Goal: Task Accomplishment & Management: Use online tool/utility

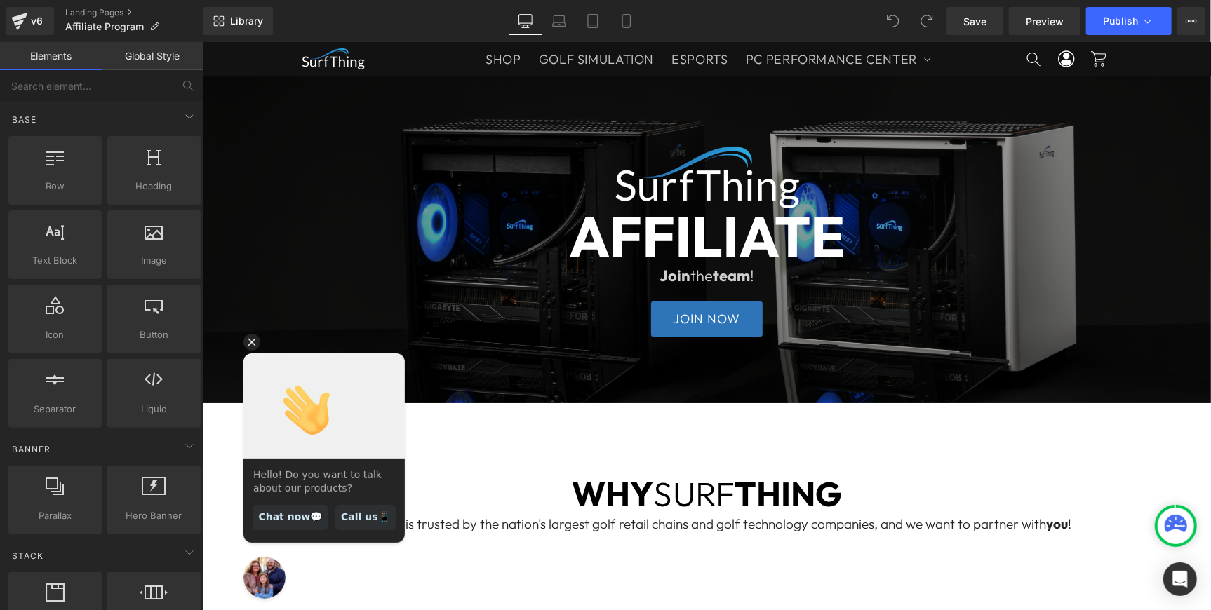
click at [253, 340] on icon "Hide greeting" at bounding box center [252, 342] width 8 height 8
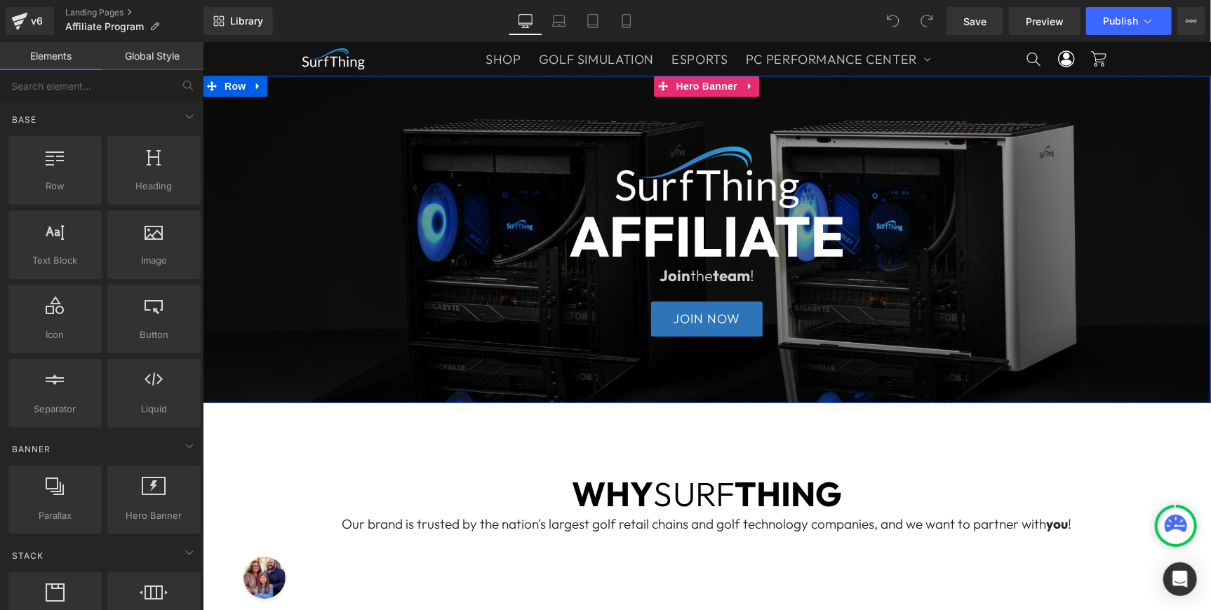
click at [948, 109] on div at bounding box center [706, 238] width 1008 height 327
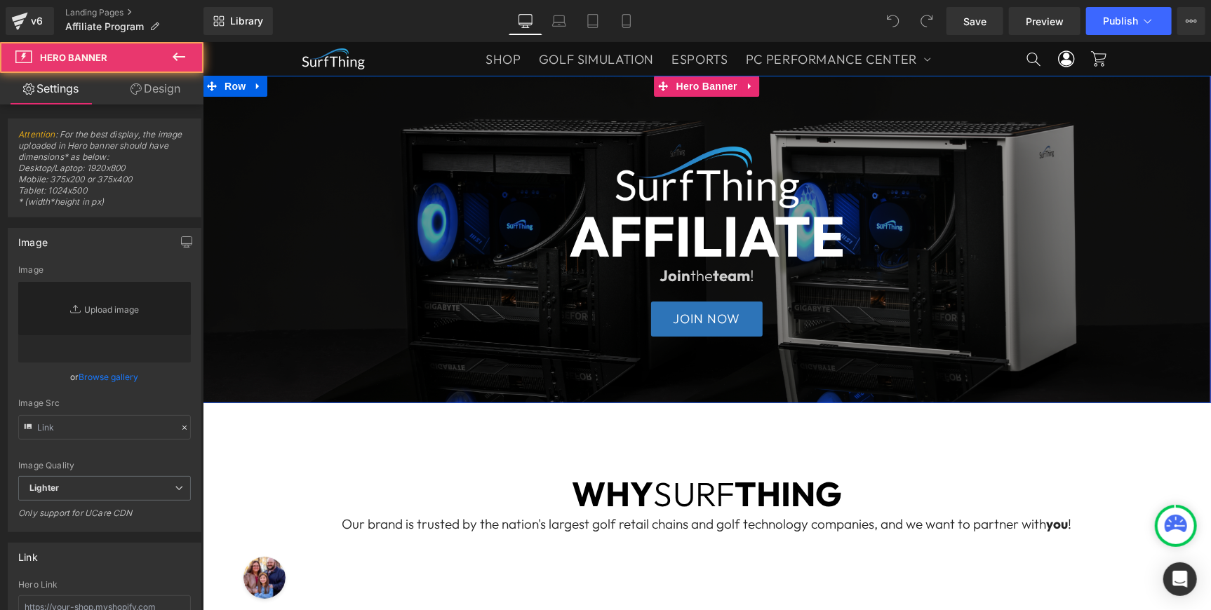
type input "[URL][DOMAIN_NAME]"
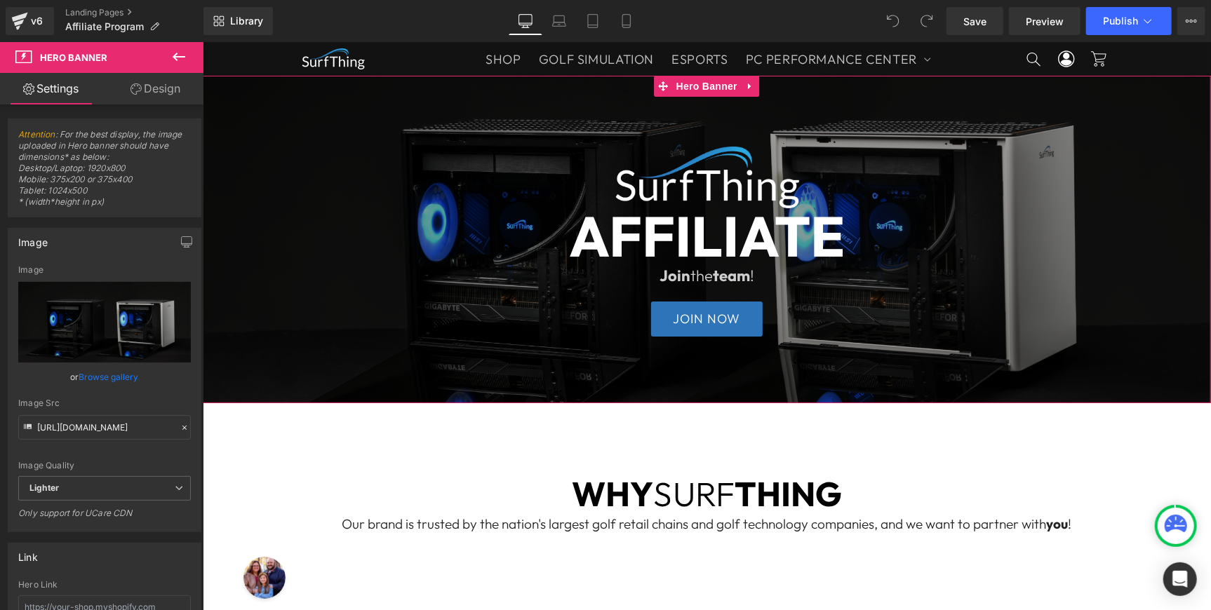
click at [119, 375] on link "Browse gallery" at bounding box center [109, 377] width 60 height 25
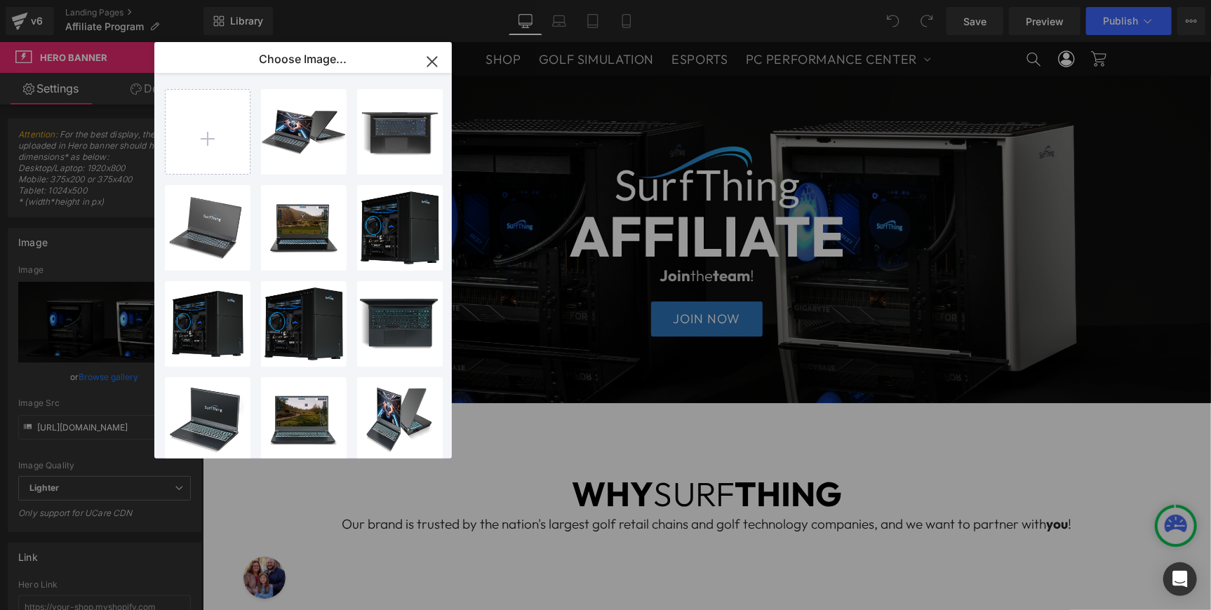
click at [429, 58] on icon "button" at bounding box center [432, 62] width 22 height 22
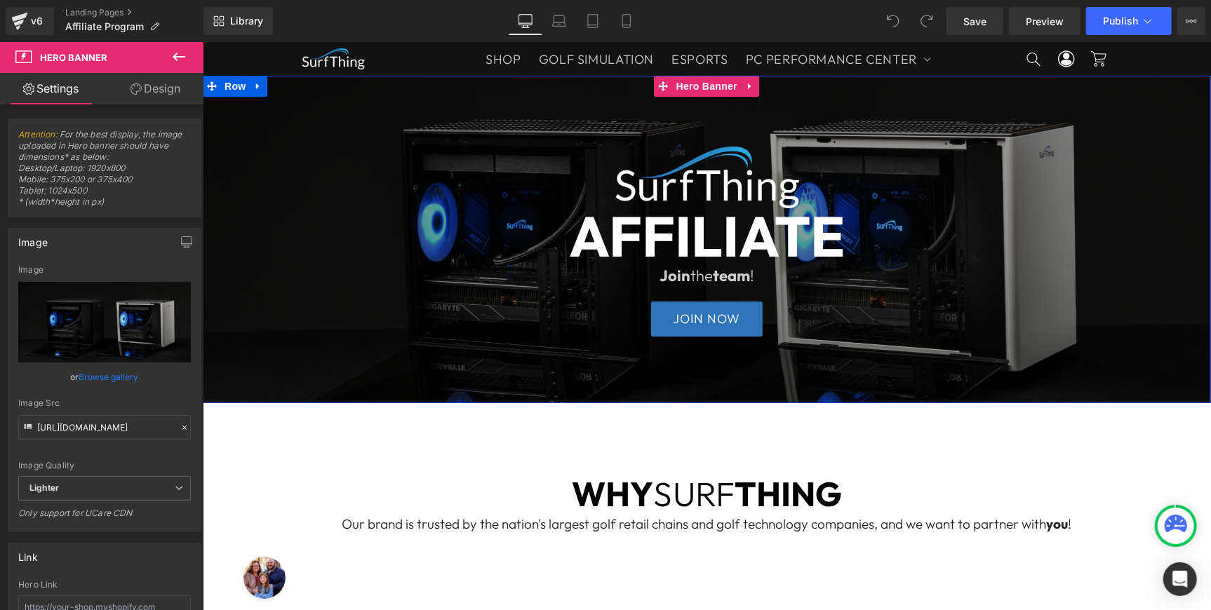
click at [246, 220] on span "Image AFFILIATE Heading Join the team ! Text Block JOIN NOW Button Row" at bounding box center [706, 239] width 1008 height 208
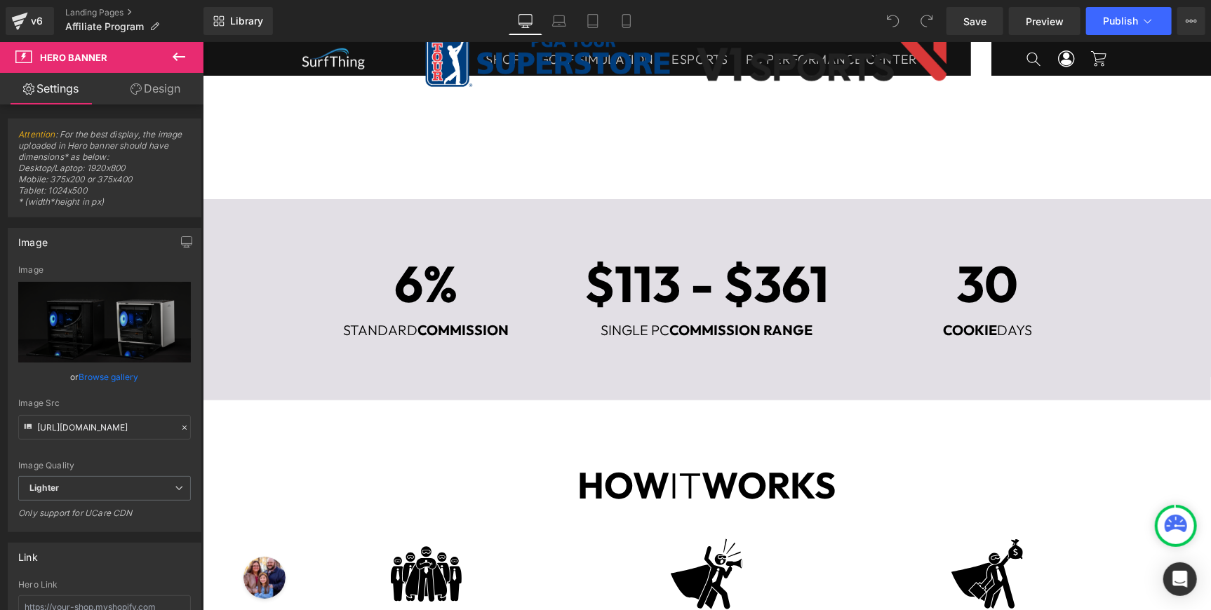
scroll to position [444, 0]
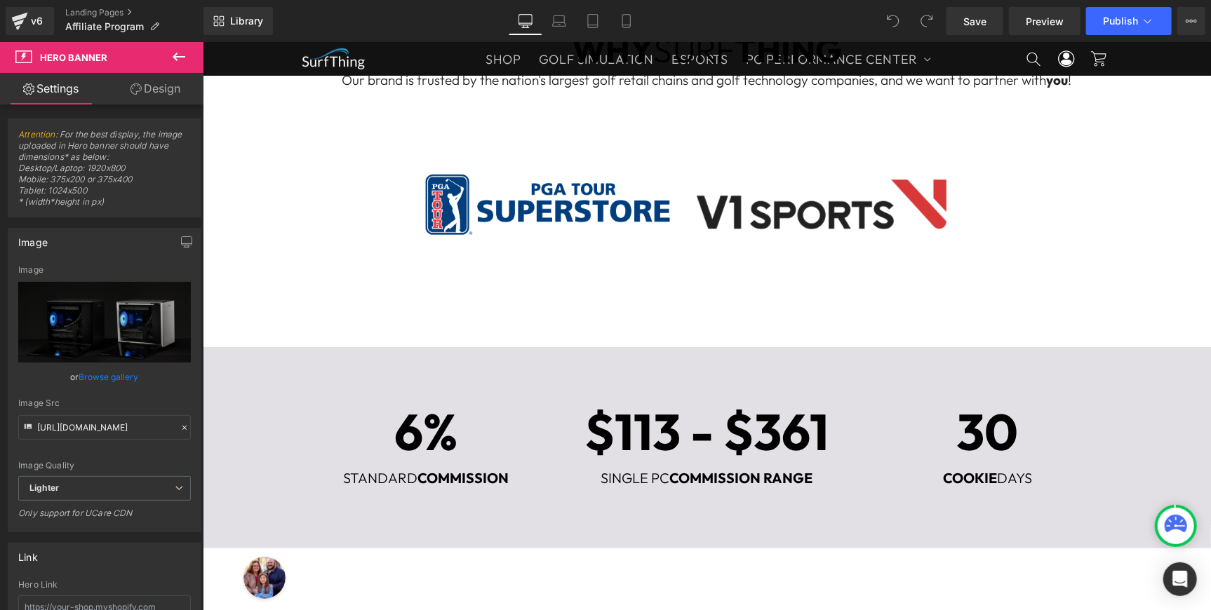
click at [413, 449] on div "6% Heading" at bounding box center [426, 431] width 260 height 51
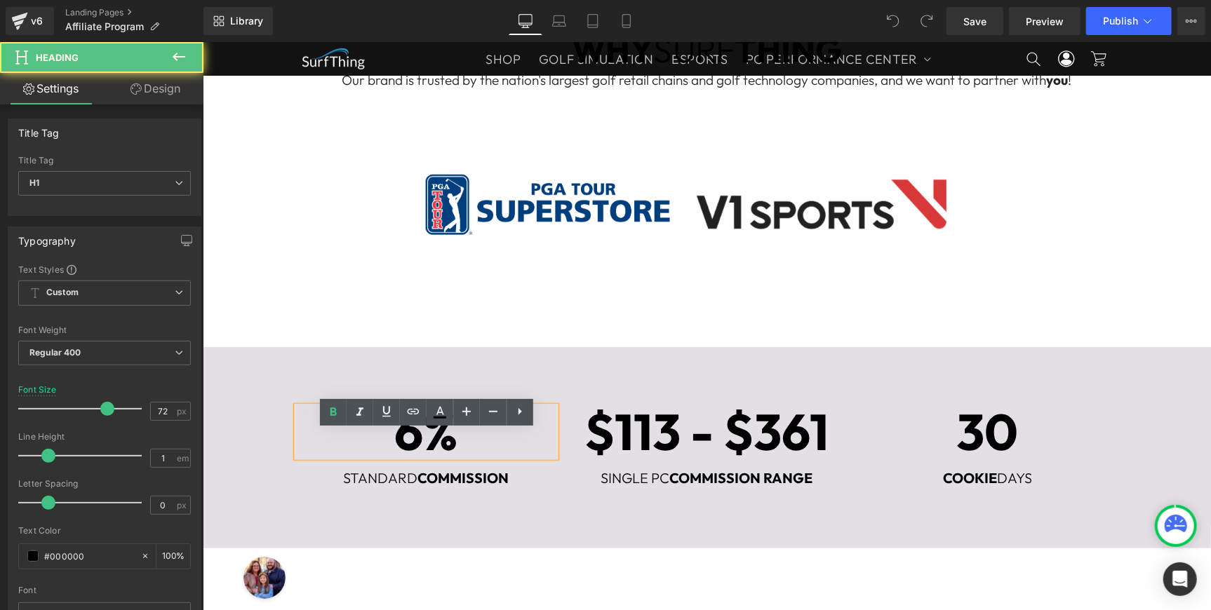
click at [416, 453] on strong "6%" at bounding box center [425, 431] width 63 height 64
click at [462, 455] on h1 "6%" at bounding box center [426, 431] width 260 height 51
click at [474, 456] on h1 "6%" at bounding box center [426, 431] width 260 height 51
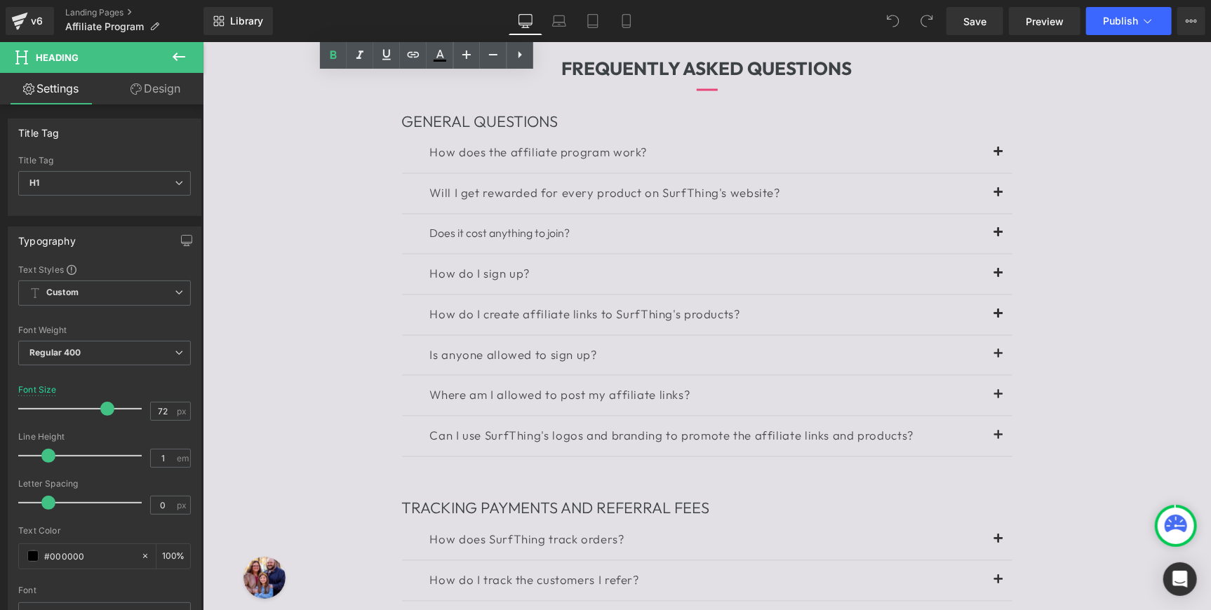
scroll to position [1408, 0]
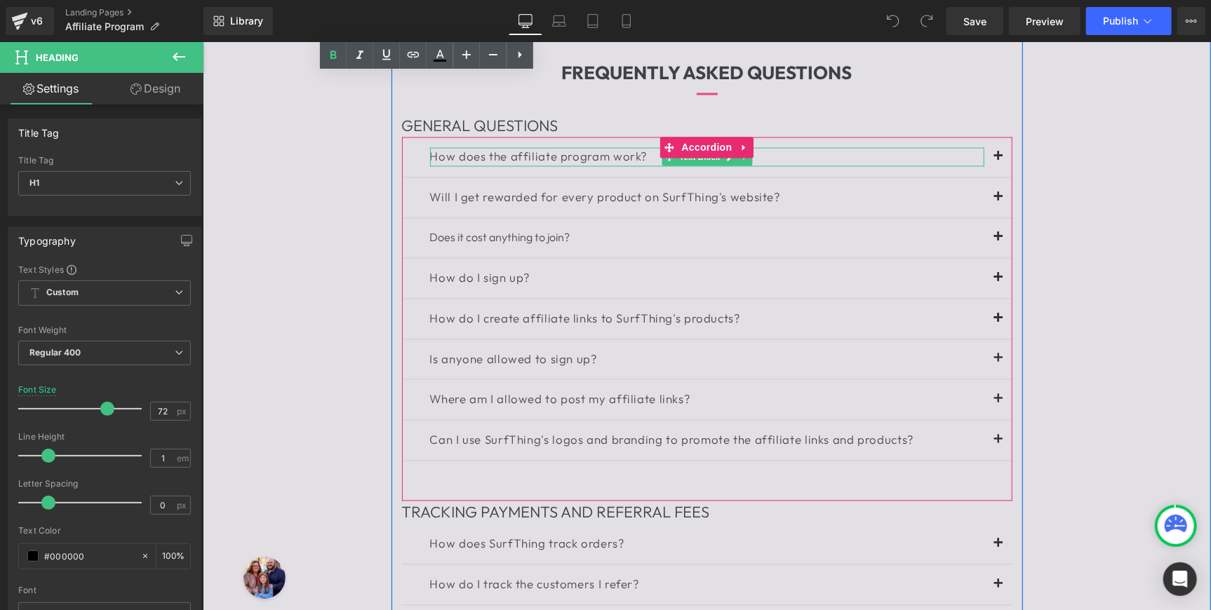
click at [549, 166] on div "How does the affiliate program work?" at bounding box center [706, 156] width 554 height 19
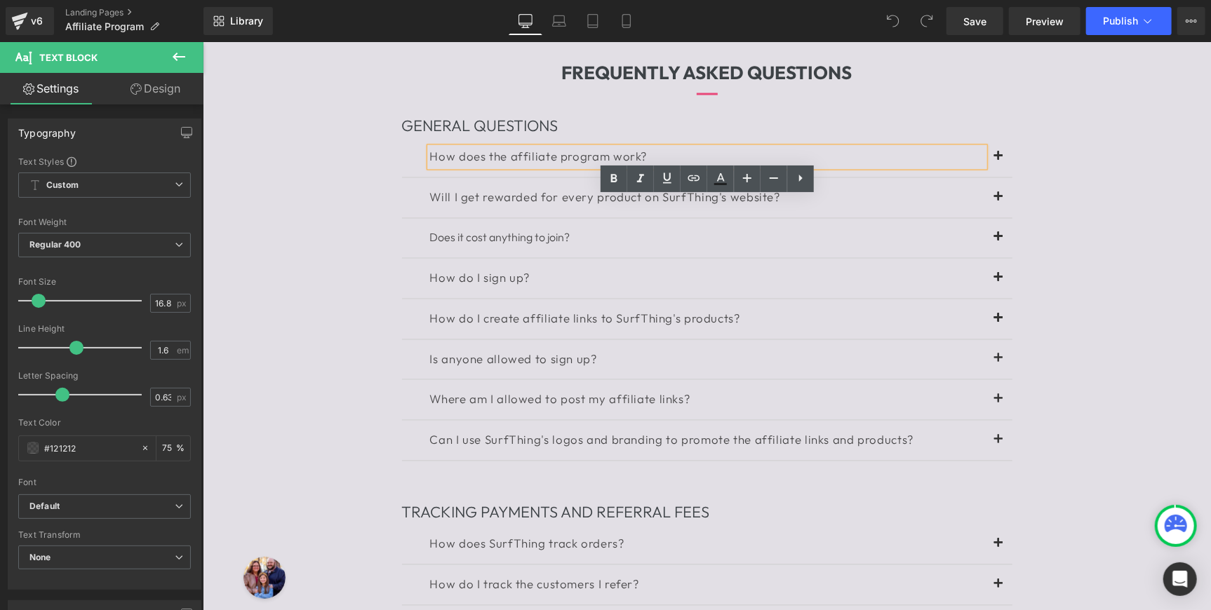
click at [998, 160] on span at bounding box center [998, 160] width 0 height 0
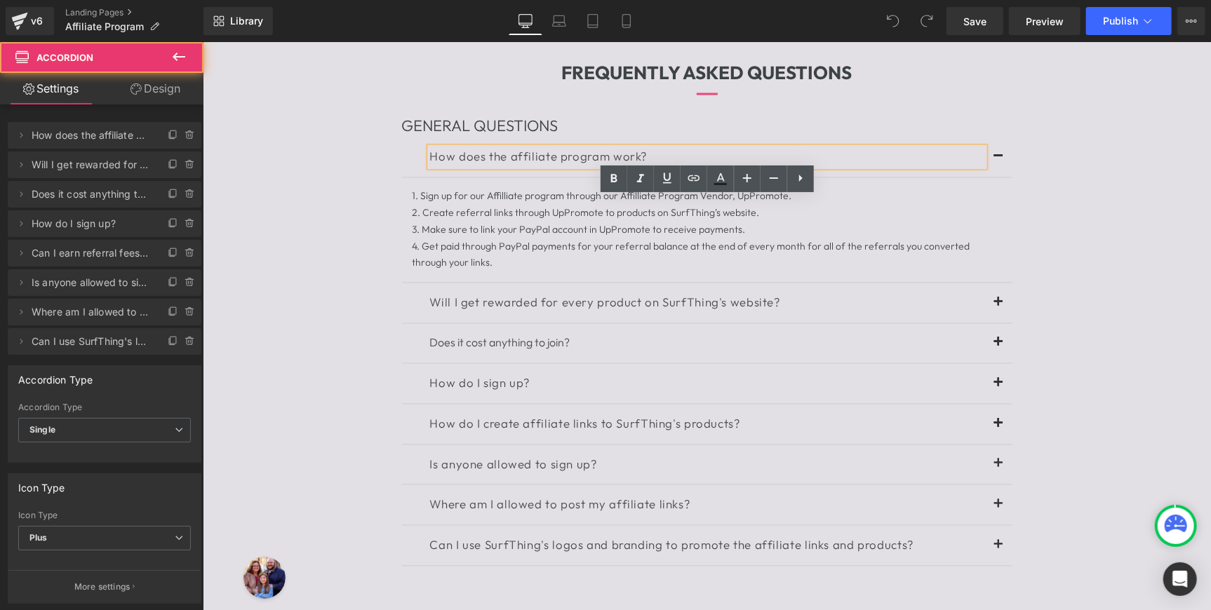
click at [995, 177] on button at bounding box center [998, 157] width 28 height 40
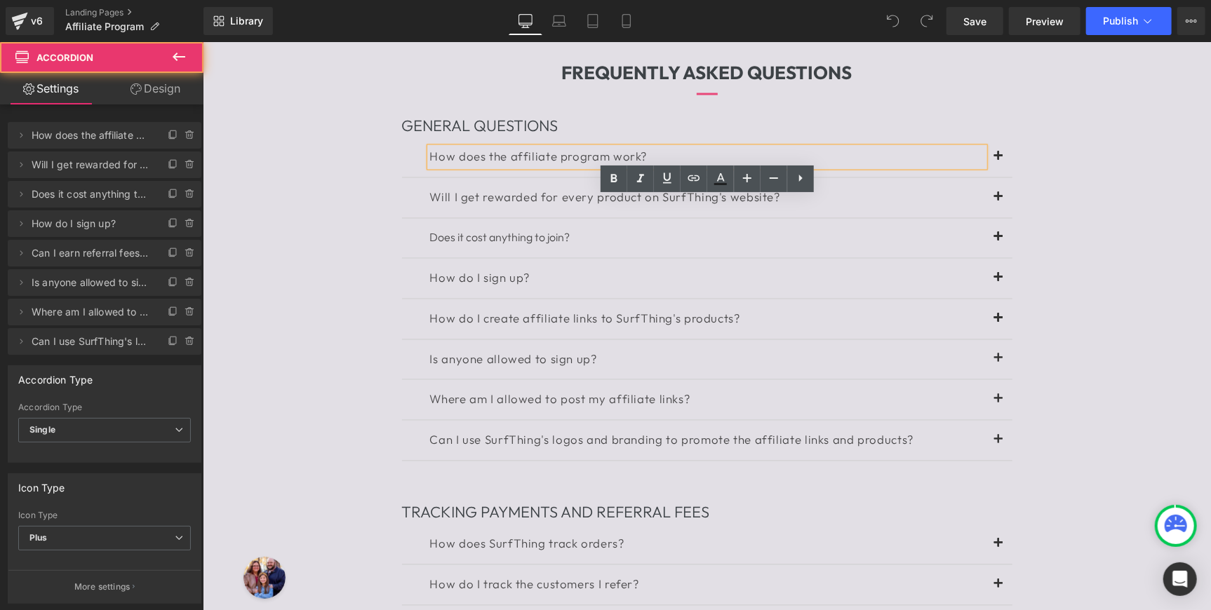
click at [998, 201] on span at bounding box center [998, 201] width 0 height 0
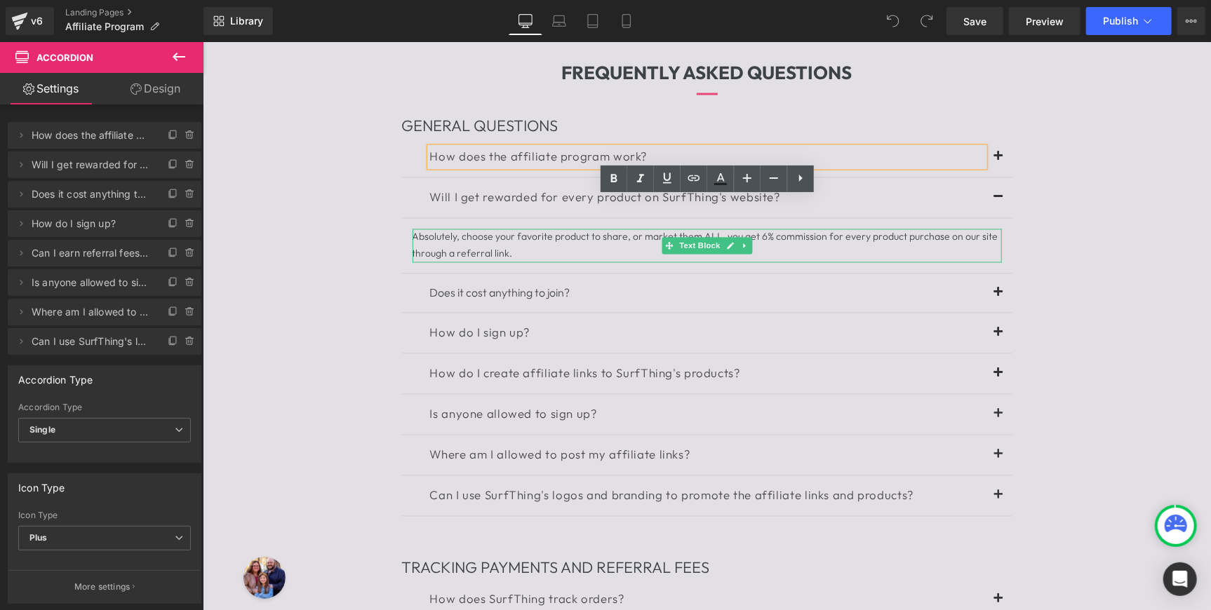
click at [766, 262] on div "Absolutely, choose your favorite product to share, or market them ALL, you get …" at bounding box center [706, 246] width 589 height 34
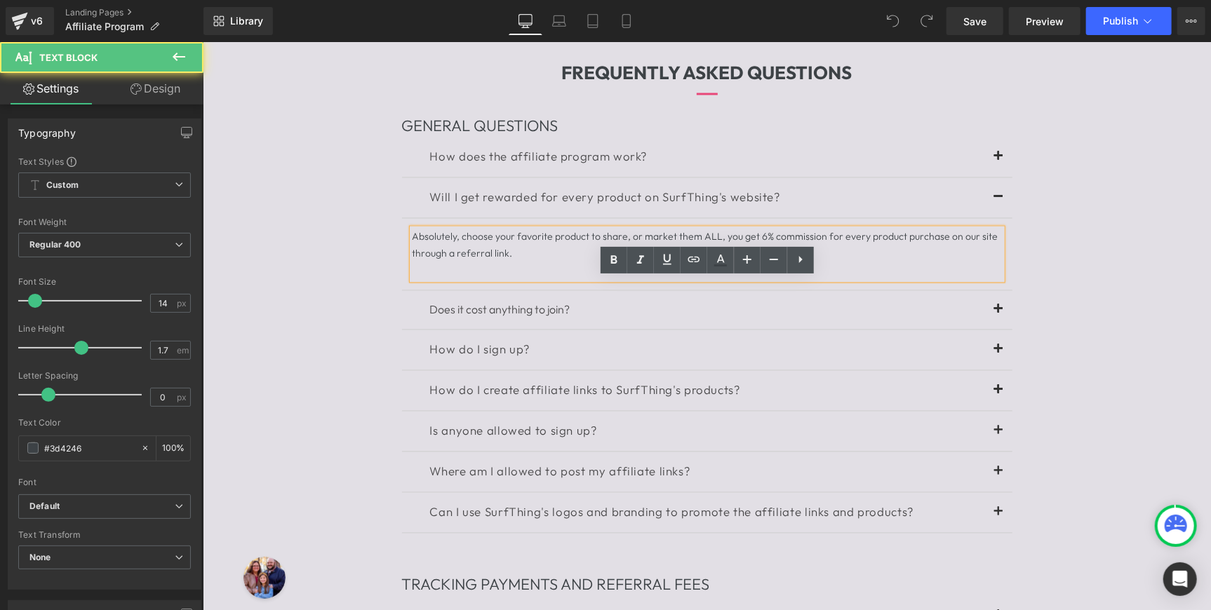
click at [763, 279] on div "Absolutely, choose your favorite product to share, or market them ALL, you get …" at bounding box center [706, 254] width 589 height 50
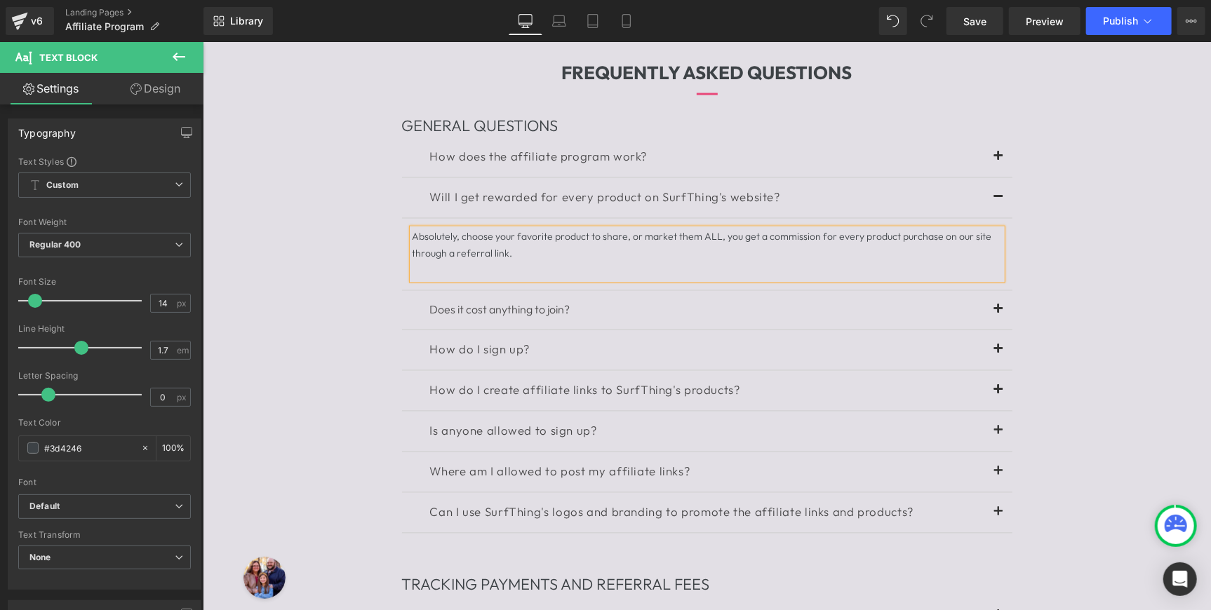
click at [1076, 267] on div "FREQUENTLY ASKED QUESTIONS Heading Separator GENERAL QUESTIONS Heading How does…" at bounding box center [706, 439] width 1008 height 846
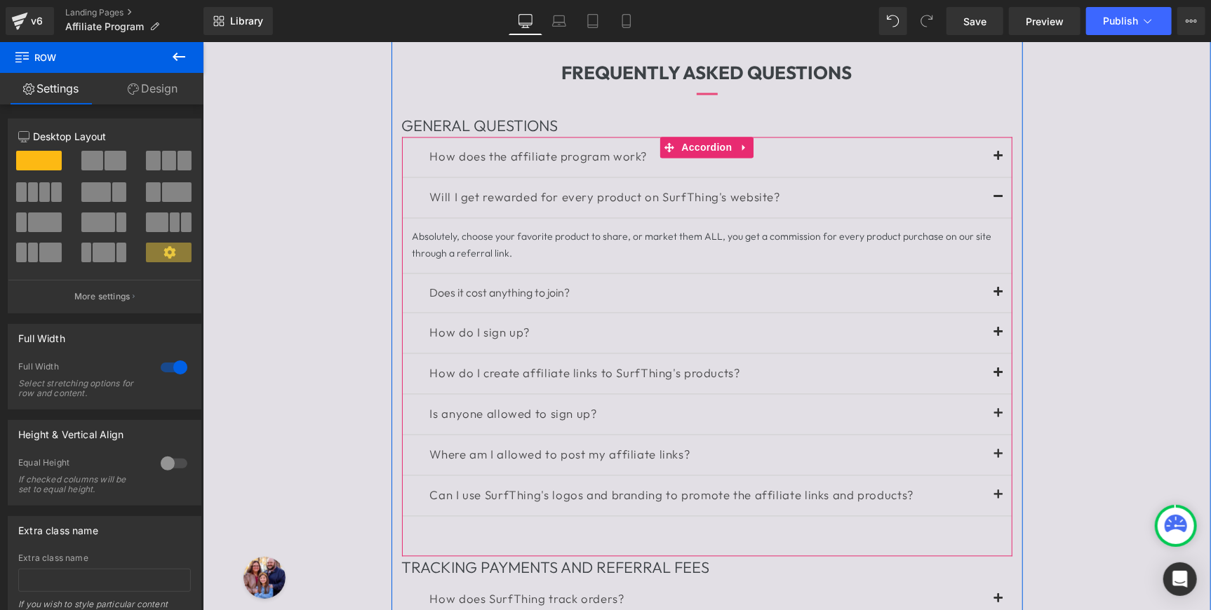
click at [1000, 218] on button at bounding box center [998, 198] width 28 height 40
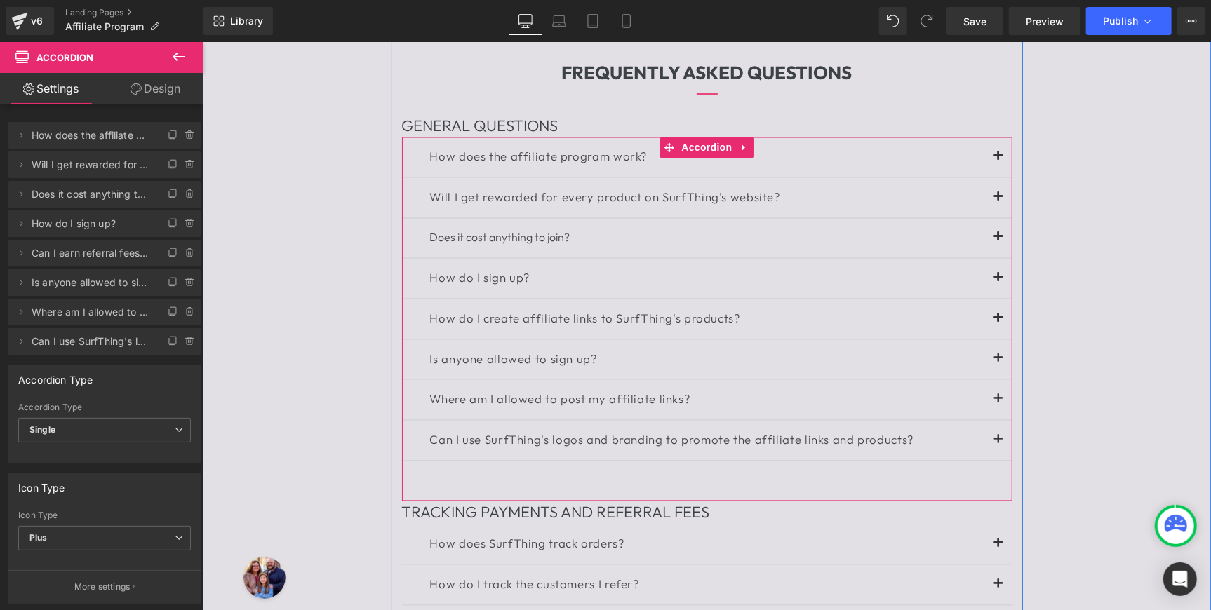
click at [996, 258] on button at bounding box center [998, 237] width 28 height 39
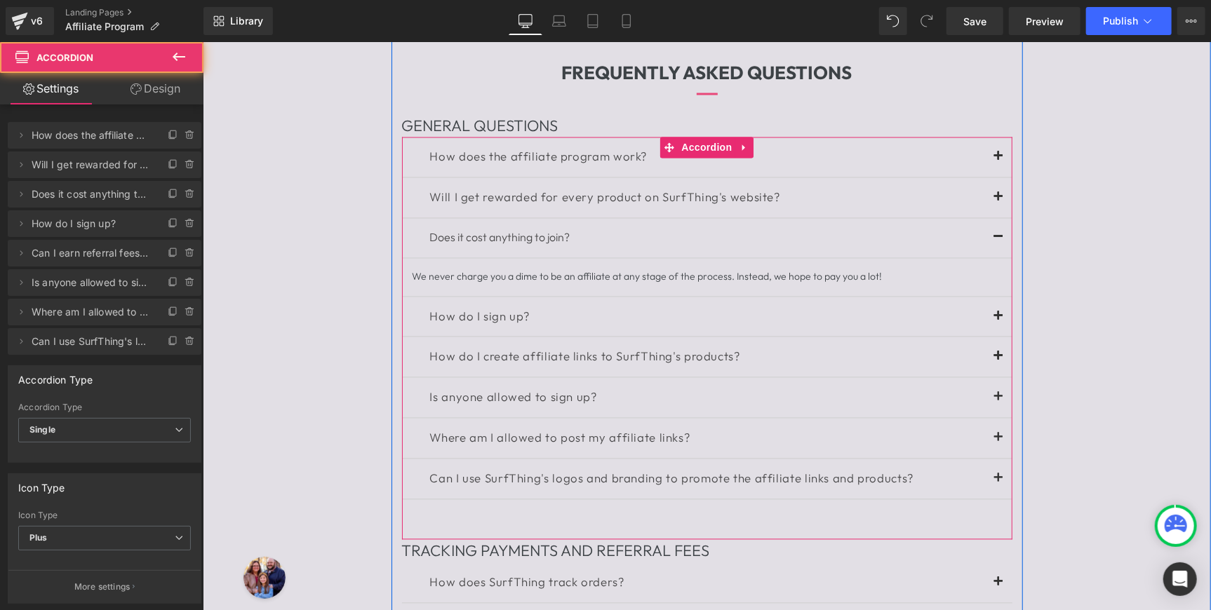
click at [996, 258] on button at bounding box center [998, 237] width 28 height 39
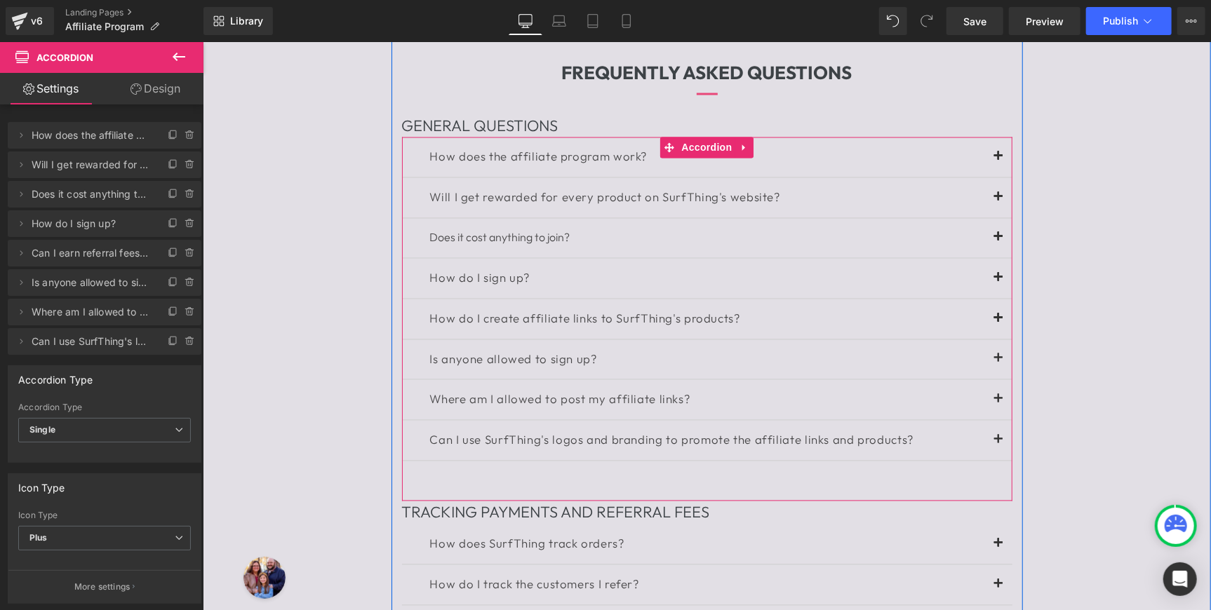
click at [1001, 298] on button at bounding box center [998, 278] width 28 height 40
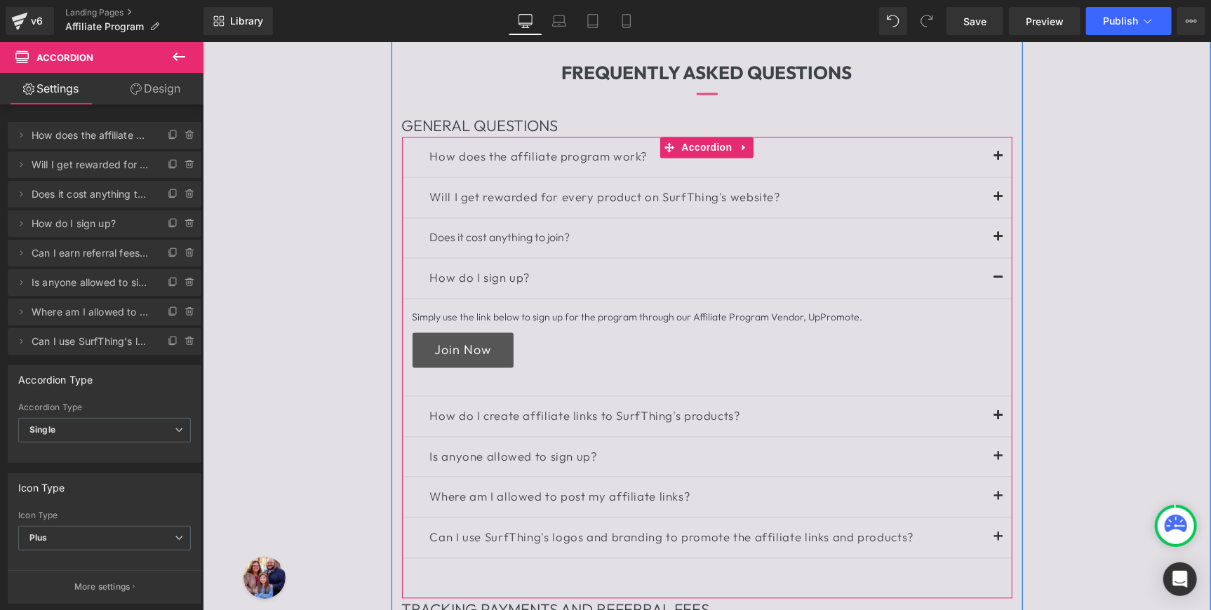
click at [998, 298] on button at bounding box center [998, 278] width 28 height 40
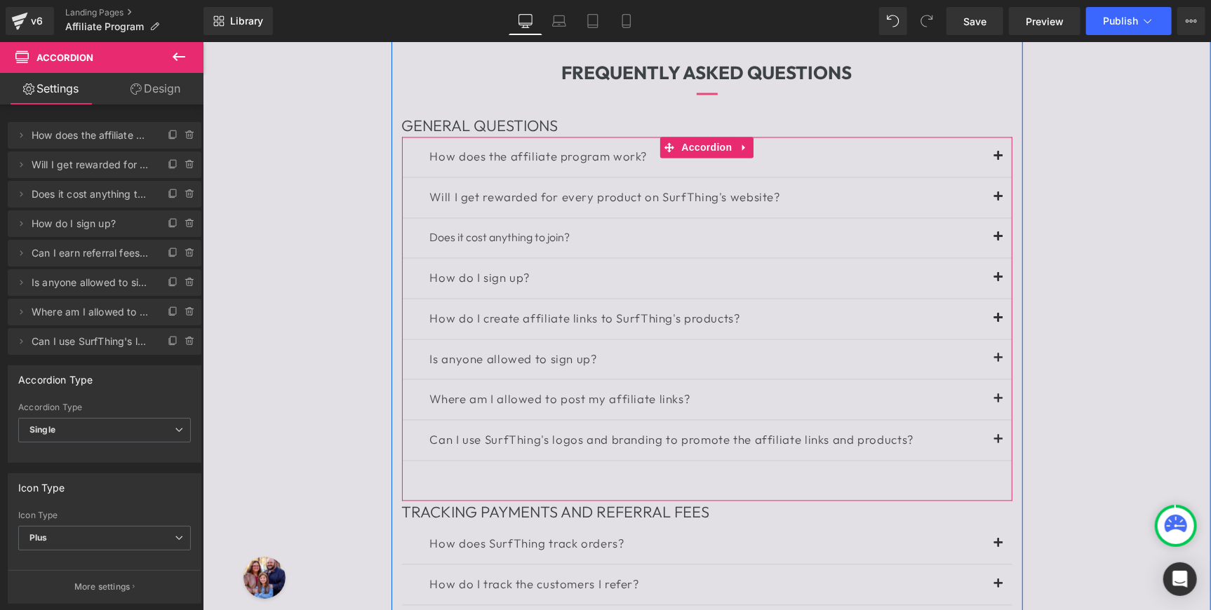
click at [998, 322] on span at bounding box center [998, 322] width 0 height 0
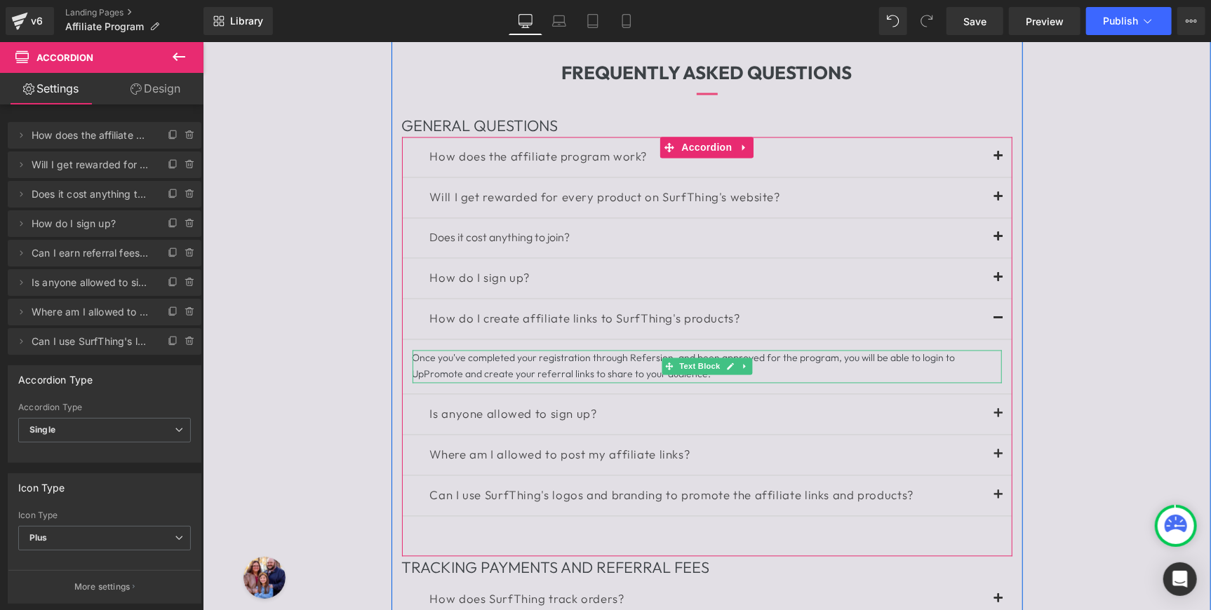
click at [650, 384] on div "Once you've completed your registration through Refersion, and been approved fo…" at bounding box center [706, 367] width 589 height 34
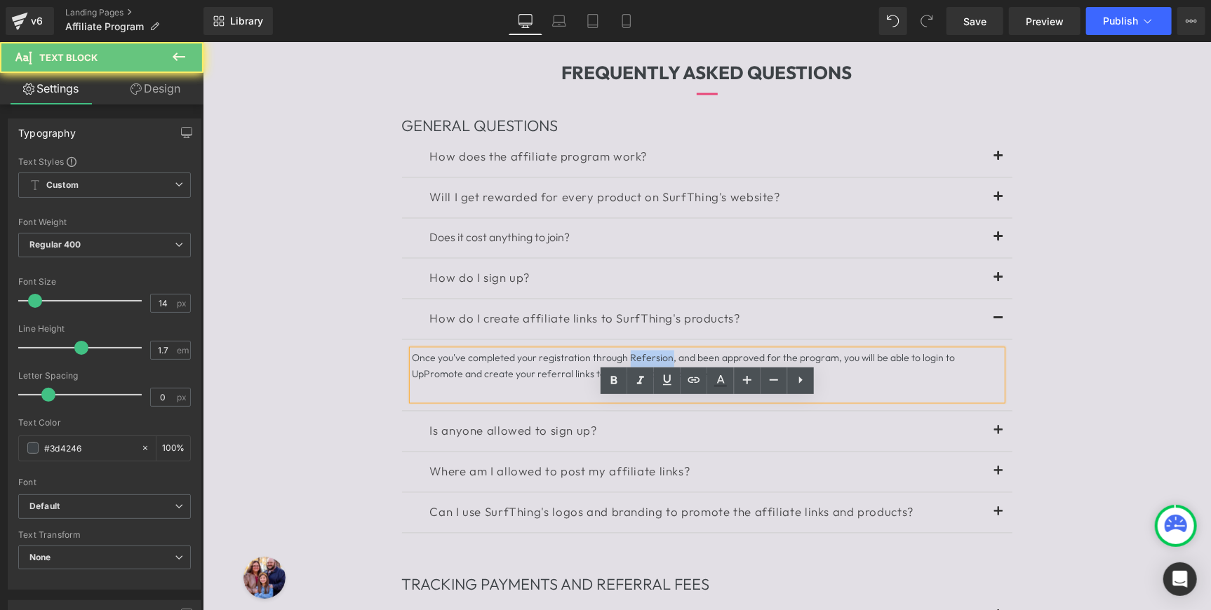
click at [650, 400] on div "Once you've completed your registration through Refersion, and been approved fo…" at bounding box center [706, 375] width 589 height 50
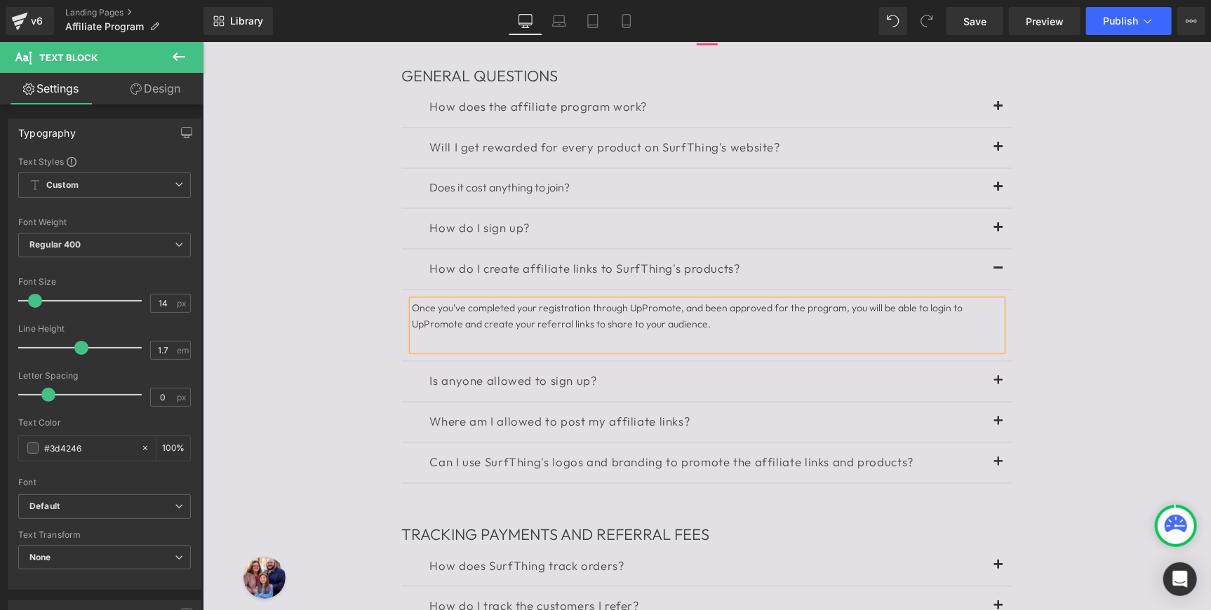
scroll to position [1482, 0]
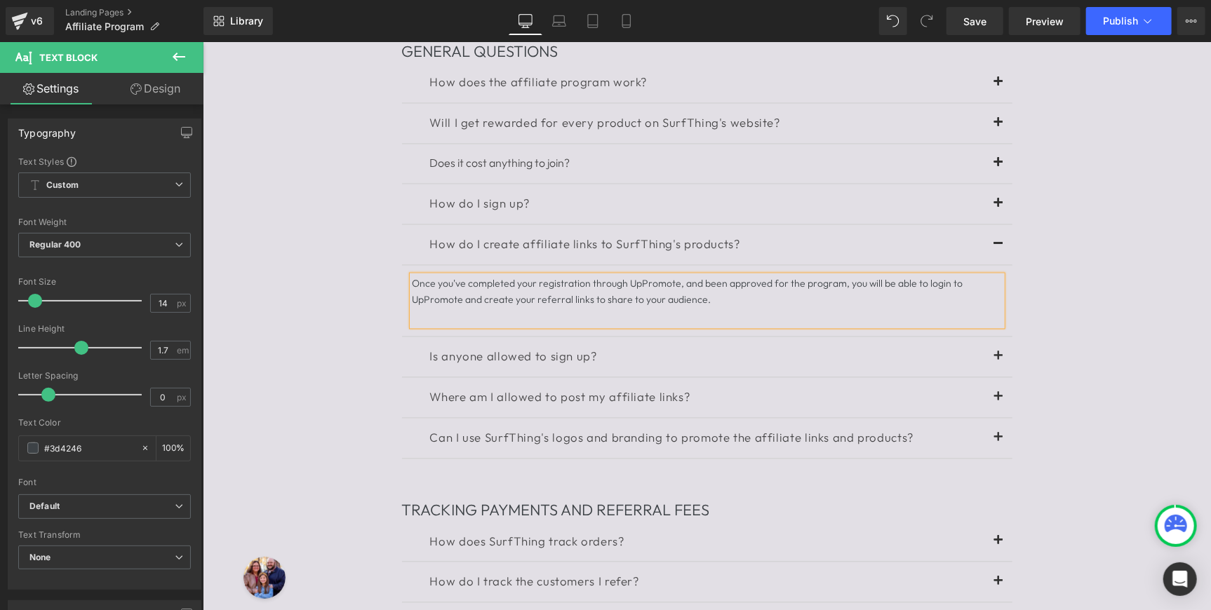
click at [994, 265] on button at bounding box center [998, 245] width 28 height 40
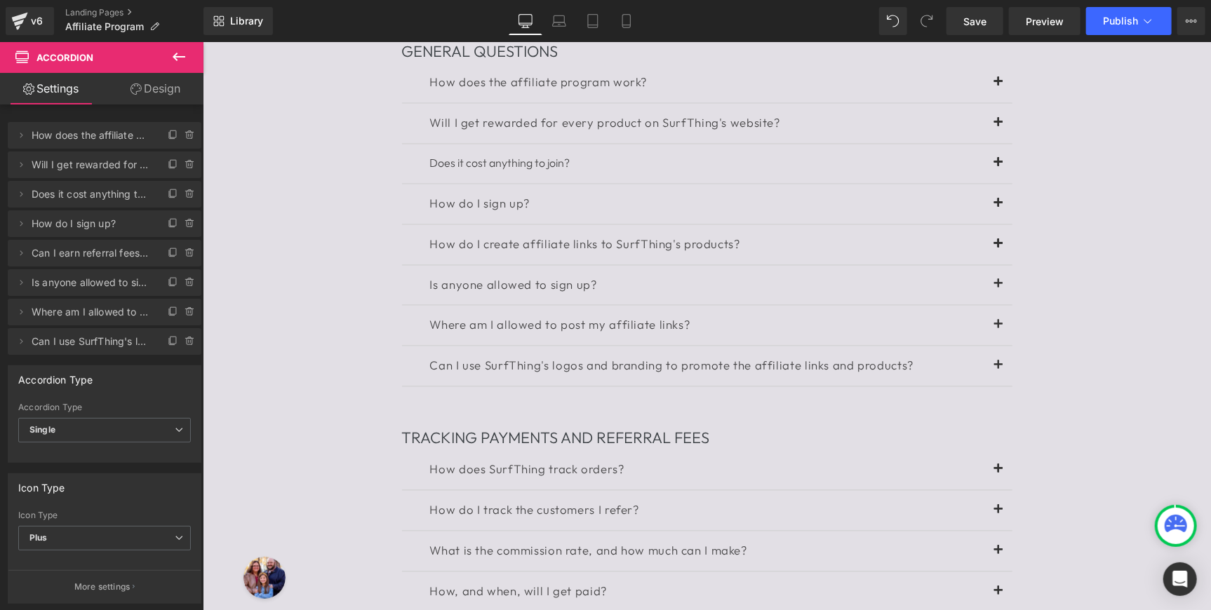
click at [998, 288] on span at bounding box center [998, 288] width 0 height 0
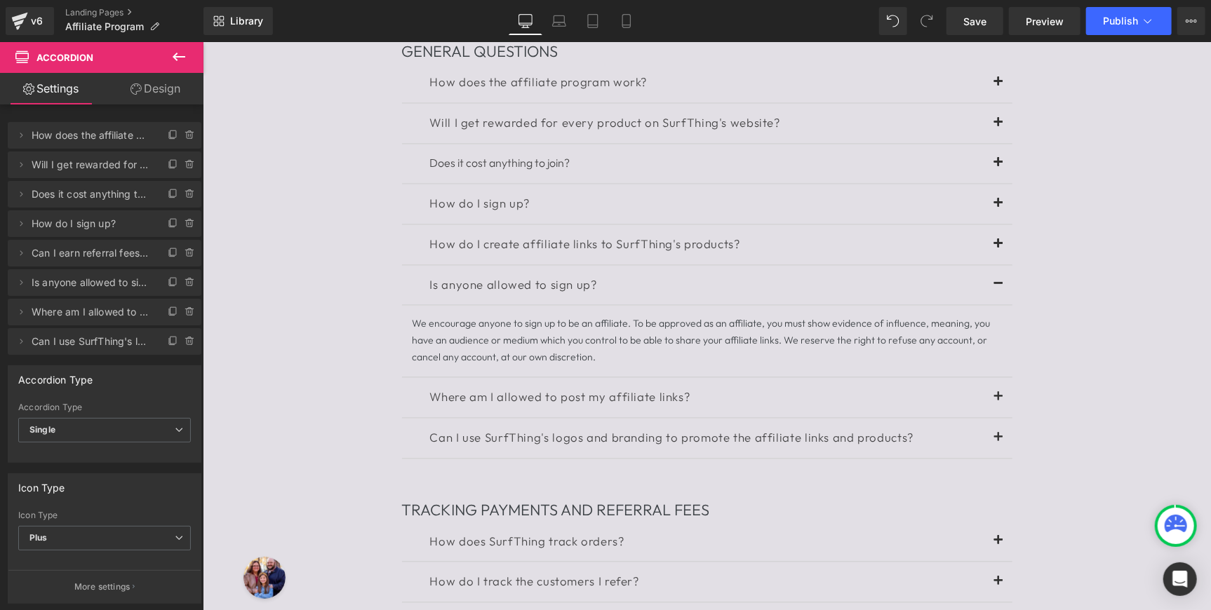
click at [998, 288] on span at bounding box center [998, 288] width 0 height 0
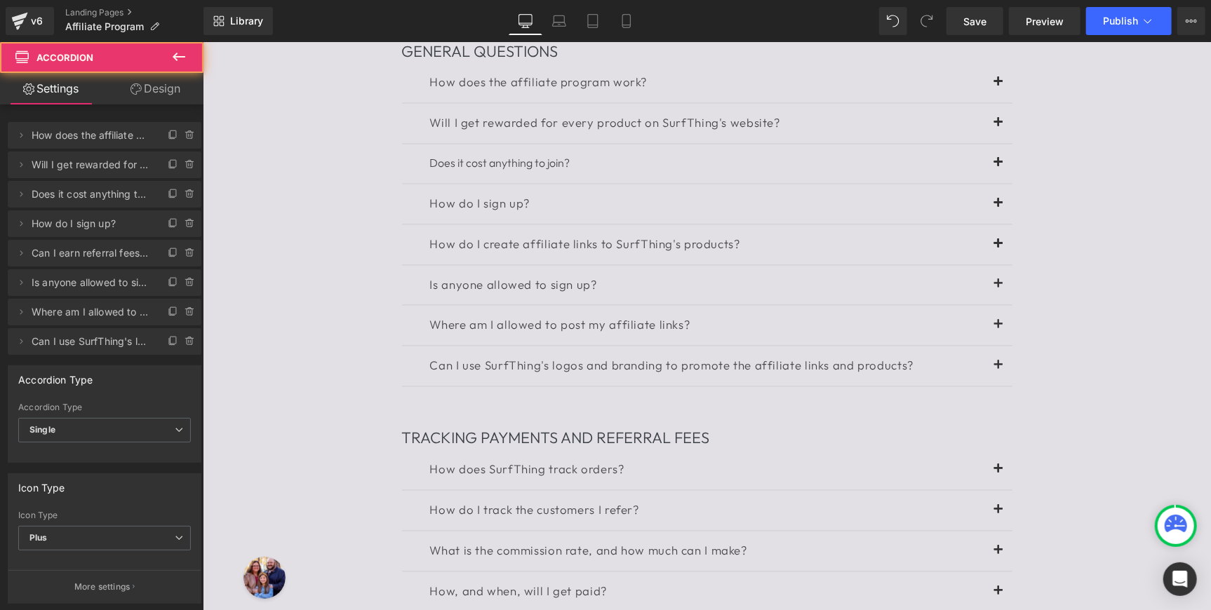
click at [996, 345] on button at bounding box center [998, 325] width 28 height 40
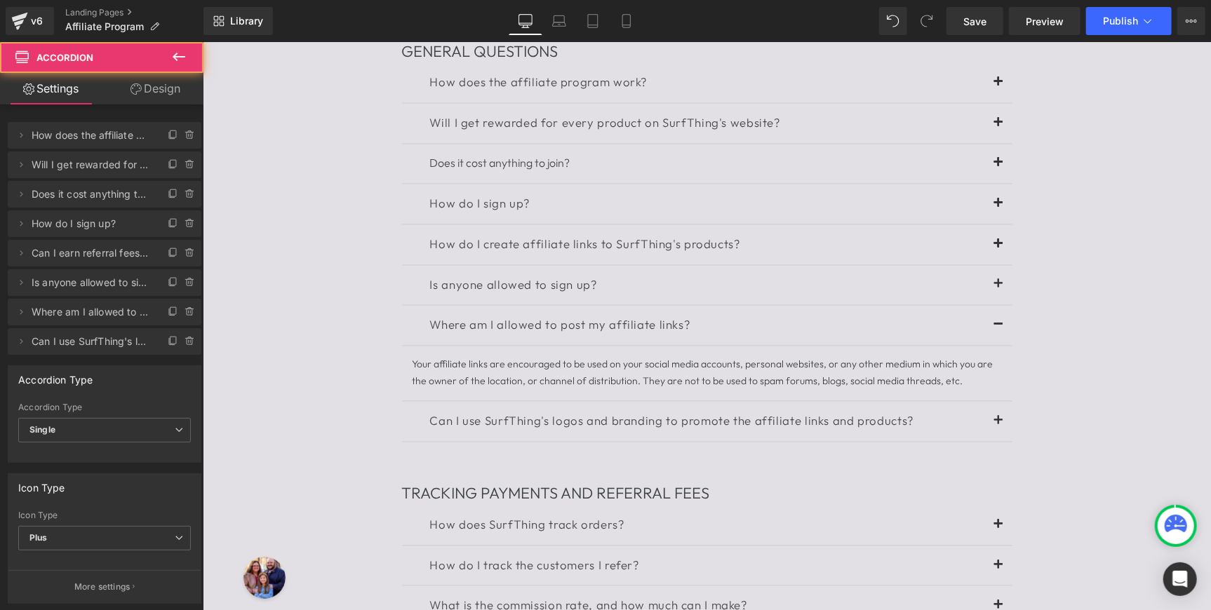
click at [996, 345] on button at bounding box center [998, 325] width 28 height 40
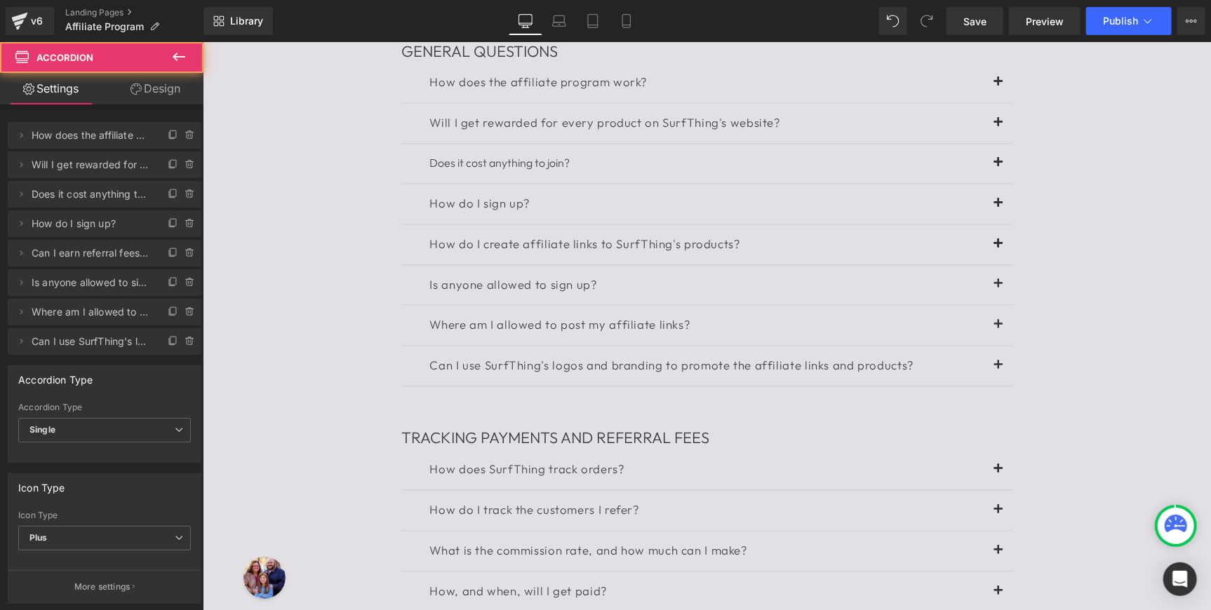
click at [996, 386] on button at bounding box center [998, 366] width 28 height 40
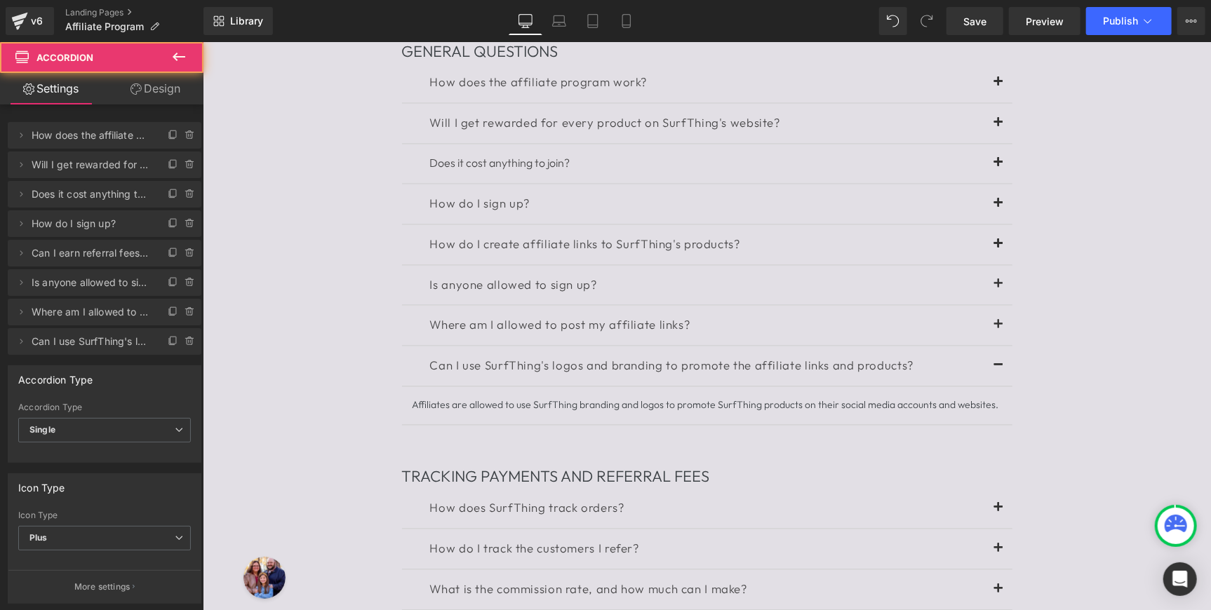
click at [996, 386] on button at bounding box center [998, 366] width 28 height 40
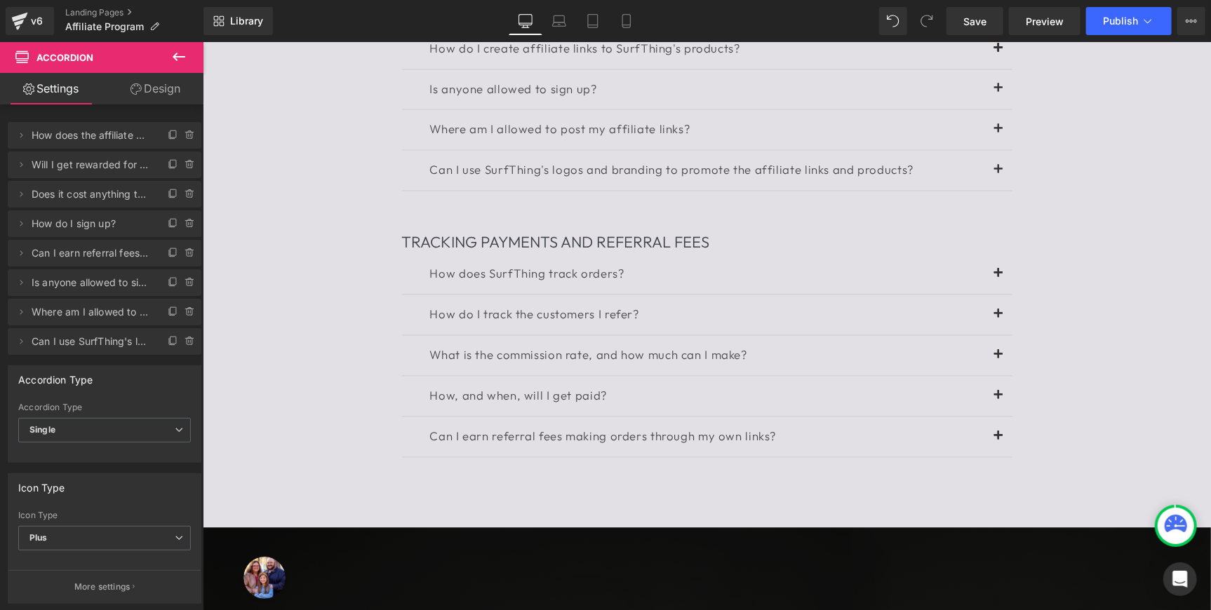
scroll to position [1704, 0]
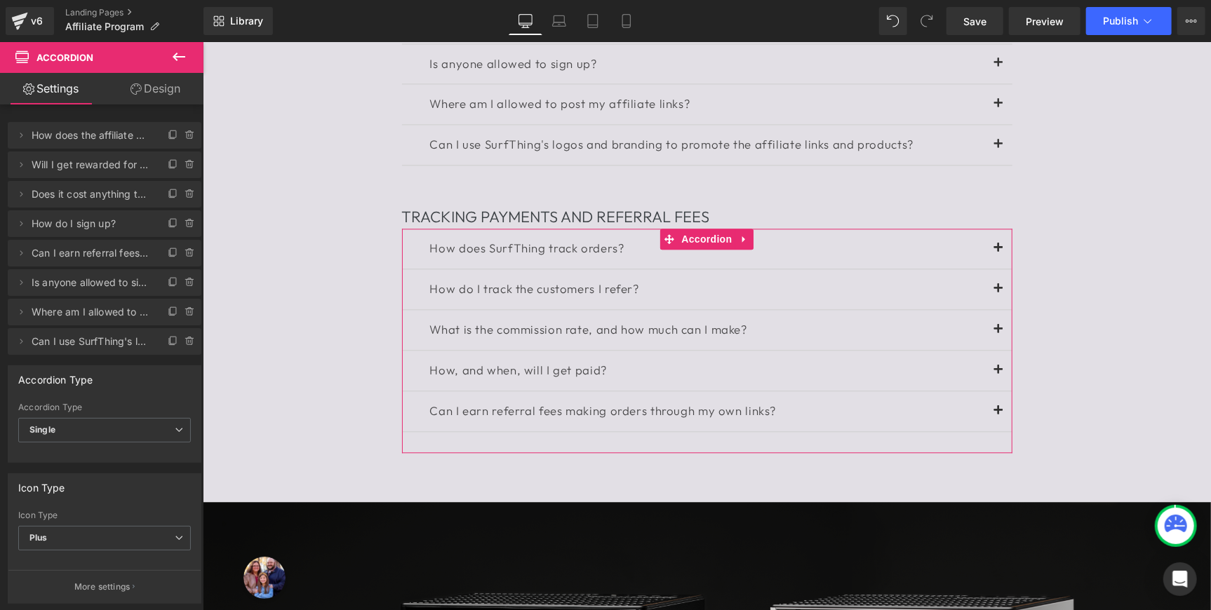
click at [994, 268] on button at bounding box center [998, 248] width 28 height 40
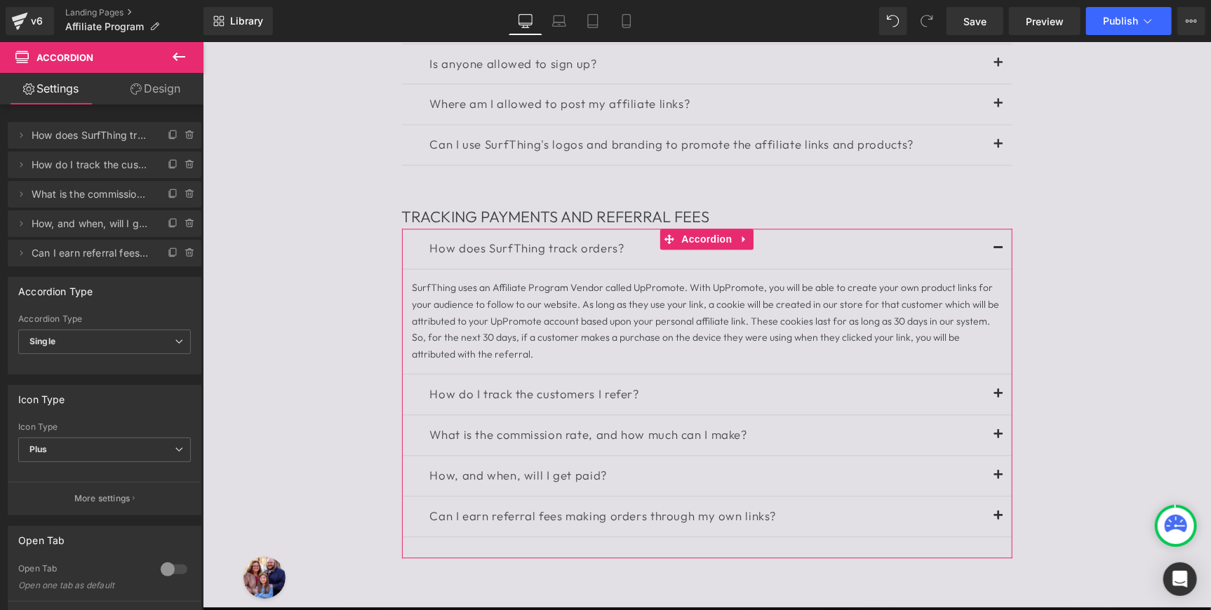
click at [994, 268] on button at bounding box center [998, 248] width 28 height 40
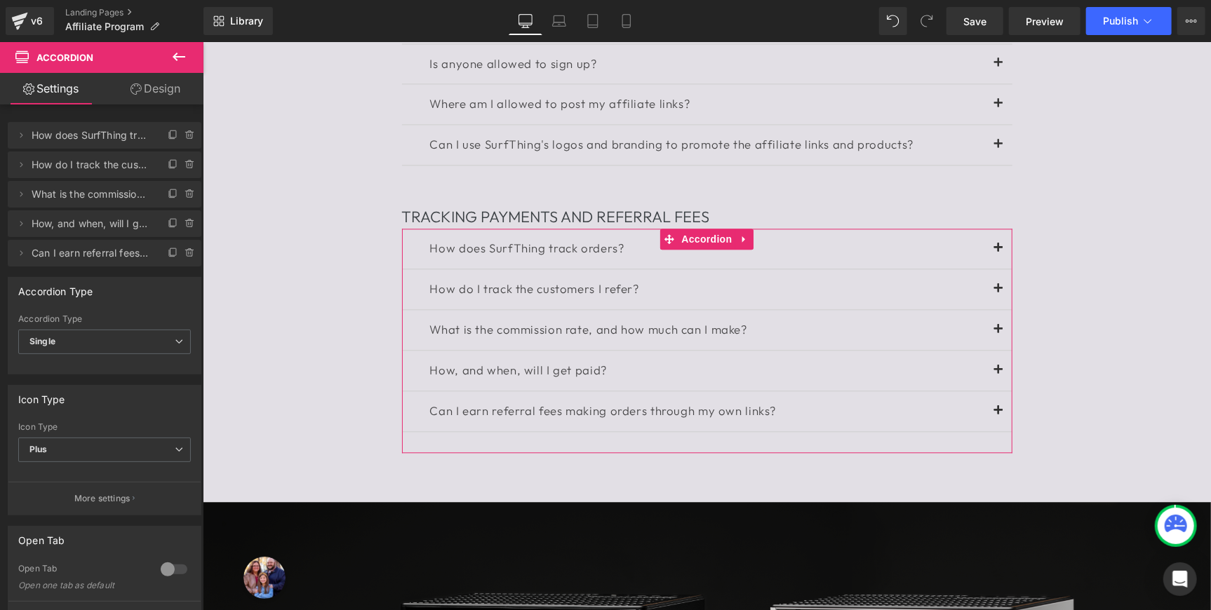
click at [996, 309] on button at bounding box center [998, 289] width 28 height 40
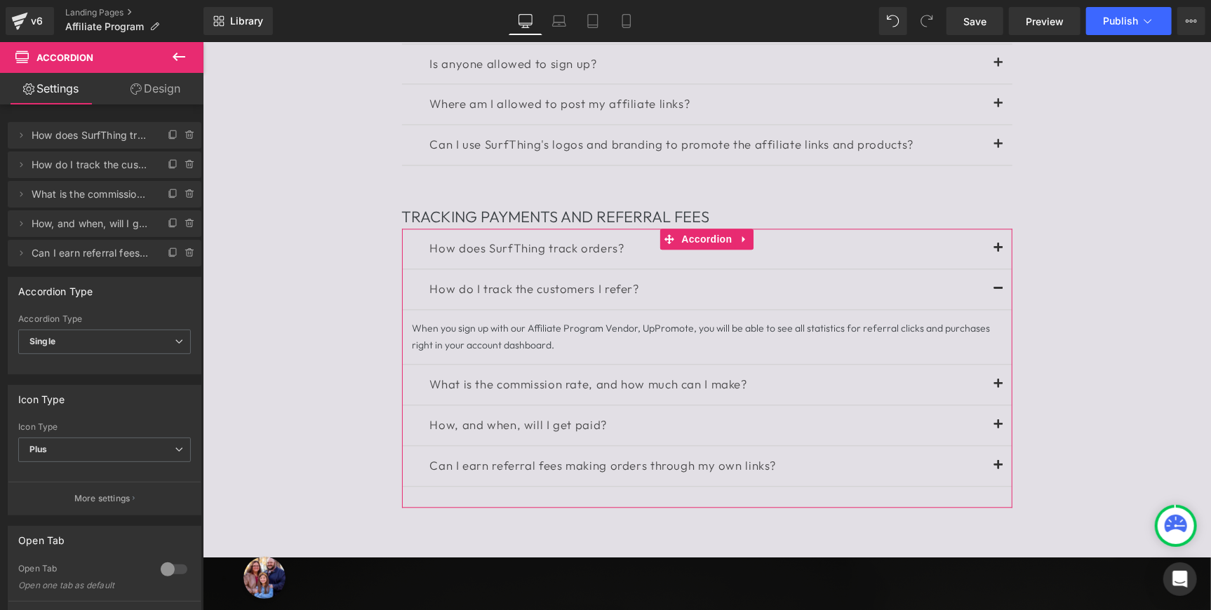
click at [996, 309] on button at bounding box center [998, 289] width 28 height 40
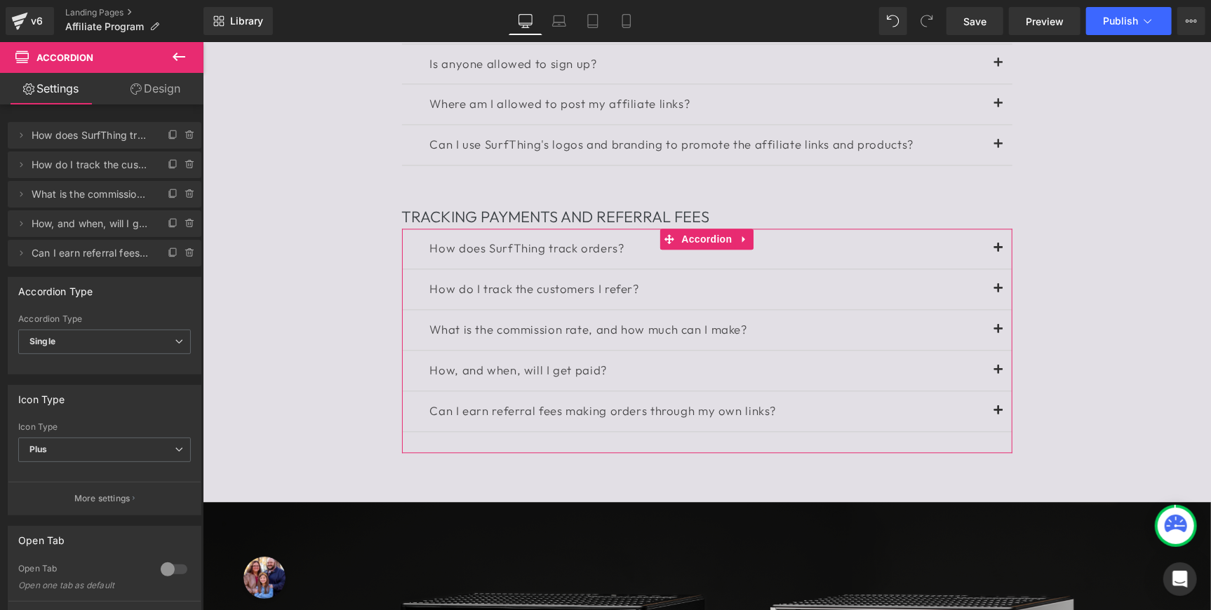
click at [998, 349] on button at bounding box center [998, 329] width 28 height 40
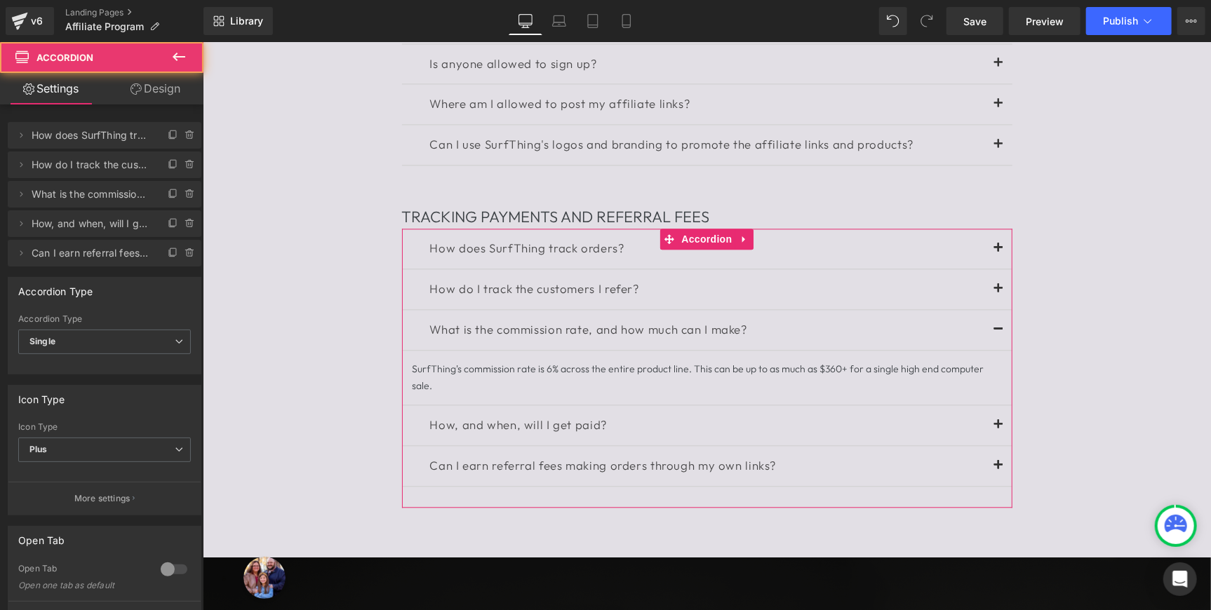
click at [998, 349] on button at bounding box center [998, 329] width 28 height 40
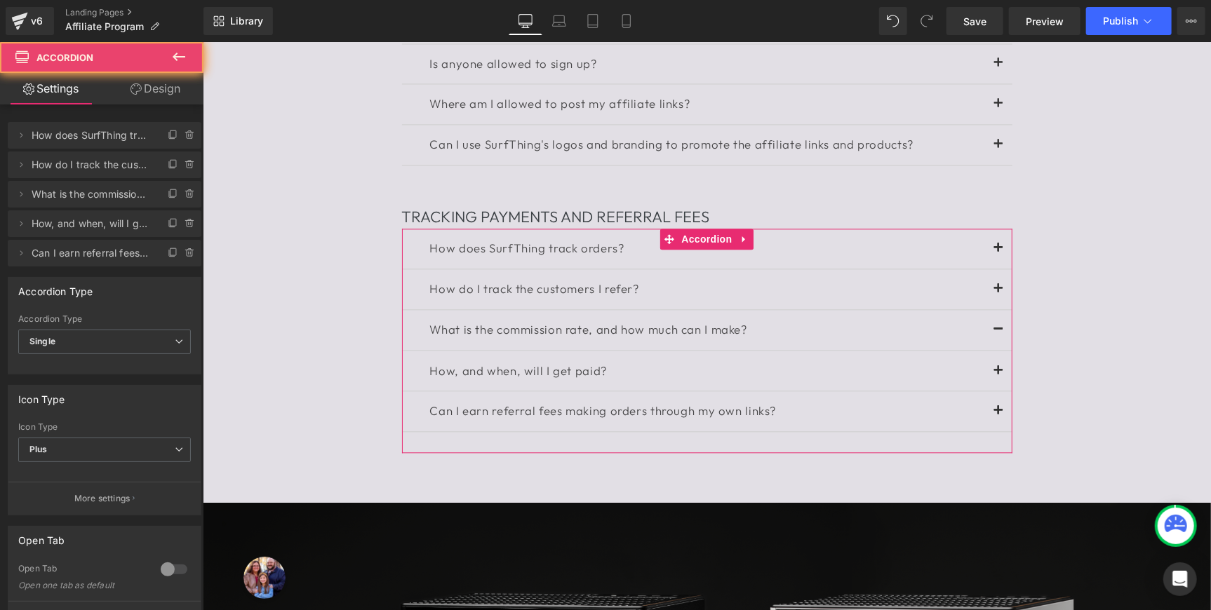
click at [998, 349] on button at bounding box center [998, 329] width 28 height 40
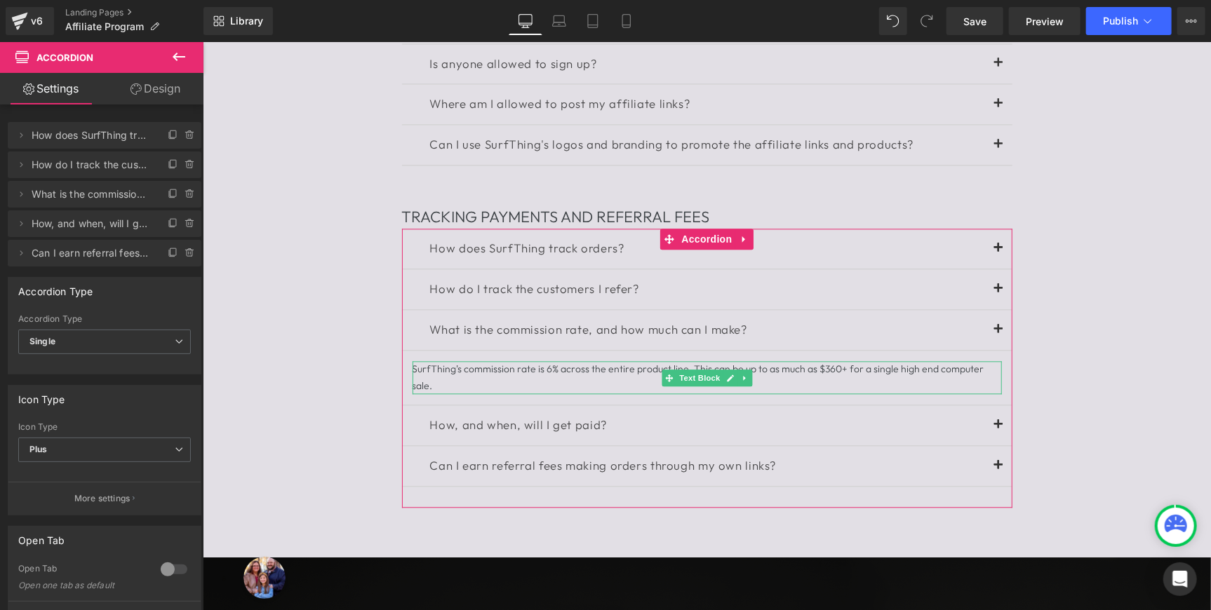
click at [545, 394] on div "SurfThing's commission rate is 6% across the entire product line. This can be u…" at bounding box center [706, 378] width 589 height 34
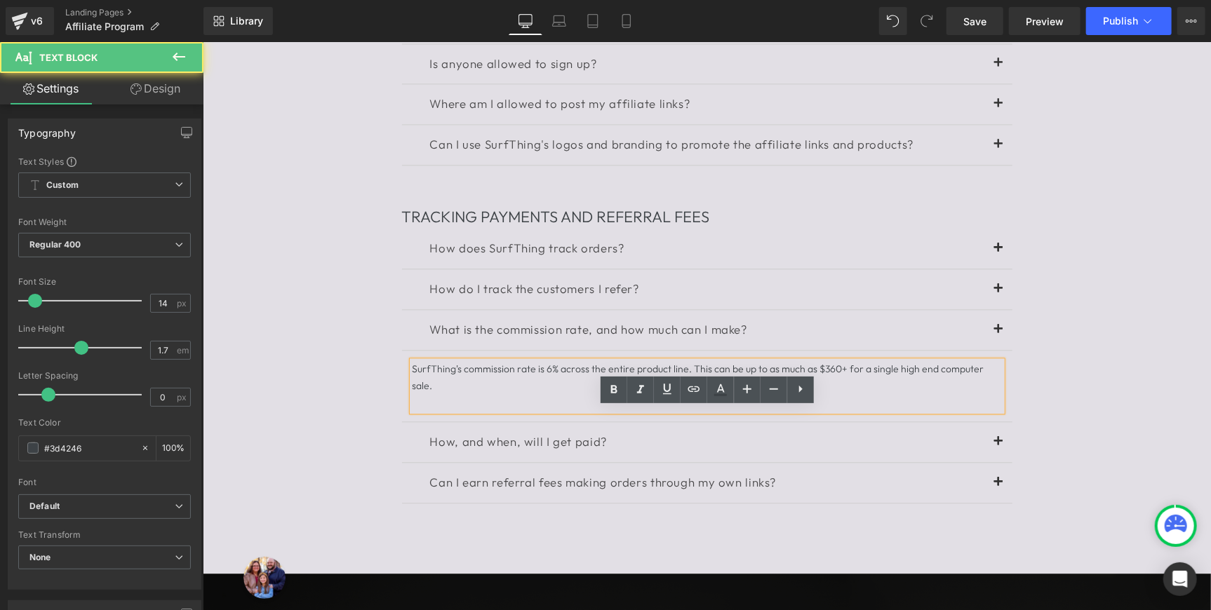
click at [545, 410] on div "SurfThing's commission rate is 6% across the entire product line. This can be u…" at bounding box center [706, 386] width 589 height 50
click at [479, 410] on div "SurfThing's commission rate is 6% across the entire product line. This can be u…" at bounding box center [706, 386] width 589 height 50
click at [554, 410] on div "SurfThing's commission rate is 6% across the entire product line. This can be u…" at bounding box center [706, 386] width 589 height 50
click at [688, 410] on div "SurfThing's commission rate is 6% across the entire product line. This can be u…" at bounding box center [706, 386] width 589 height 50
drag, startPoint x: 690, startPoint y: 434, endPoint x: 519, endPoint y: 420, distance: 172.4
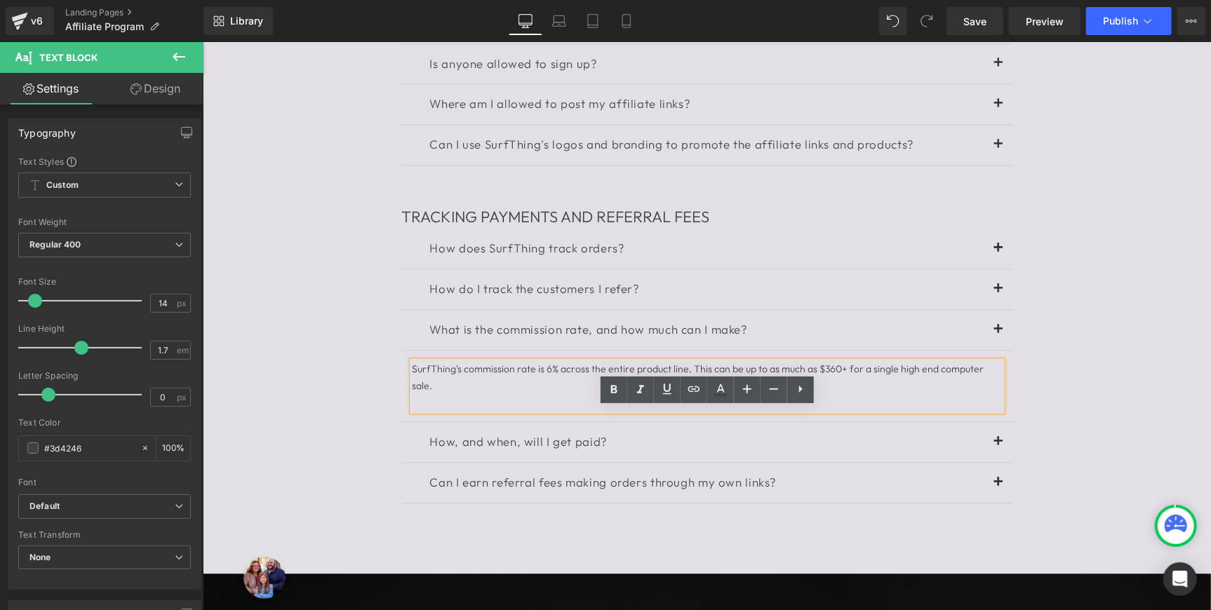
click at [519, 410] on div "SurfThing's commission rate is 6% across the entire product line. This can be u…" at bounding box center [706, 386] width 589 height 50
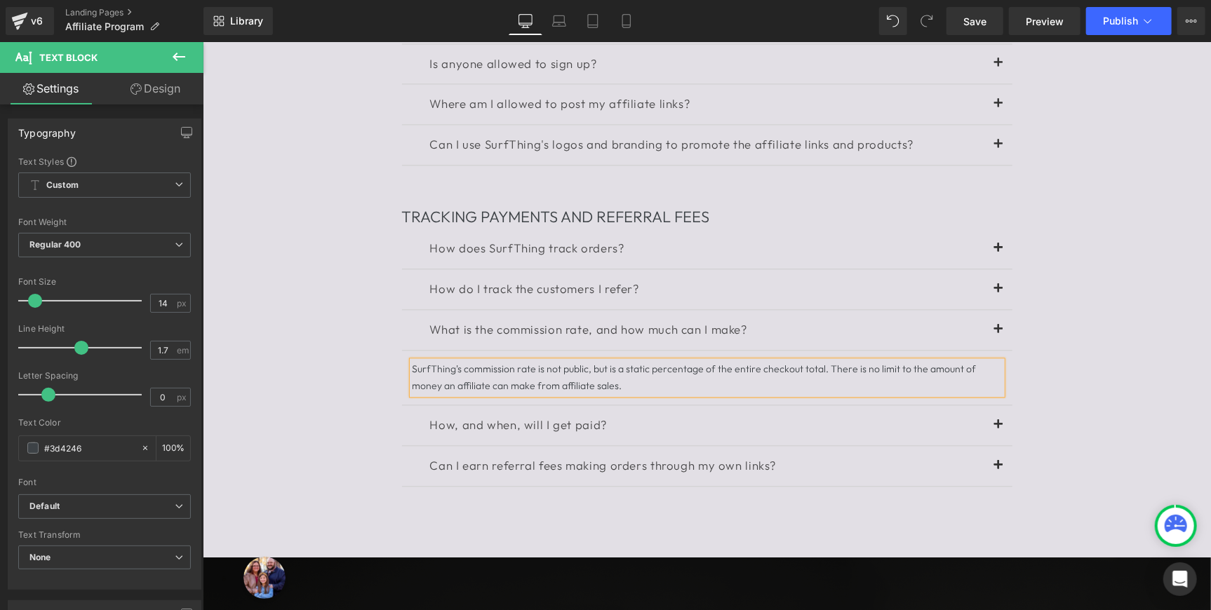
click at [1082, 442] on div "FREQUENTLY ASKED QUESTIONS Heading Separator GENERAL QUESTIONS Heading How does…" at bounding box center [706, 134] width 1008 height 829
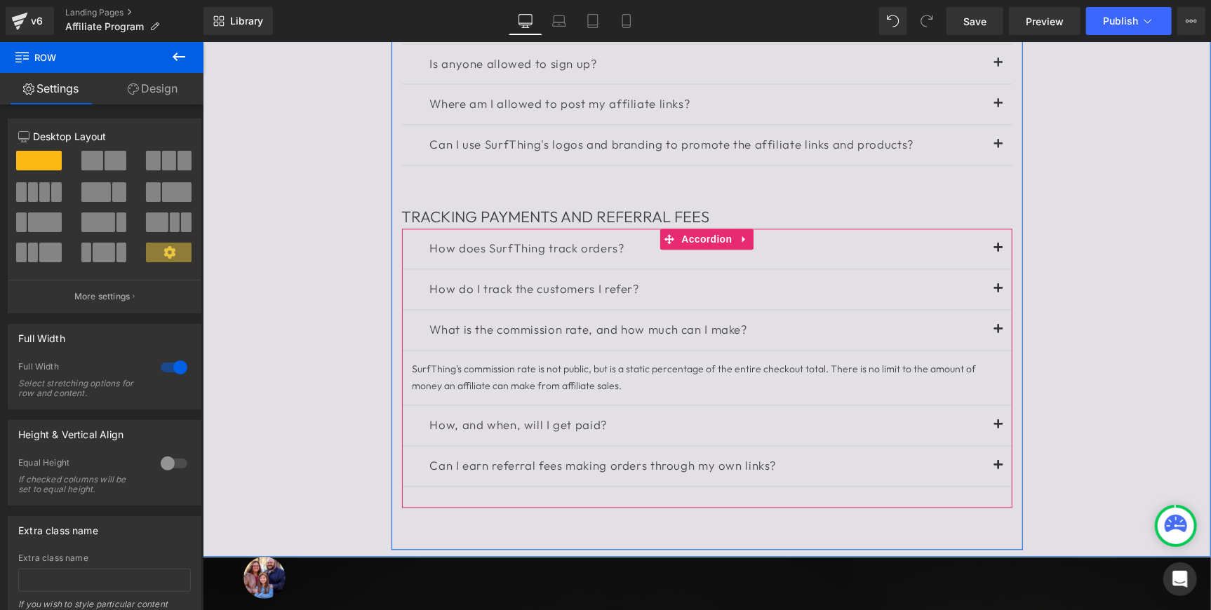
click at [995, 349] on button at bounding box center [998, 329] width 28 height 40
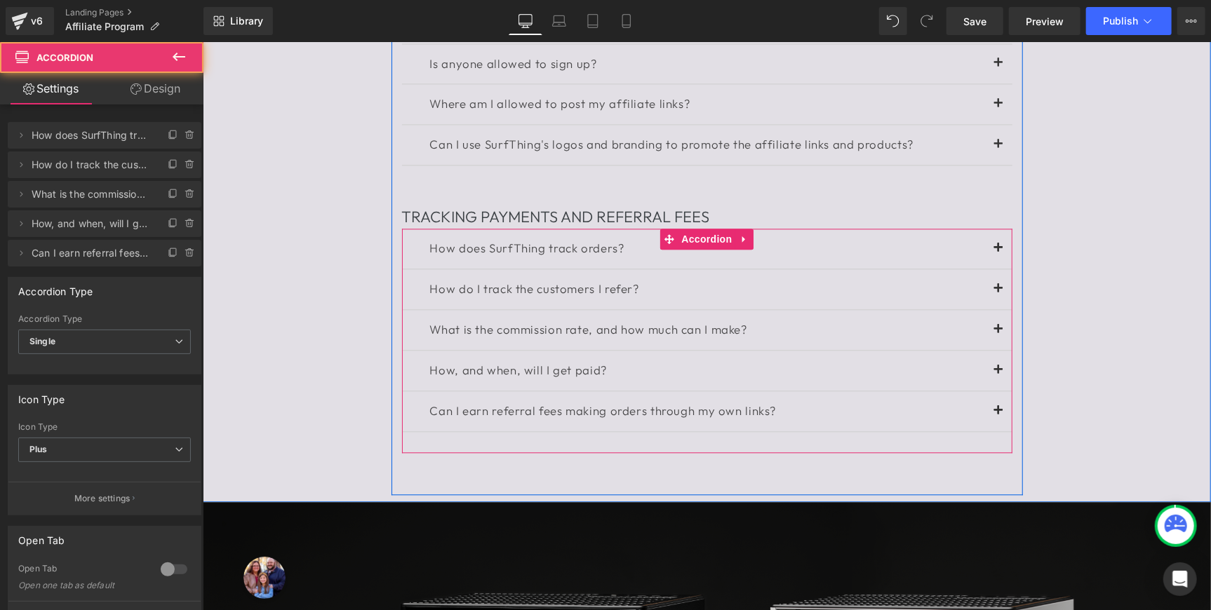
click at [996, 390] on button at bounding box center [998, 370] width 28 height 40
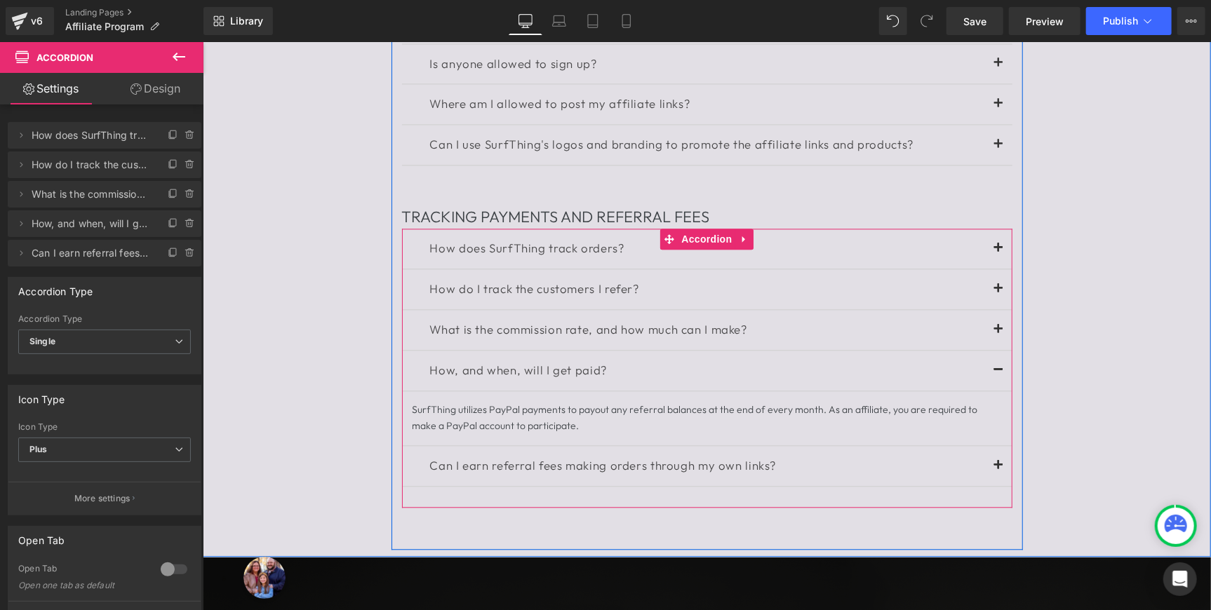
click at [998, 373] on span at bounding box center [998, 373] width 0 height 0
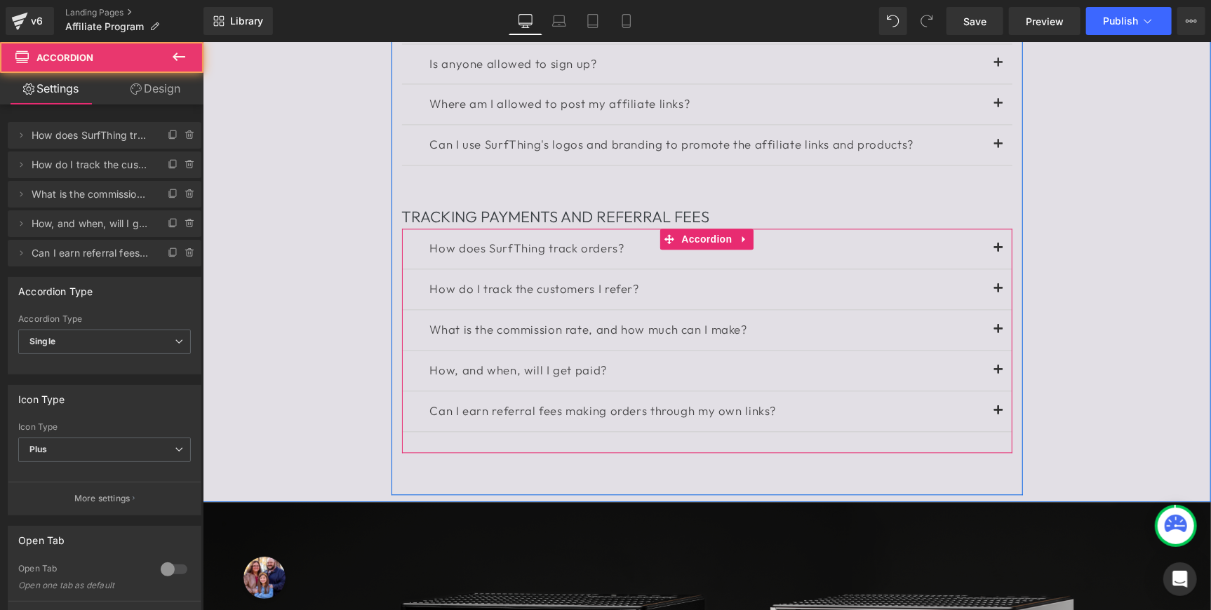
click at [993, 431] on button at bounding box center [998, 411] width 28 height 40
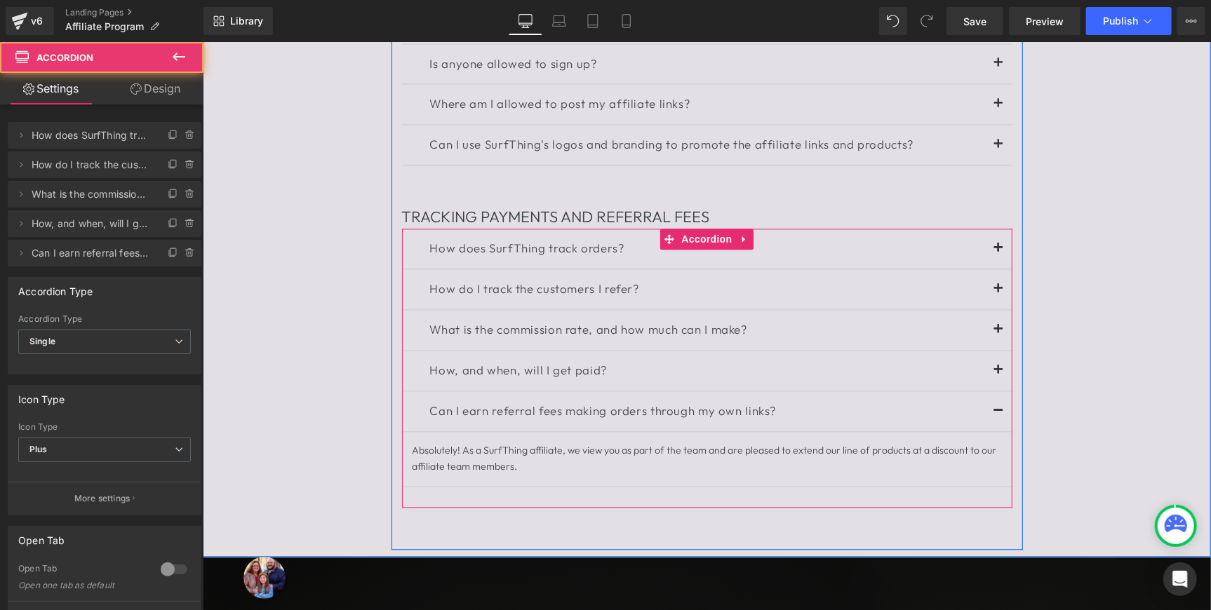
click at [993, 431] on button at bounding box center [998, 411] width 28 height 40
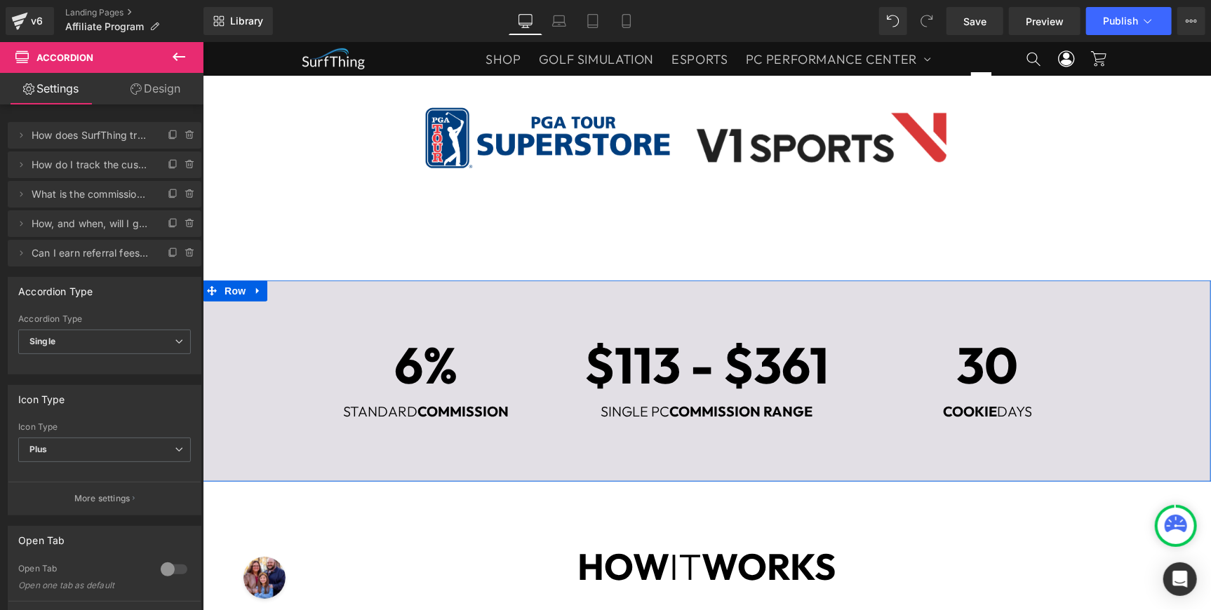
scroll to position [519, 0]
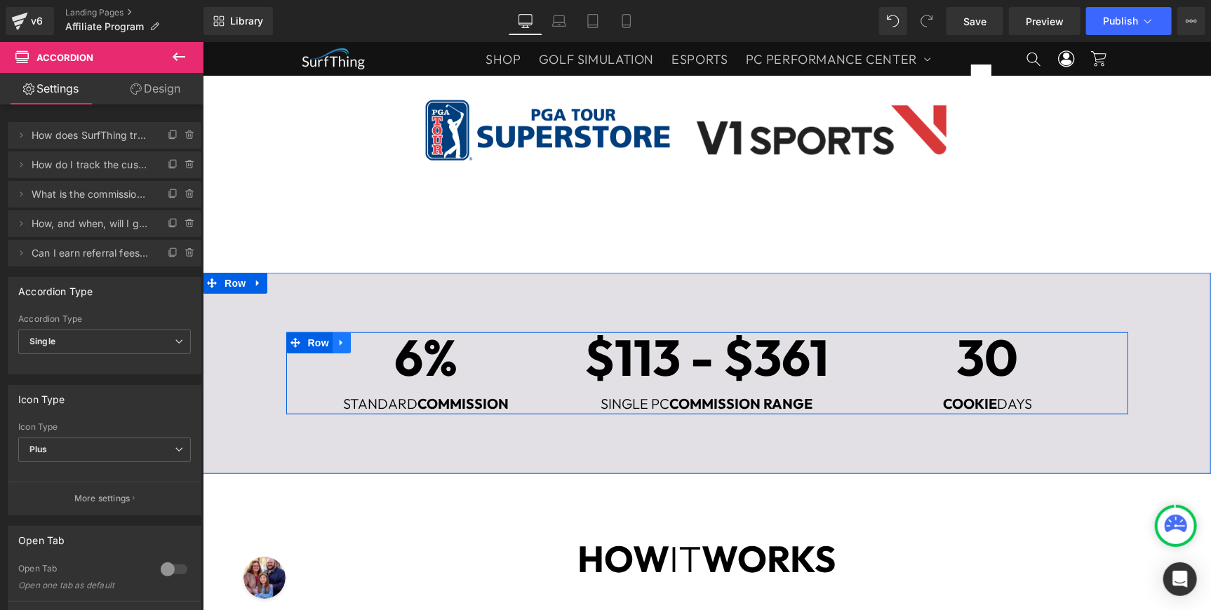
click at [336, 342] on icon at bounding box center [341, 342] width 10 height 11
click at [370, 342] on link at bounding box center [377, 342] width 18 height 21
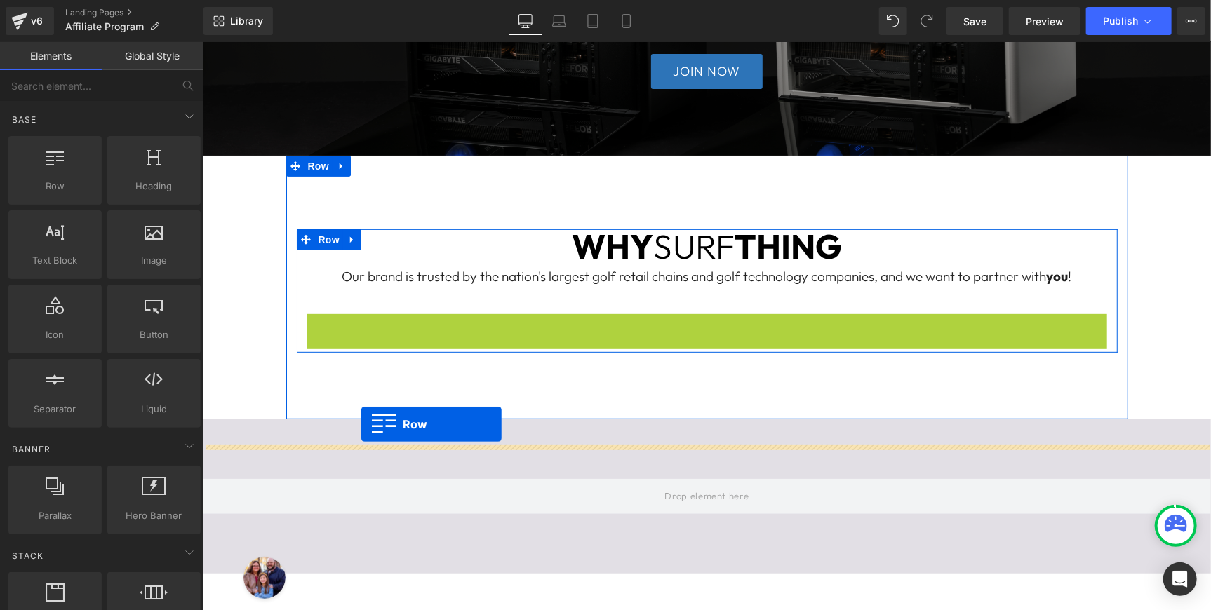
scroll to position [222, 0]
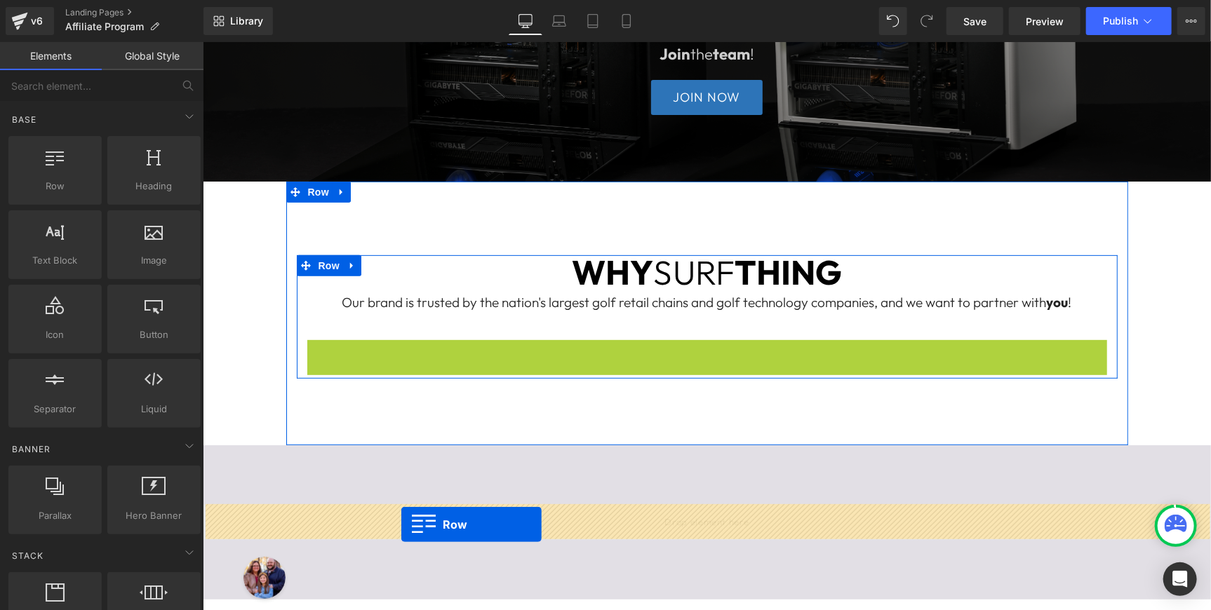
drag, startPoint x: 319, startPoint y: 273, endPoint x: 401, endPoint y: 524, distance: 264.1
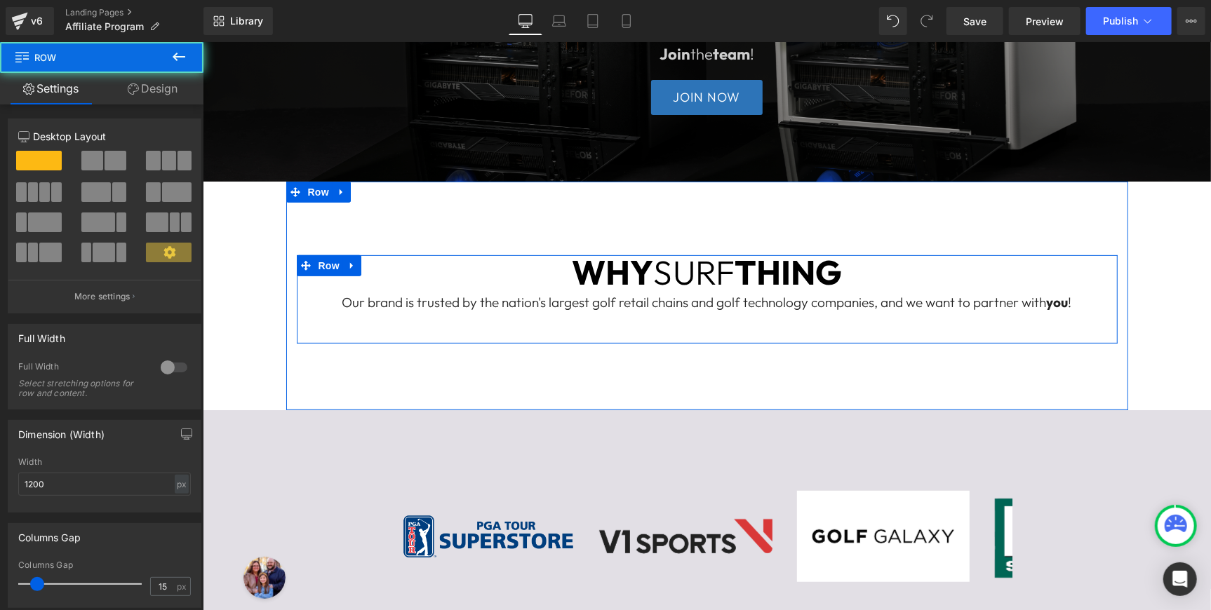
click at [561, 374] on div "WHY SURF THING Heading Our brand is trusted by the nation's largest golf retail…" at bounding box center [707, 295] width 842 height 229
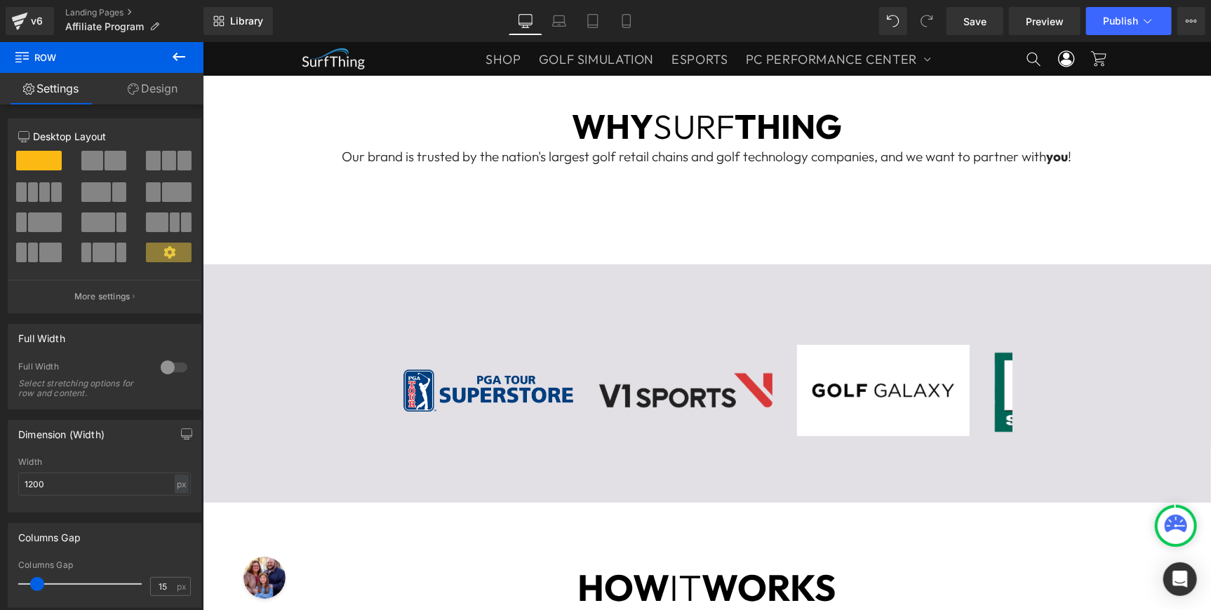
scroll to position [296, 0]
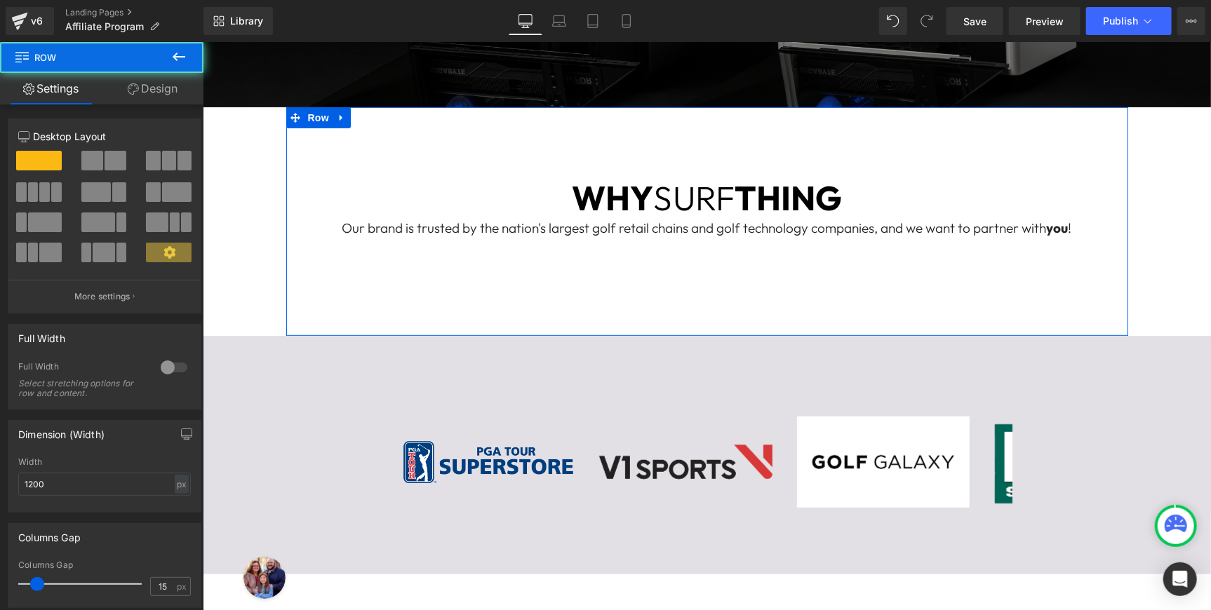
click at [702, 292] on div "WHY SURF THING Heading Our brand is trusted by the nation's largest golf retail…" at bounding box center [707, 221] width 842 height 229
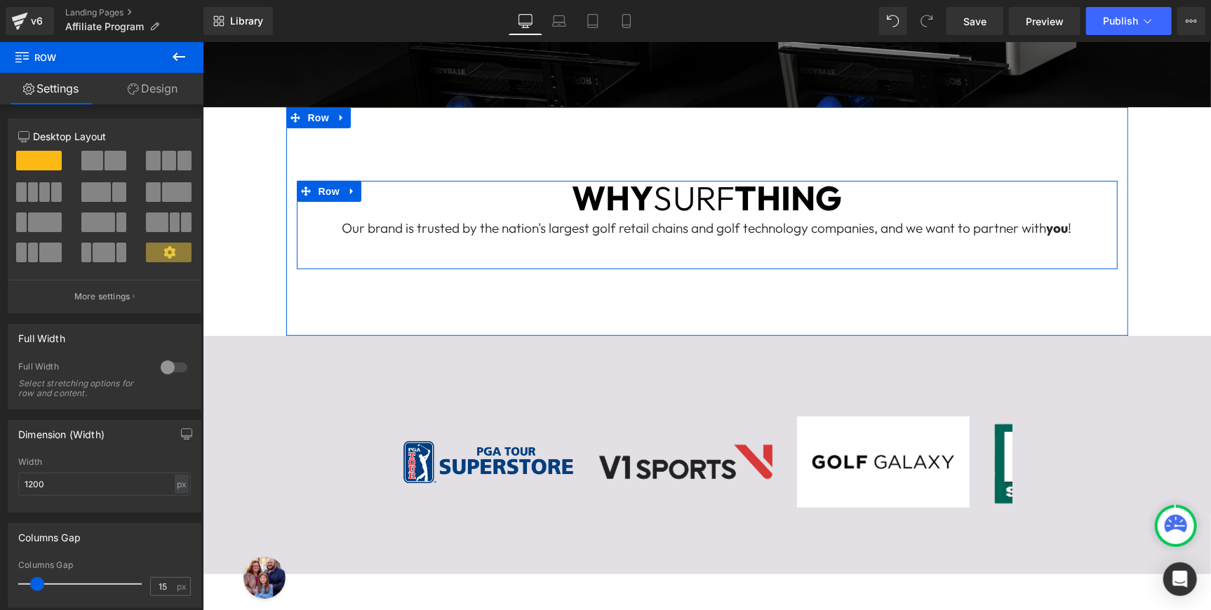
click at [693, 248] on div "WHY SURF THING Heading Our brand is trusted by the nation's largest golf retail…" at bounding box center [706, 223] width 821 height 86
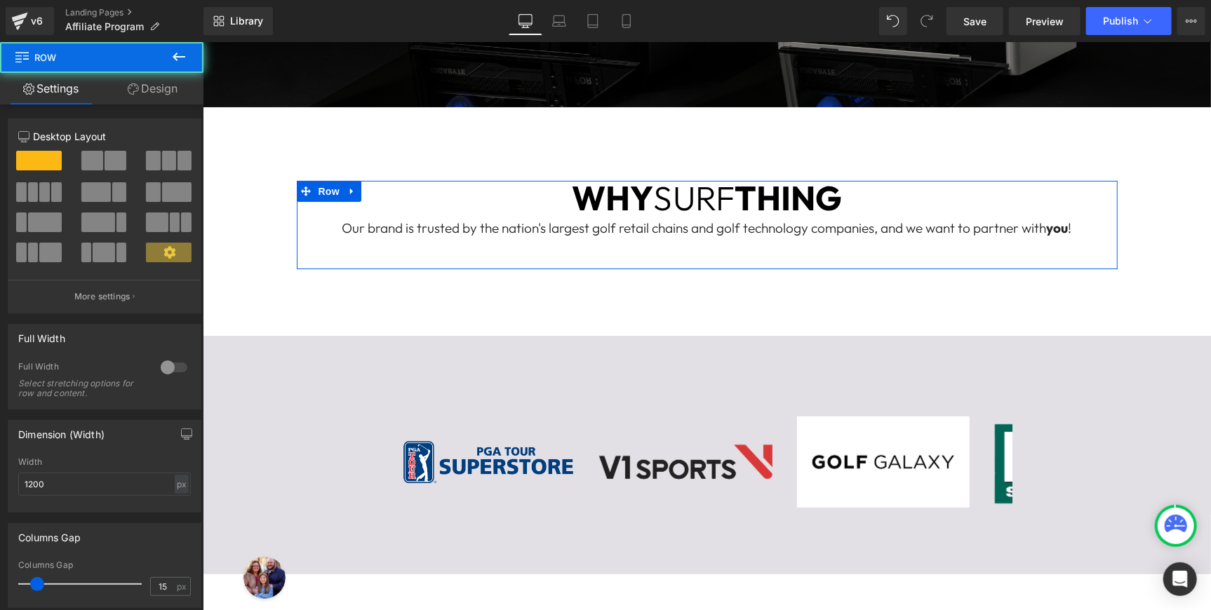
click at [156, 84] on link "Design" at bounding box center [153, 89] width 102 height 32
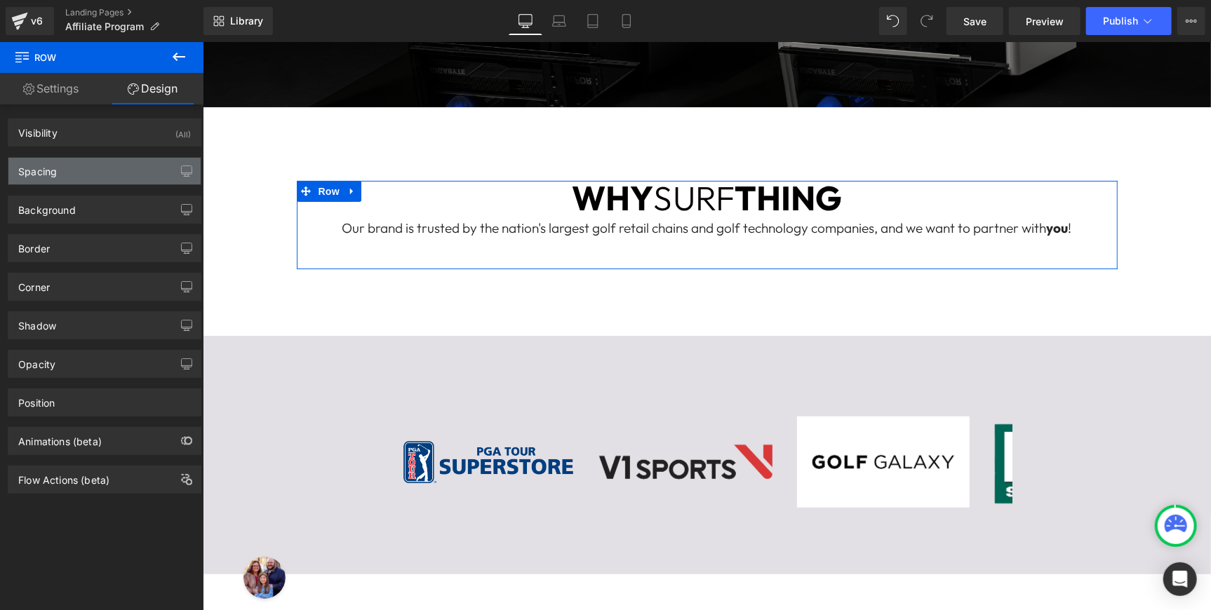
click at [107, 179] on div "Spacing" at bounding box center [104, 171] width 192 height 27
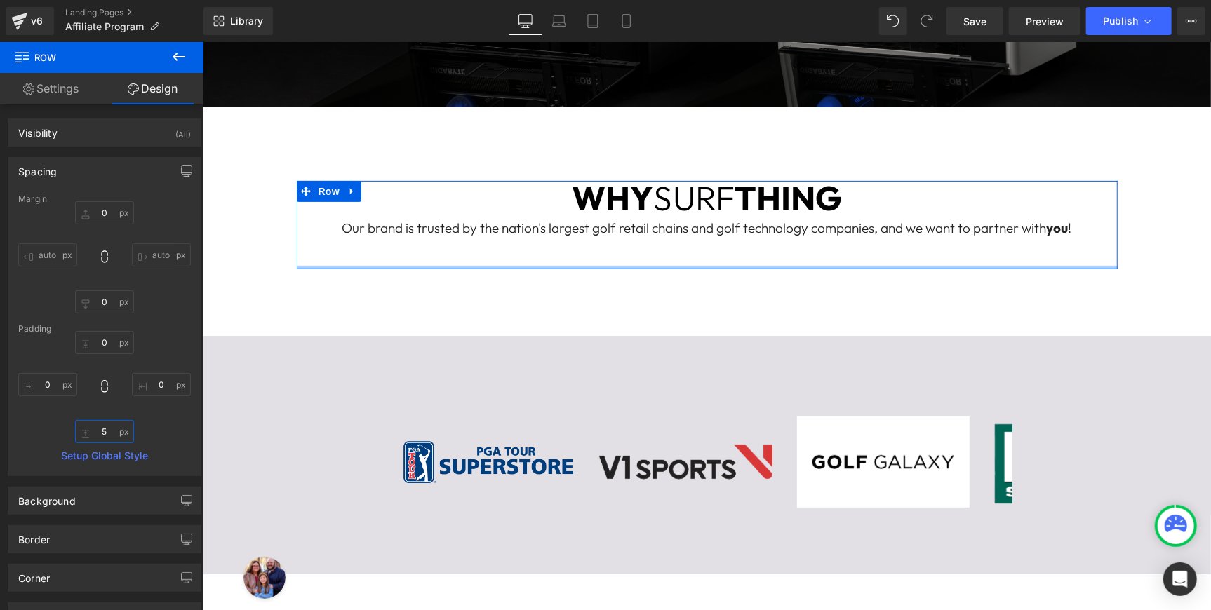
click at [102, 430] on input "5" at bounding box center [104, 431] width 59 height 23
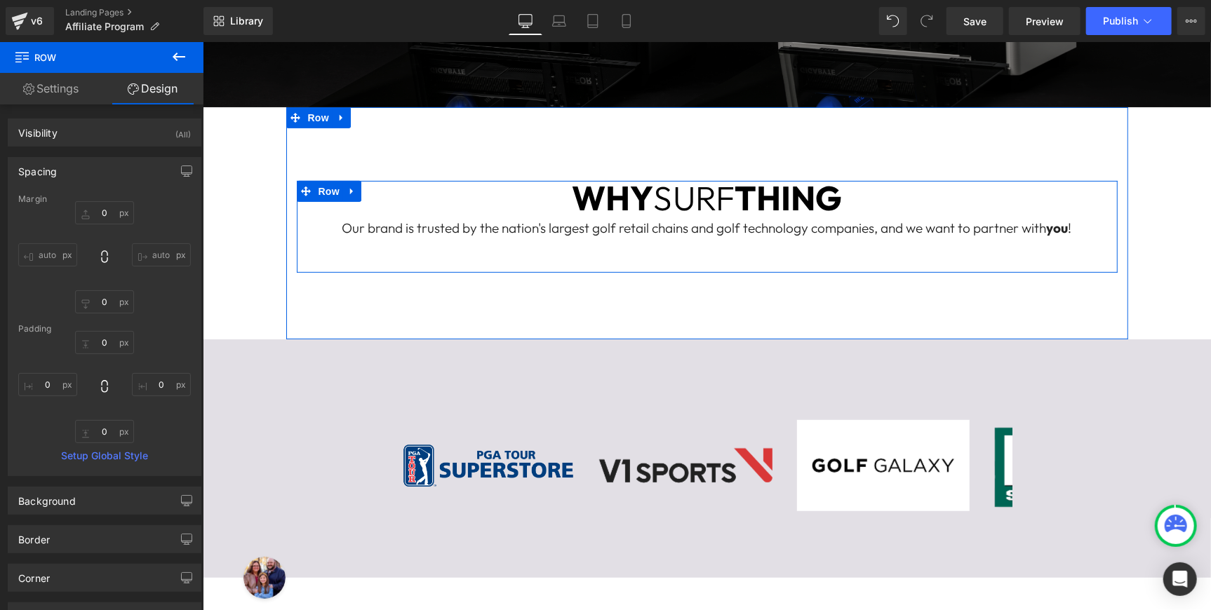
click at [707, 253] on div "WHY SURF THING Heading Our brand is trusted by the nation's largest golf retail…" at bounding box center [706, 223] width 821 height 86
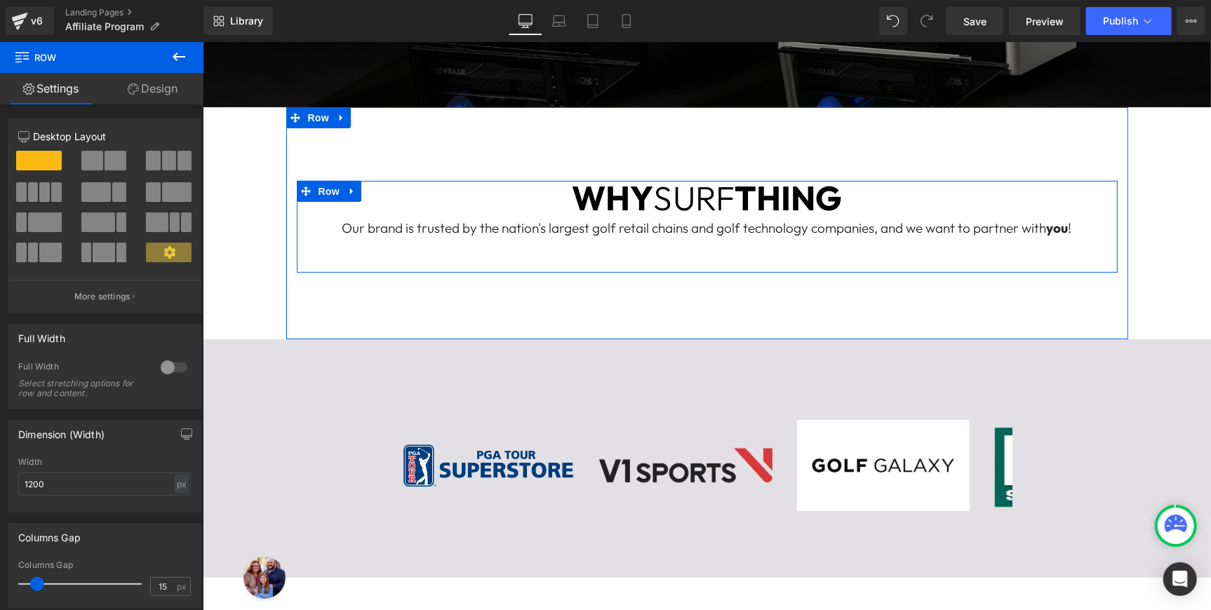
click at [681, 247] on div "WHY SURF THING Heading Our brand is trusted by the nation's largest golf retail…" at bounding box center [706, 223] width 821 height 86
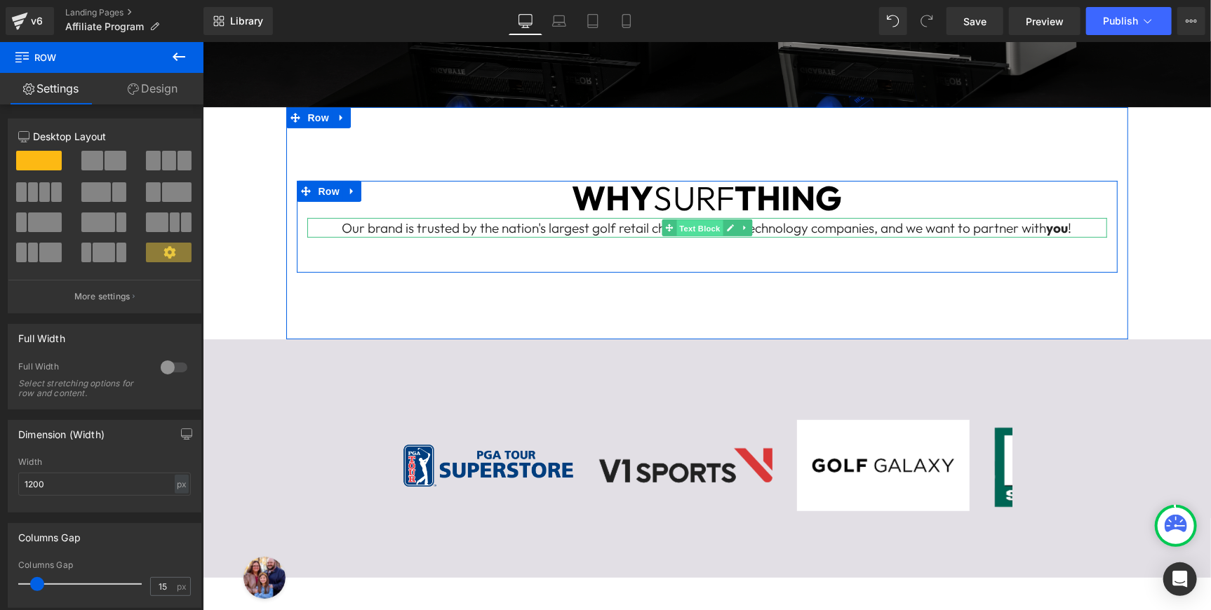
click at [688, 227] on span "Text Block" at bounding box center [699, 228] width 46 height 17
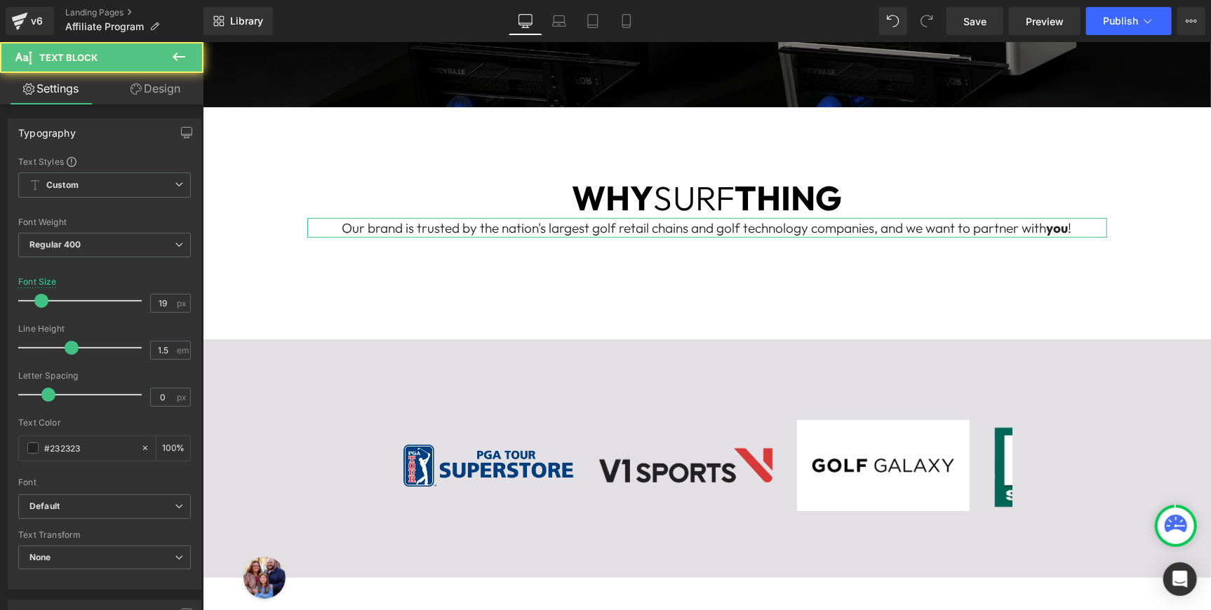
click at [147, 90] on link "Design" at bounding box center [156, 89] width 102 height 32
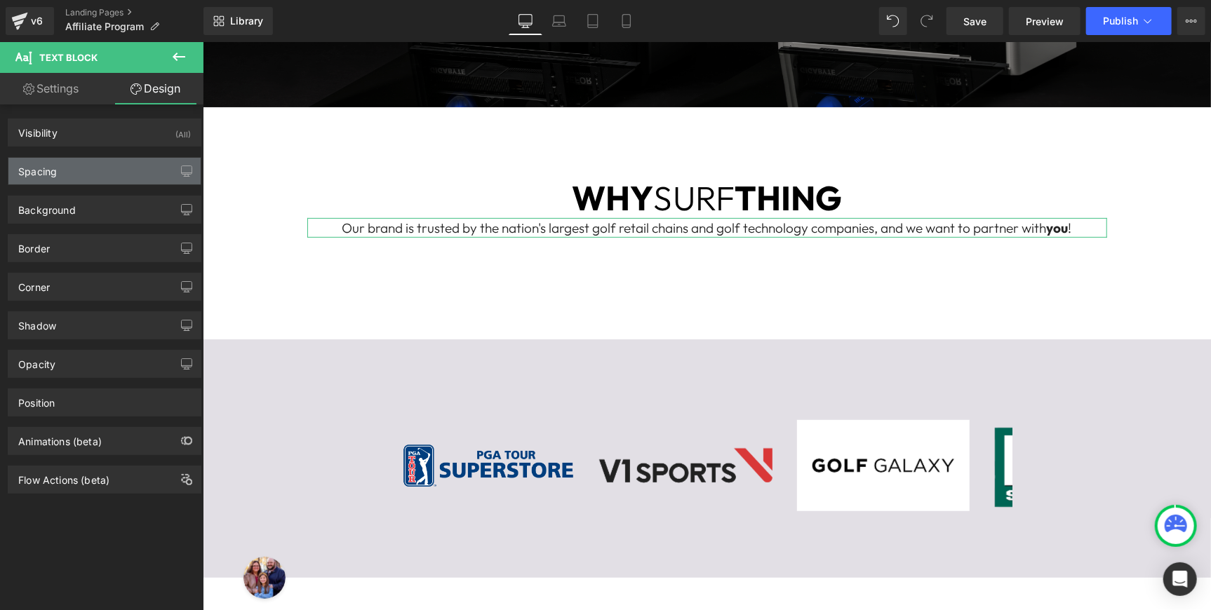
click at [115, 173] on div "Spacing" at bounding box center [104, 171] width 192 height 27
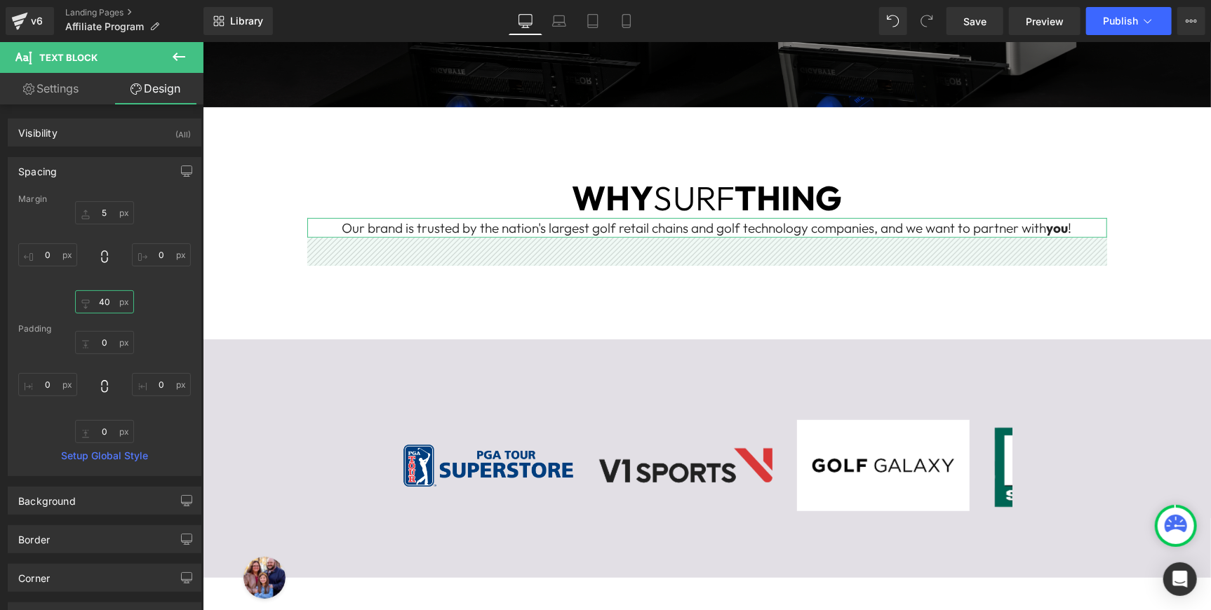
click at [103, 302] on input "40" at bounding box center [104, 301] width 59 height 23
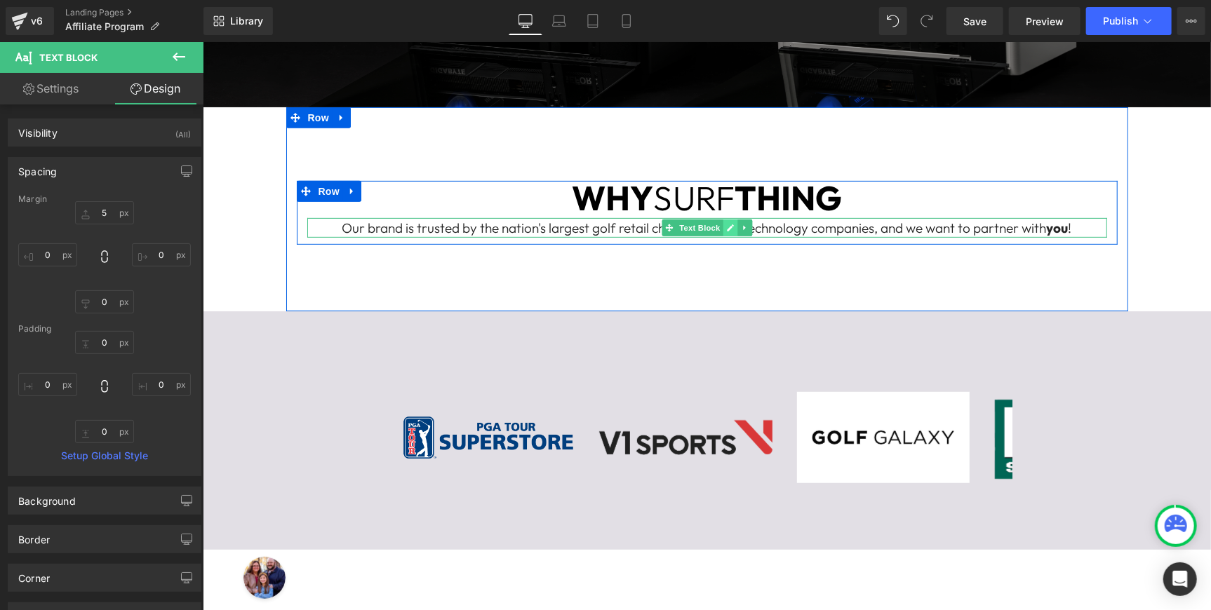
click at [732, 229] on icon at bounding box center [730, 227] width 8 height 8
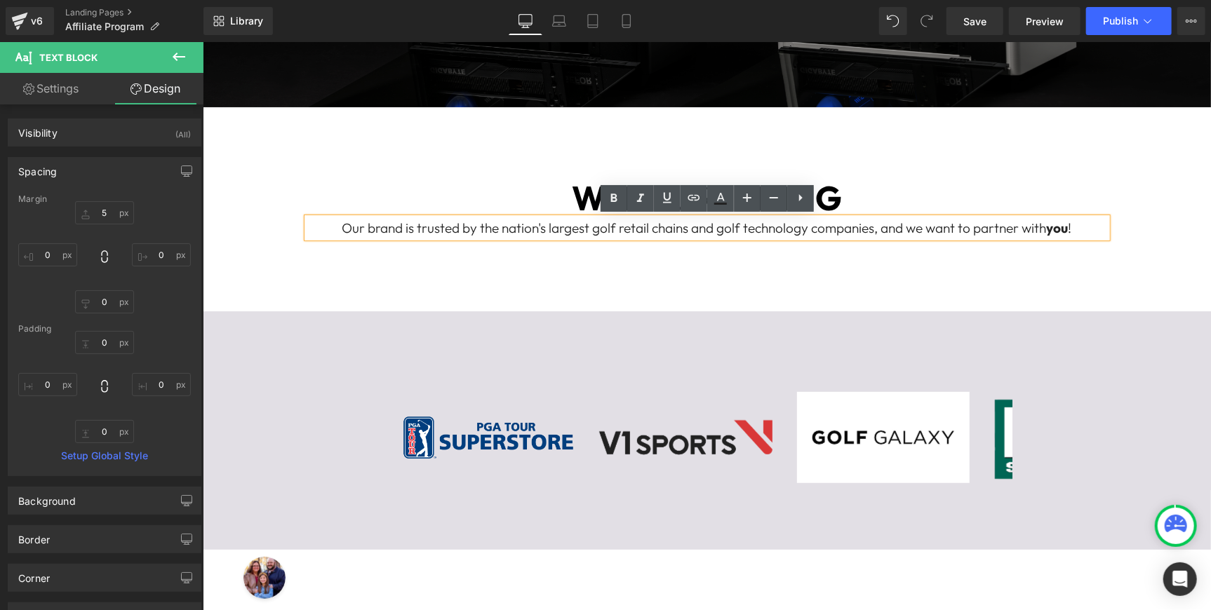
click at [684, 229] on p "Our brand is trusted by the nation's largest golf retail chains and golf techno…" at bounding box center [707, 228] width 800 height 20
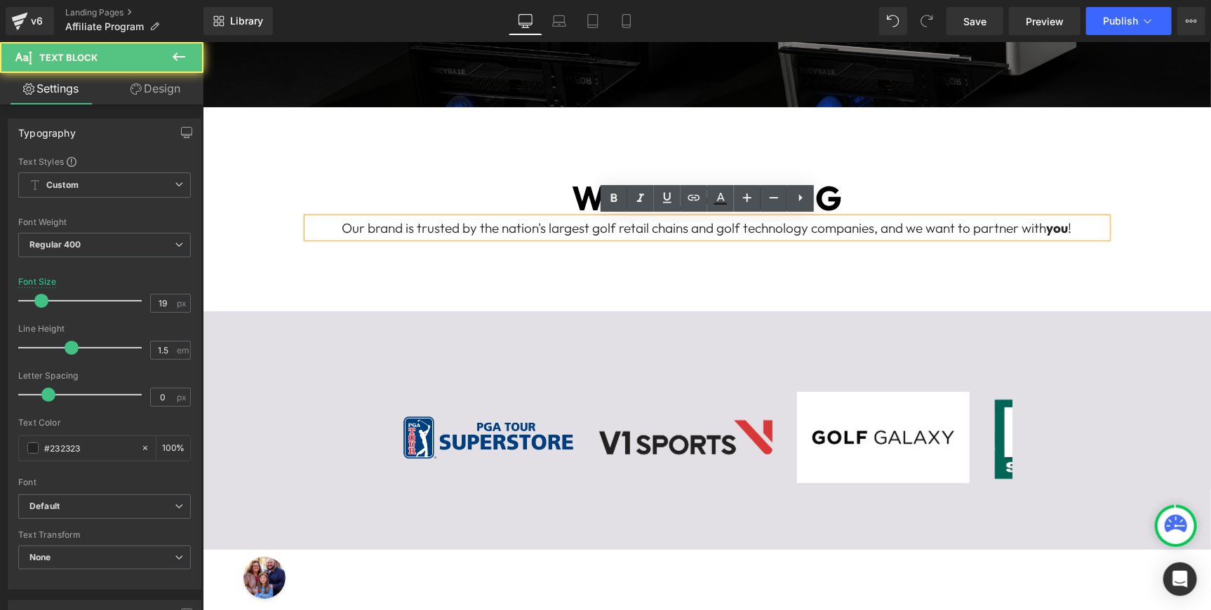
click at [684, 273] on div "WHY SURF THING Heading Our brand is trusted by the nation's largest golf retail…" at bounding box center [707, 209] width 842 height 205
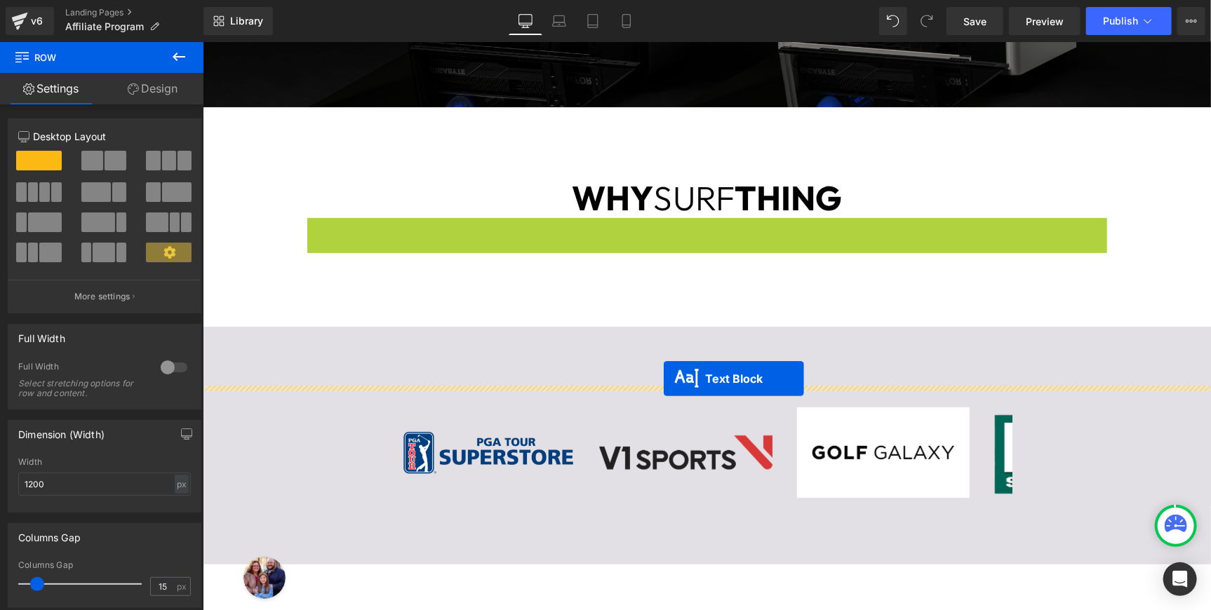
drag, startPoint x: 668, startPoint y: 227, endPoint x: 663, endPoint y: 378, distance: 150.9
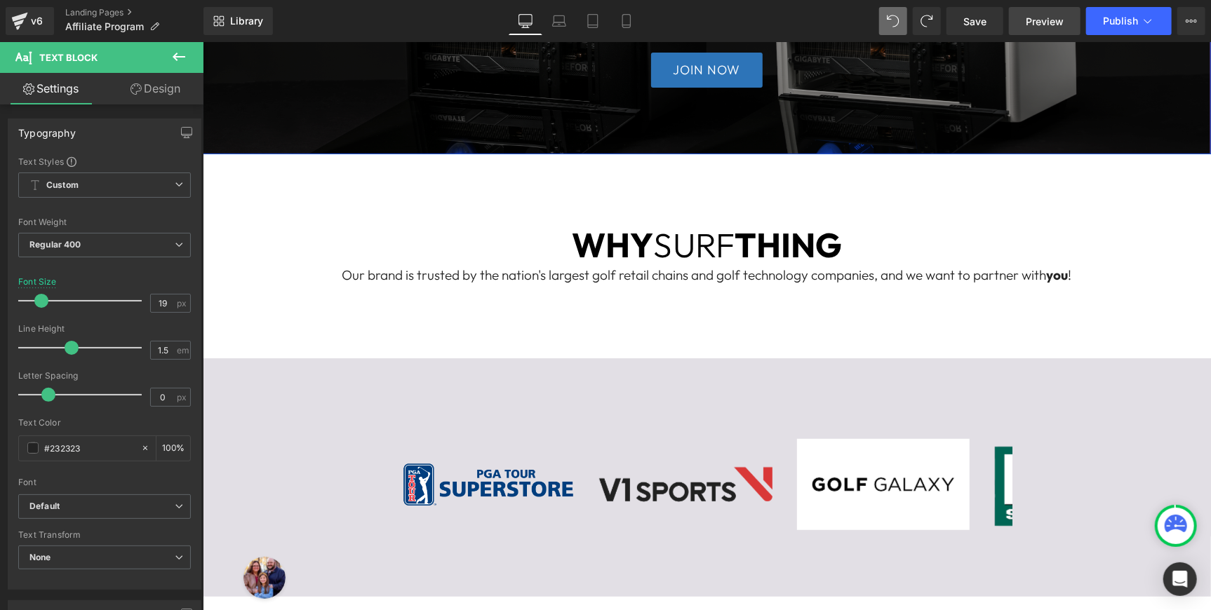
scroll to position [222, 0]
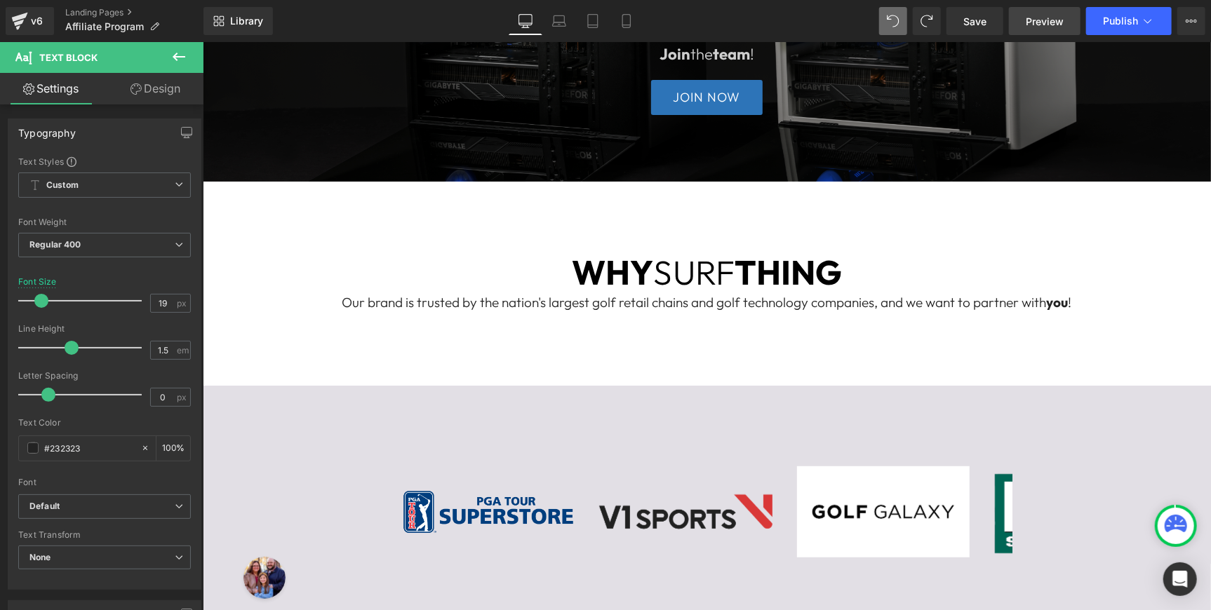
click at [1054, 30] on link "Preview" at bounding box center [1045, 21] width 72 height 28
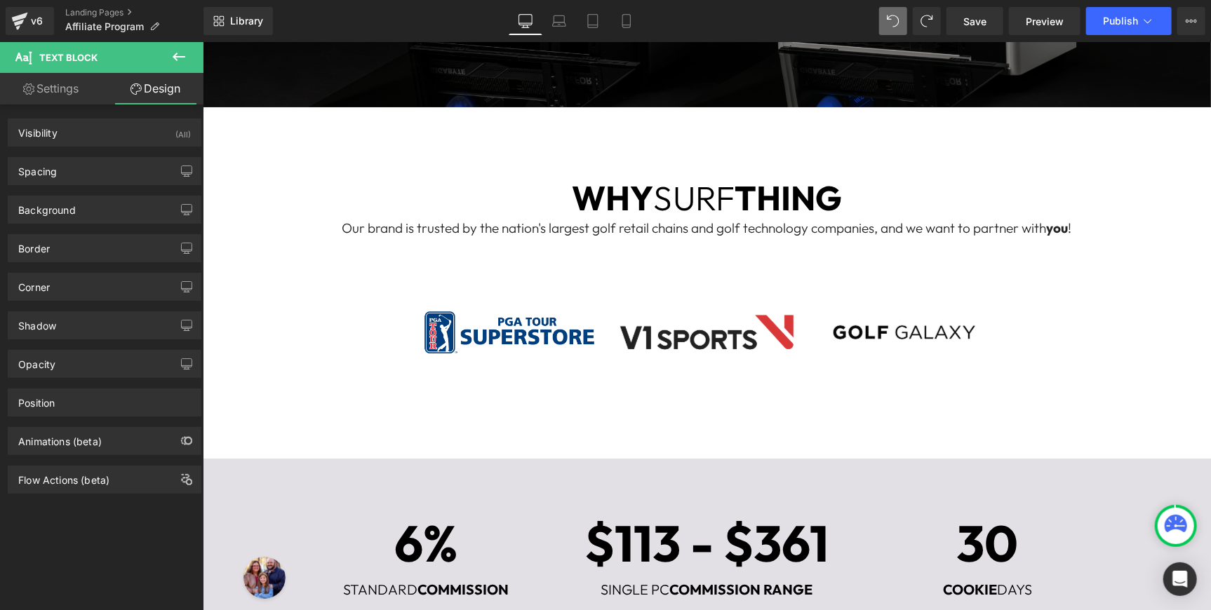
scroll to position [0, 0]
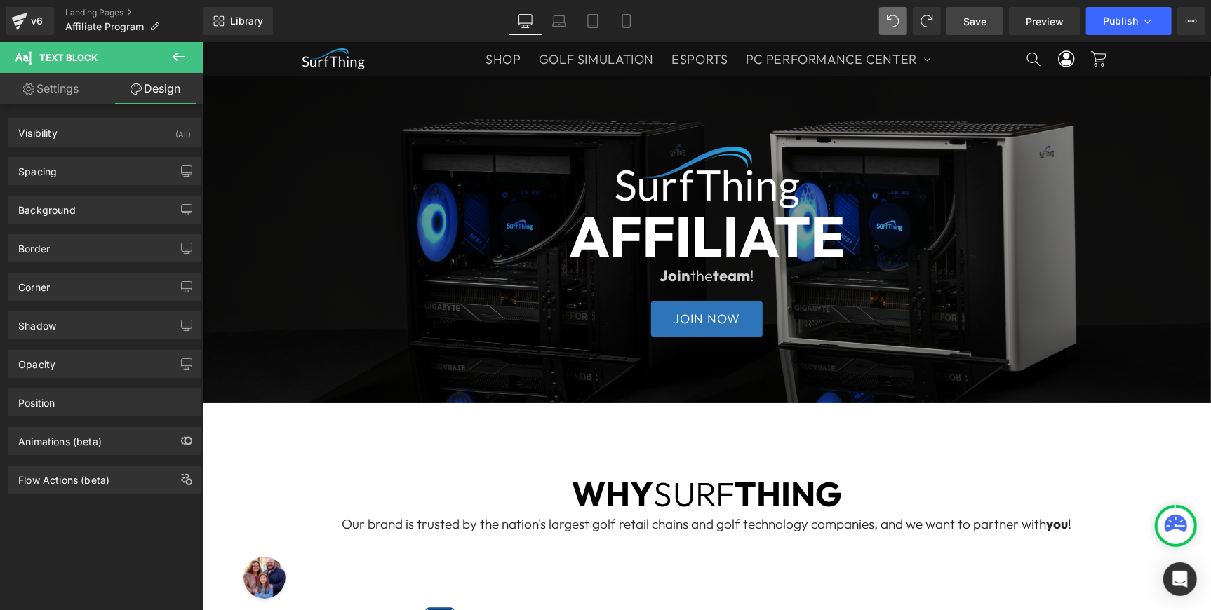
click at [973, 24] on span "Save" at bounding box center [974, 21] width 23 height 15
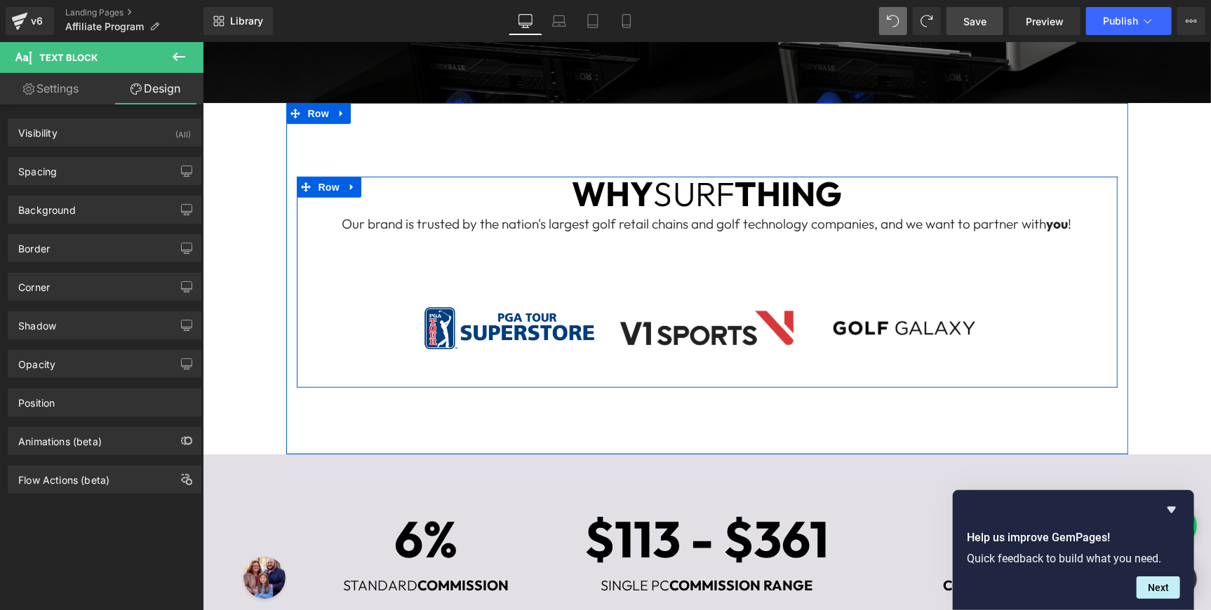
scroll to position [222, 0]
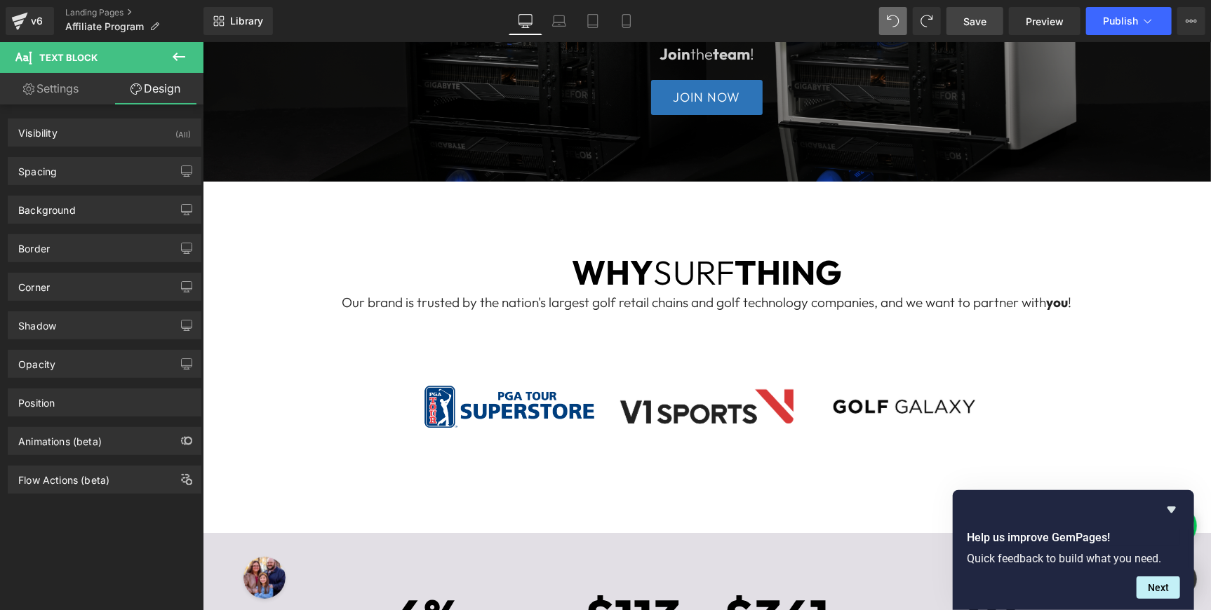
click at [174, 53] on icon at bounding box center [179, 56] width 17 height 17
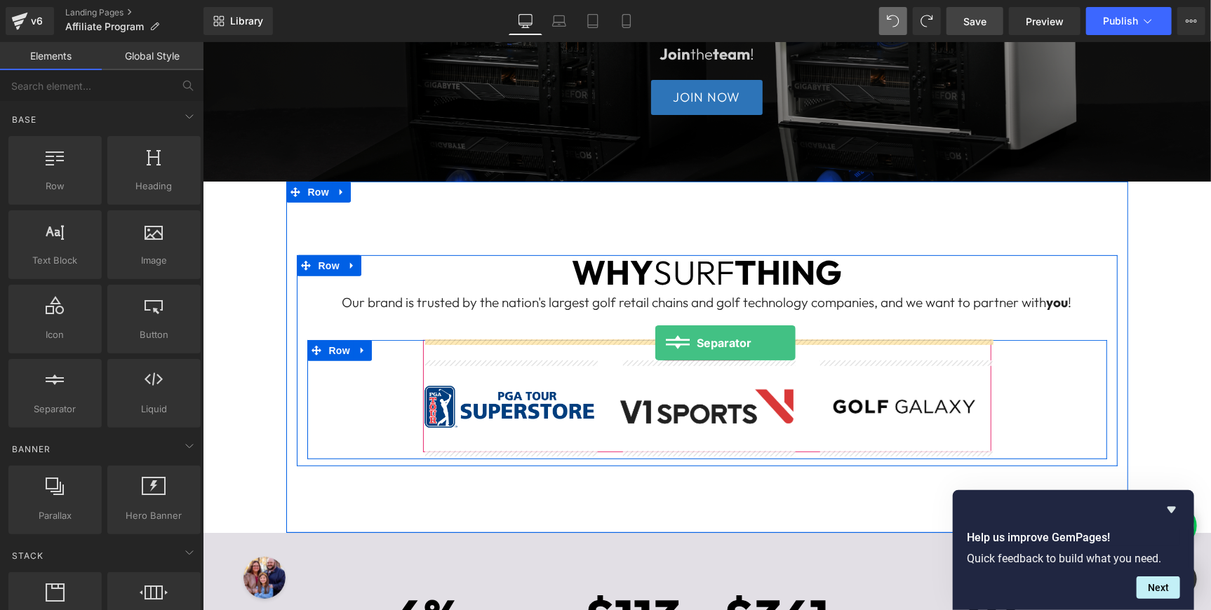
drag, startPoint x: 264, startPoint y: 429, endPoint x: 655, endPoint y: 343, distance: 400.1
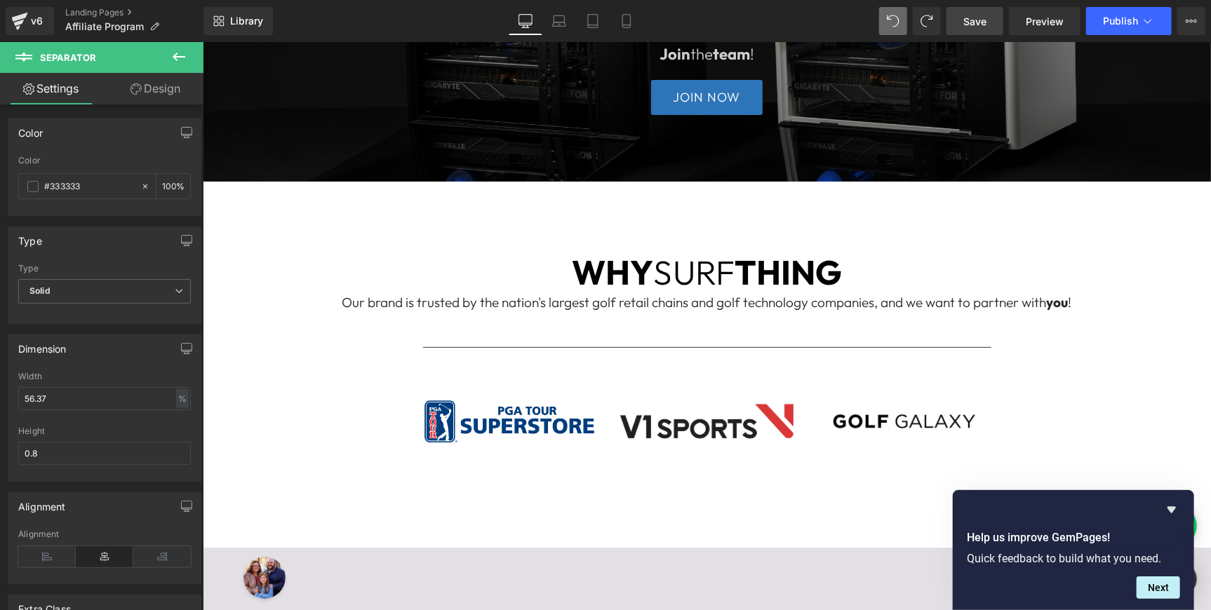
click at [178, 55] on icon at bounding box center [179, 56] width 17 height 17
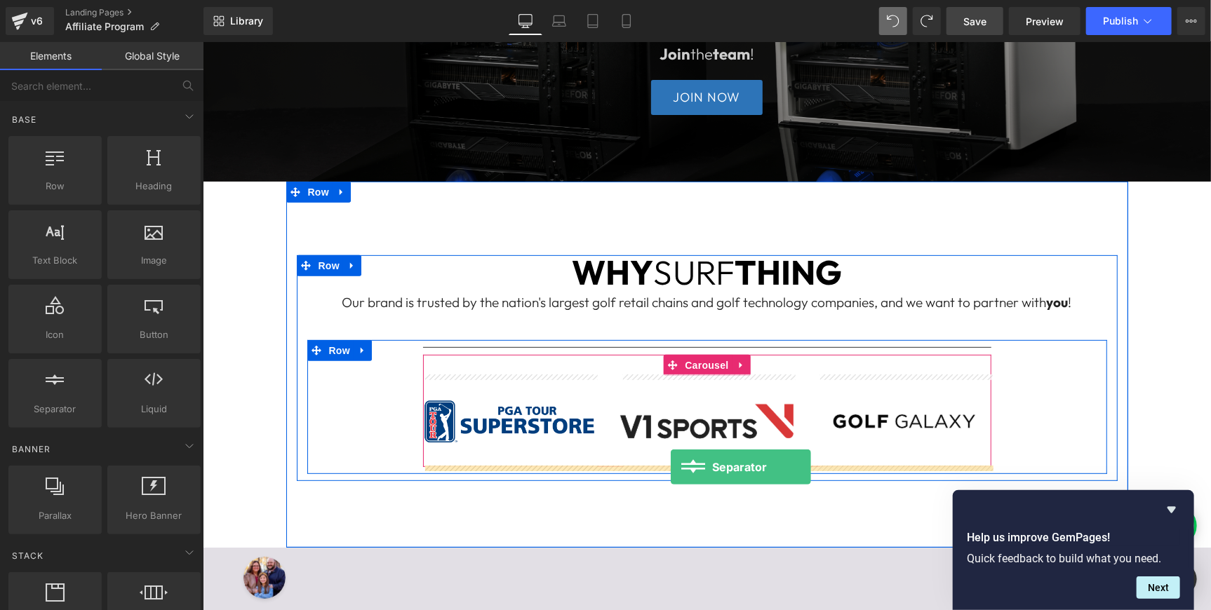
drag, startPoint x: 260, startPoint y: 428, endPoint x: 670, endPoint y: 467, distance: 411.6
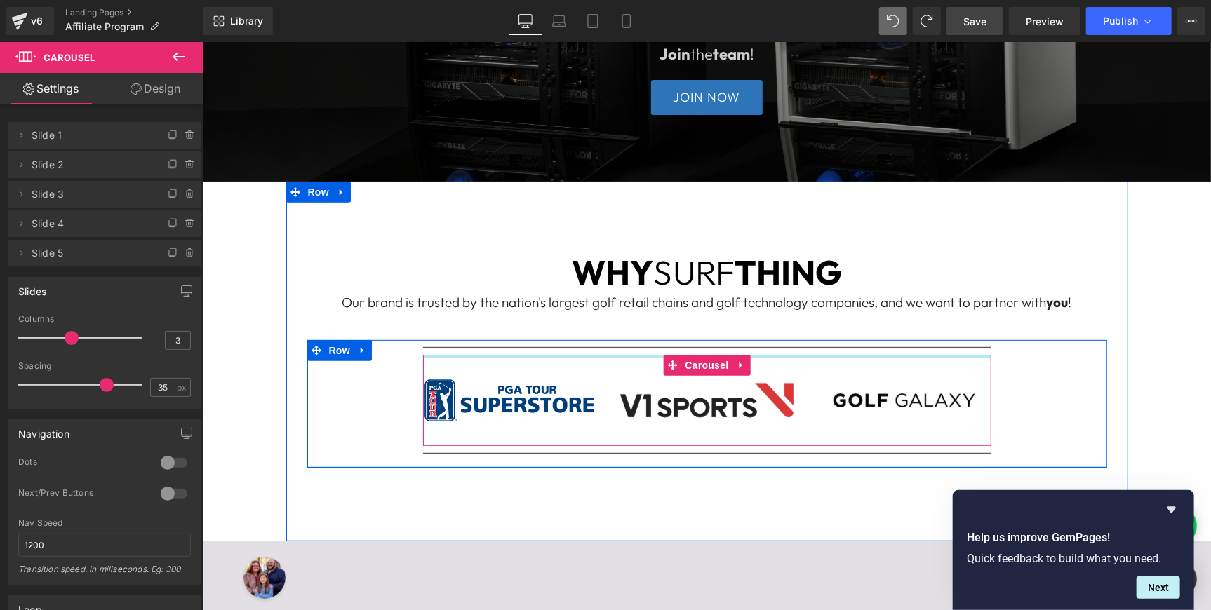
drag, startPoint x: 780, startPoint y: 356, endPoint x: 894, endPoint y: 266, distance: 145.9
click at [773, 312] on div "WHY SURF THING Heading Our brand is trusted by the nation's largest golf retail…" at bounding box center [706, 361] width 821 height 213
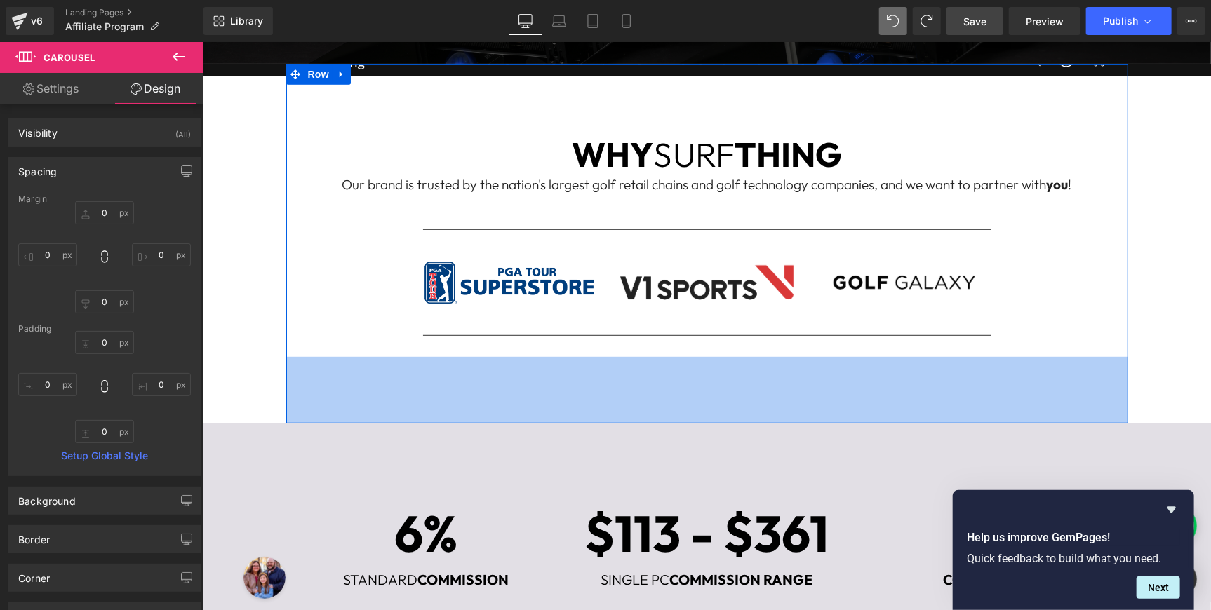
scroll to position [519, 0]
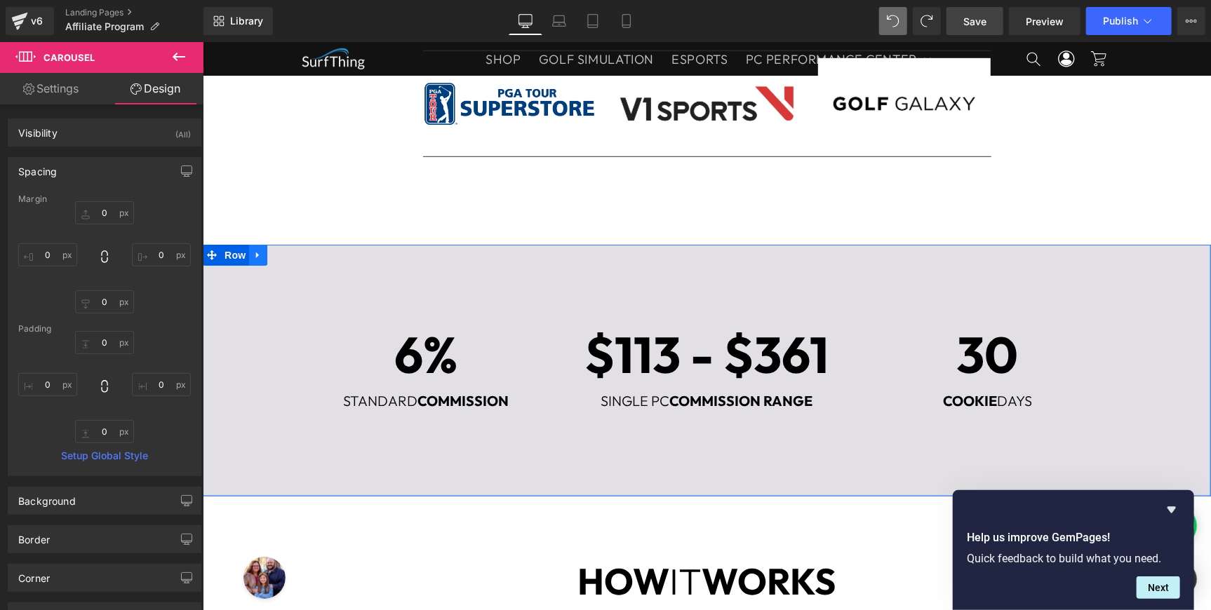
click at [253, 259] on icon at bounding box center [258, 254] width 10 height 11
click at [294, 257] on icon at bounding box center [294, 255] width 10 height 10
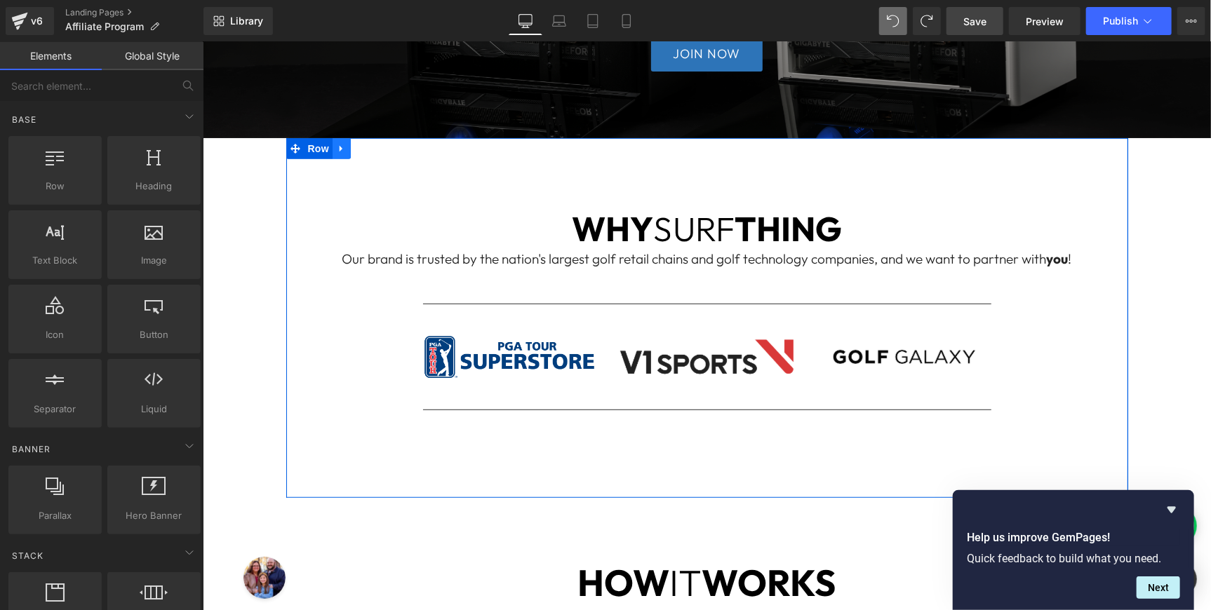
scroll to position [222, 0]
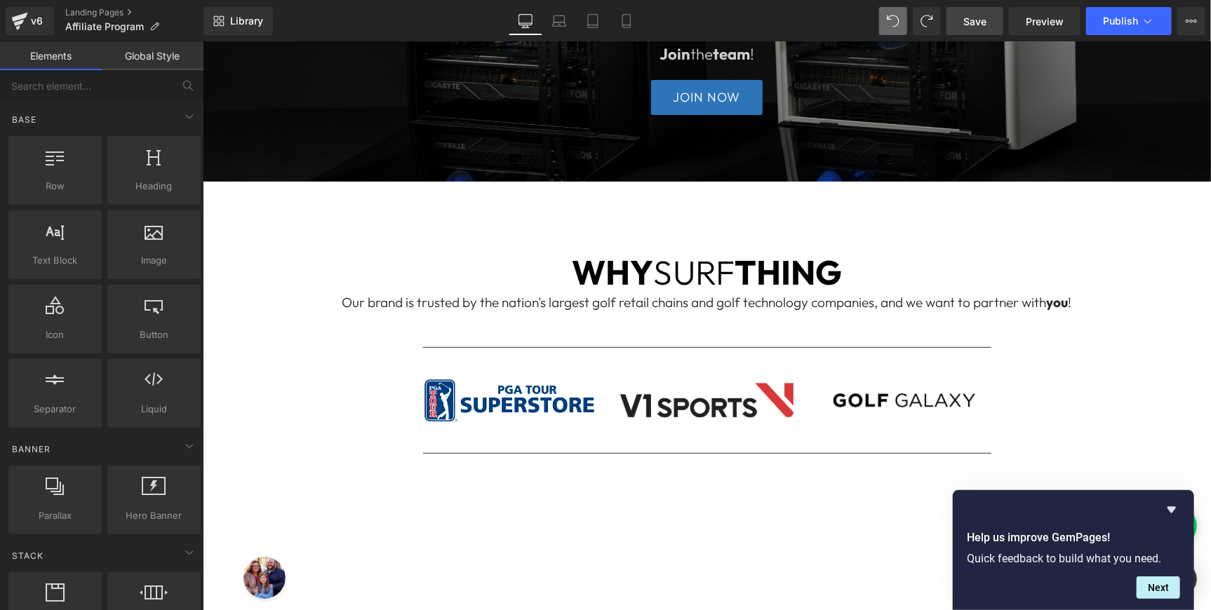
click at [974, 24] on span "Save" at bounding box center [974, 21] width 23 height 15
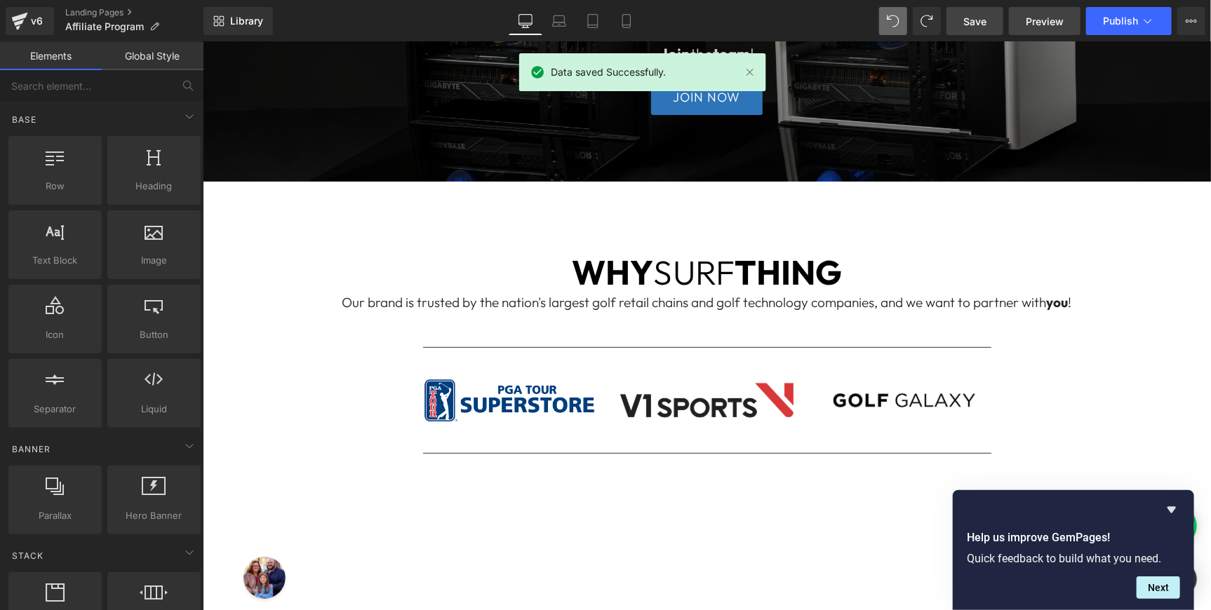
click at [1040, 18] on span "Preview" at bounding box center [1045, 21] width 38 height 15
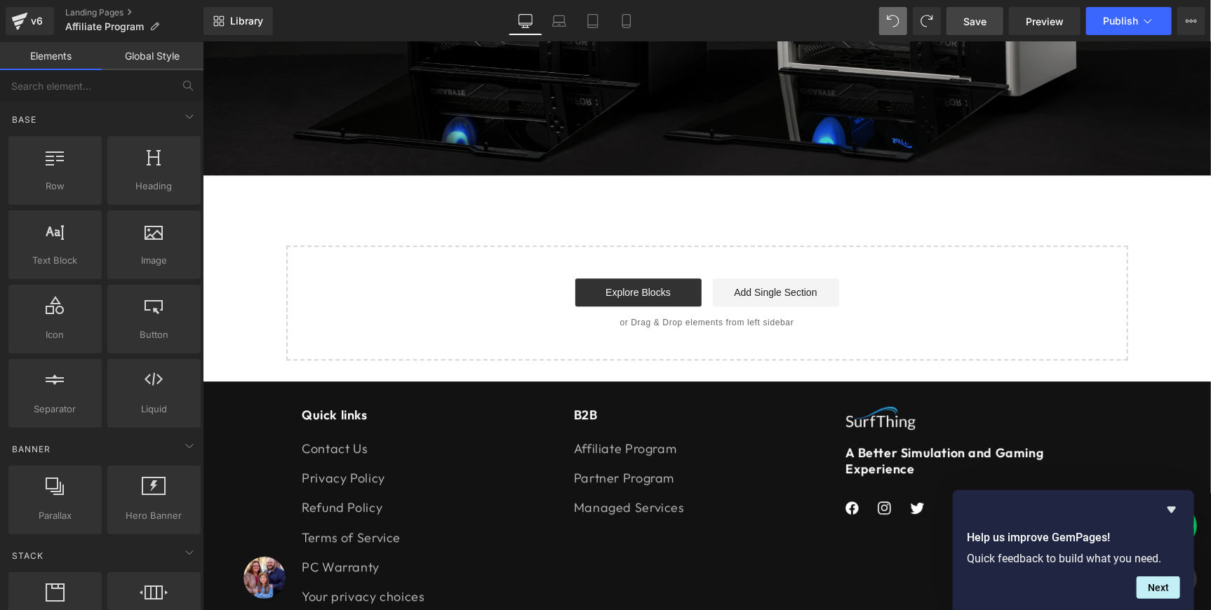
scroll to position [1852, 0]
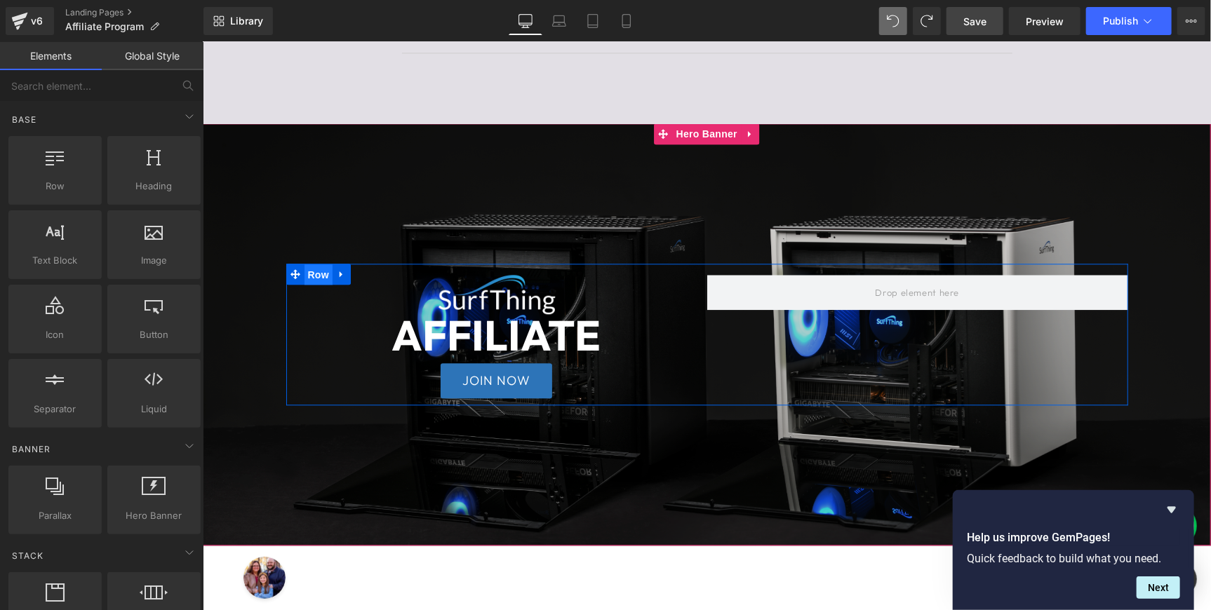
click at [309, 269] on span "Row" at bounding box center [318, 274] width 28 height 21
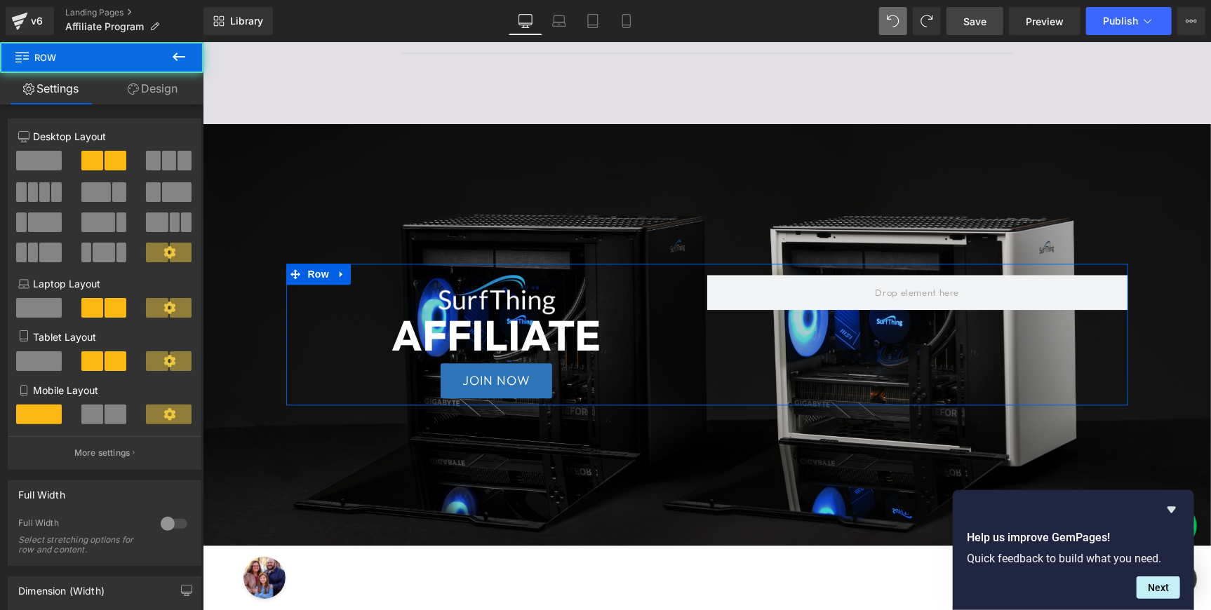
click at [58, 164] on span at bounding box center [39, 161] width 46 height 20
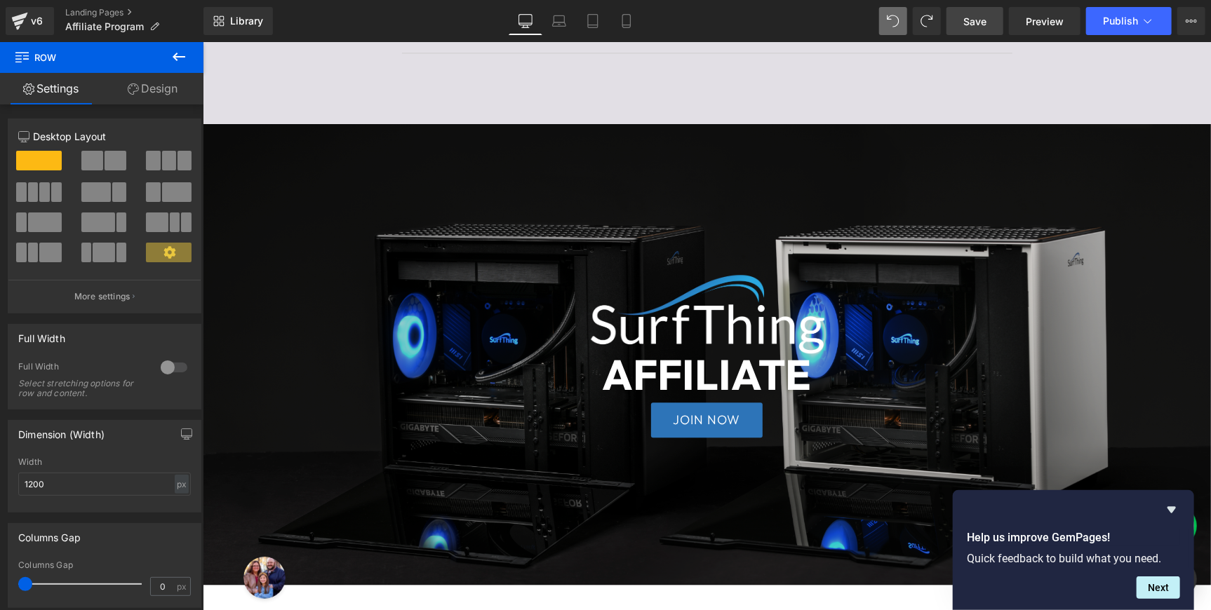
click at [987, 26] on span "Save" at bounding box center [974, 21] width 23 height 15
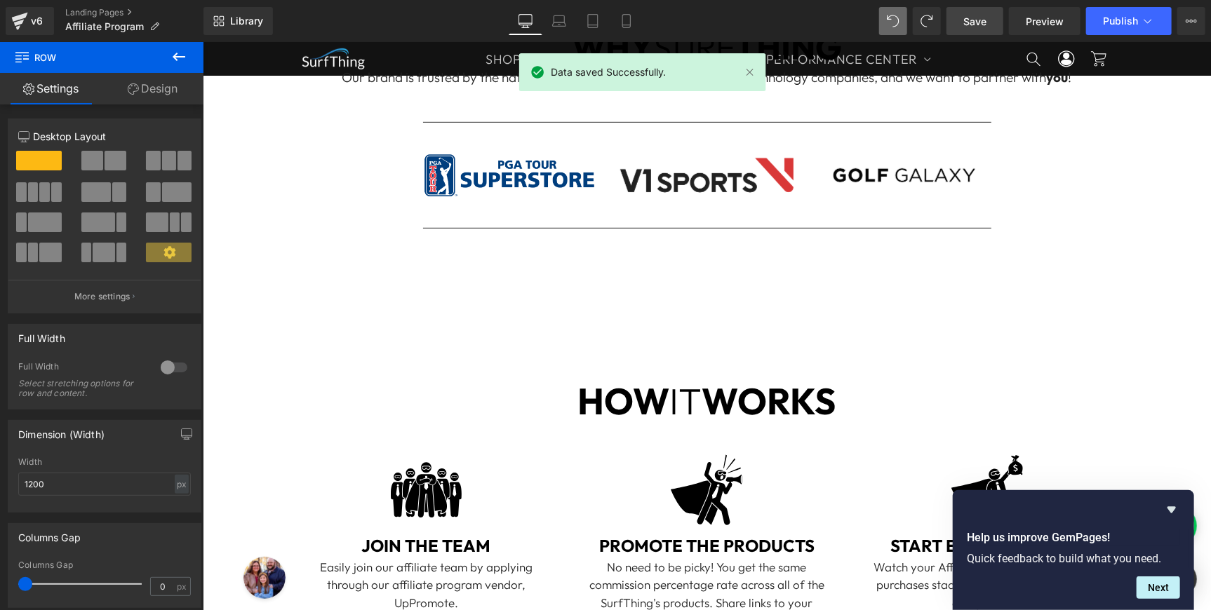
scroll to position [592, 0]
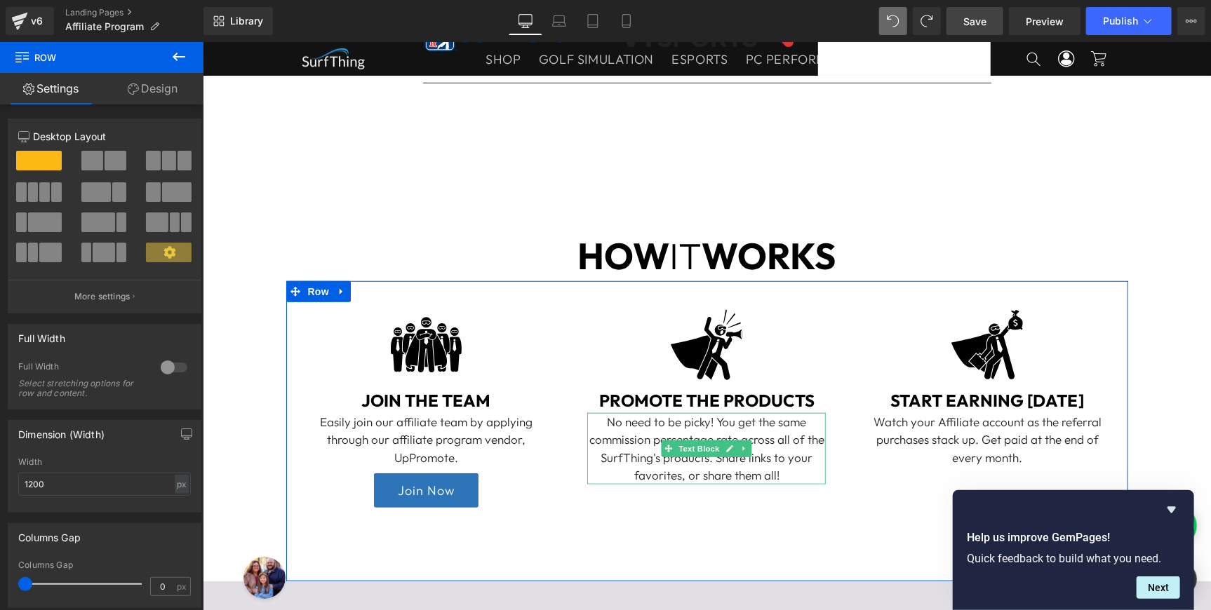
click at [768, 460] on div "No need to be picky! You get the same commission percentage rate across all of …" at bounding box center [706, 449] width 239 height 72
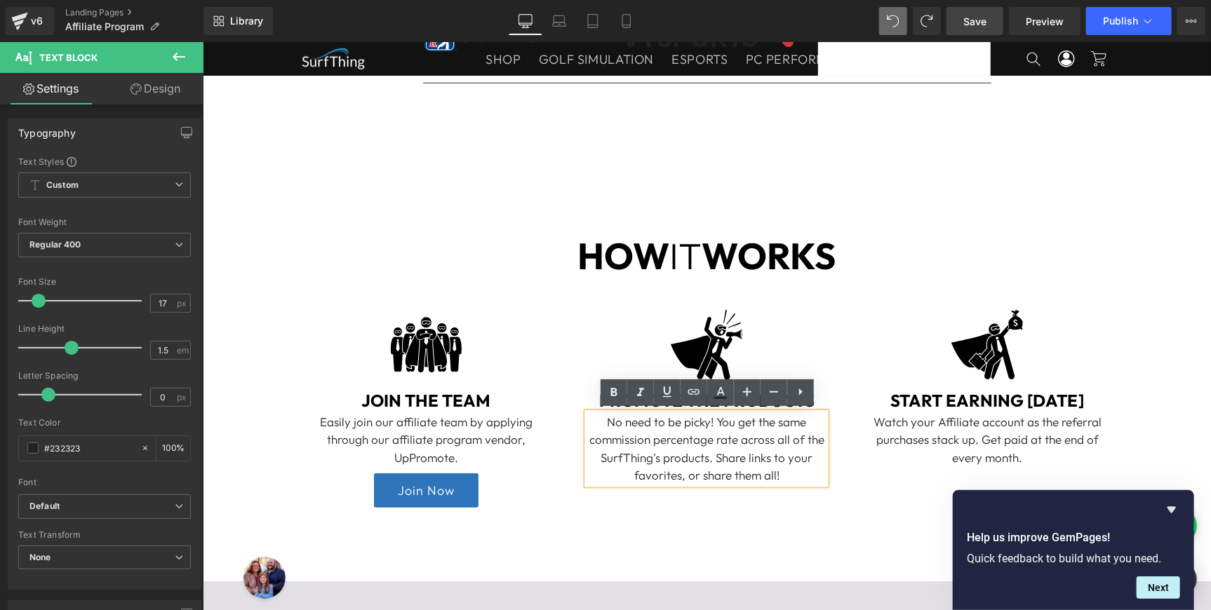
click at [814, 437] on div "No need to be picky! You get the same commission percentage rate across all of …" at bounding box center [706, 449] width 239 height 72
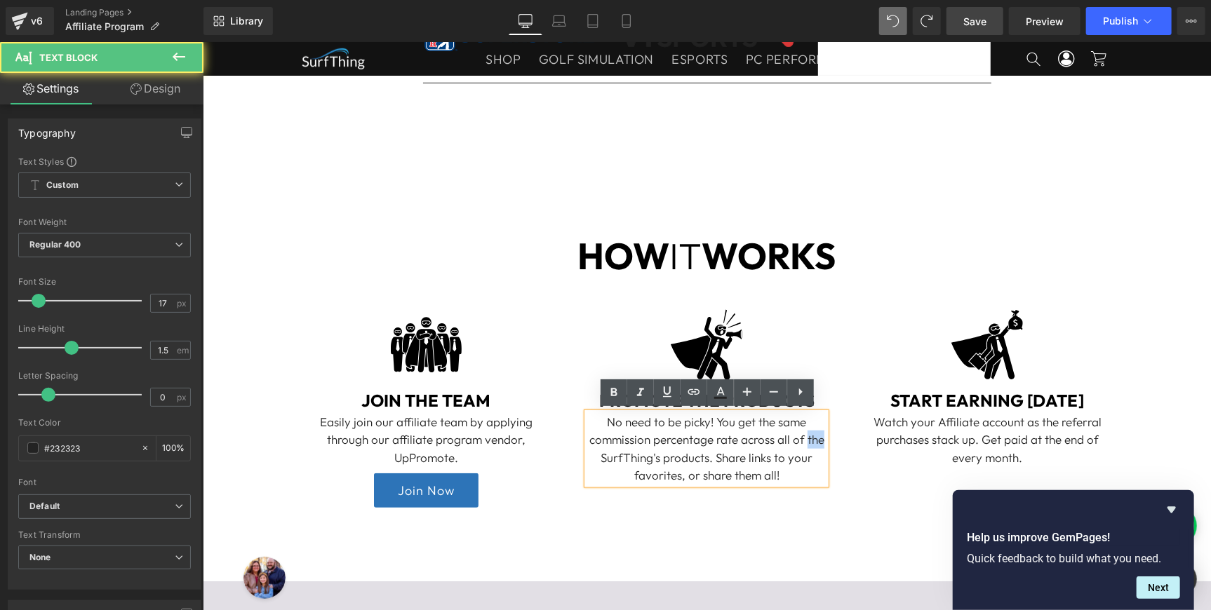
click at [814, 437] on div "No need to be picky! You get the same commission percentage rate across all of …" at bounding box center [706, 449] width 239 height 72
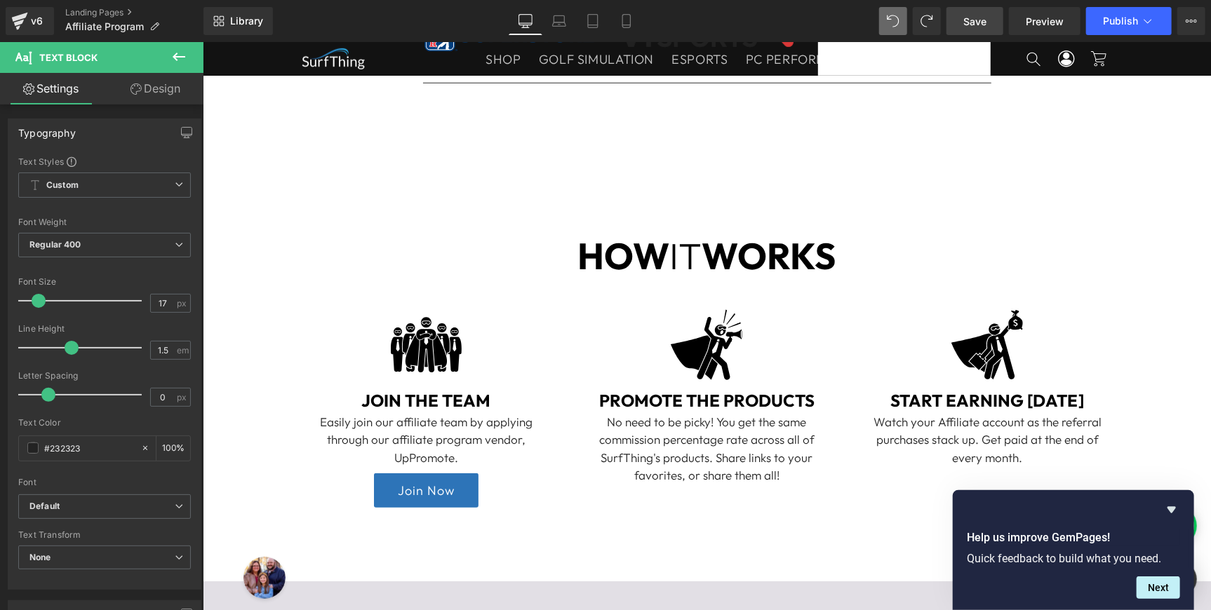
click at [972, 24] on span "Save" at bounding box center [974, 21] width 23 height 15
click at [1170, 511] on icon "Hide survey" at bounding box center [1172, 510] width 8 height 6
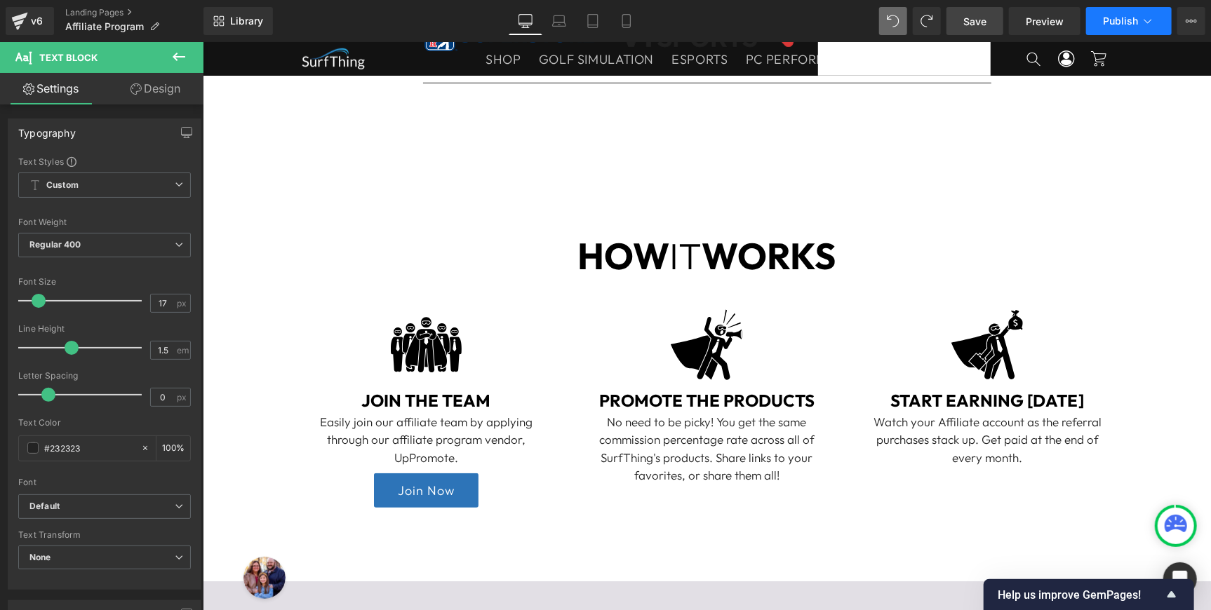
click at [1119, 21] on span "Publish" at bounding box center [1120, 20] width 35 height 11
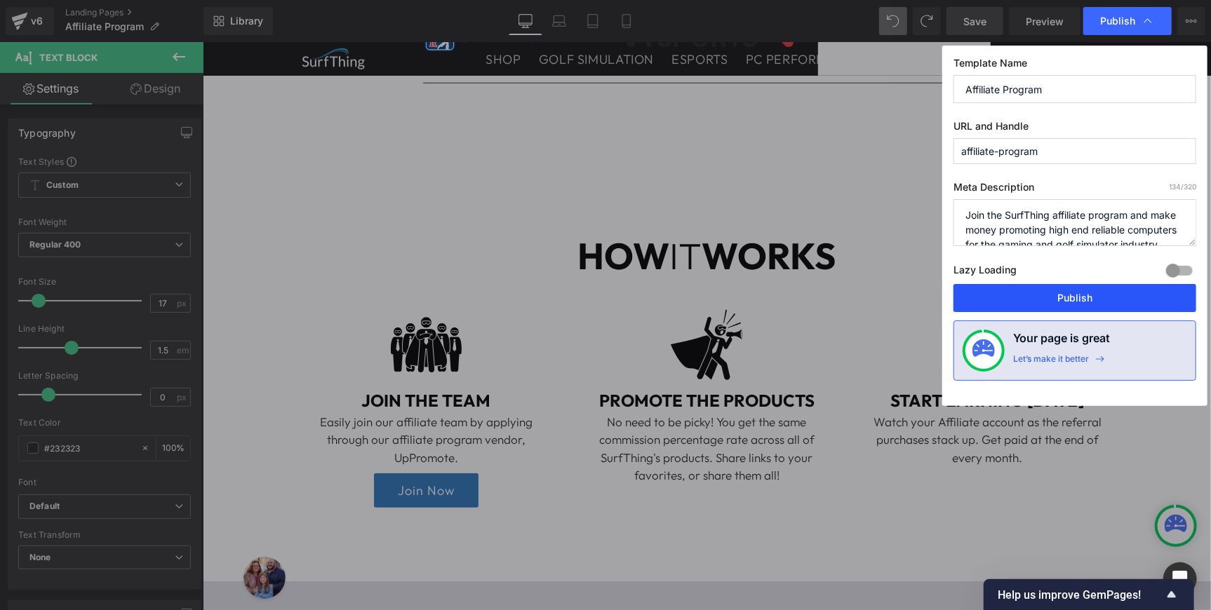
click at [1069, 292] on button "Publish" at bounding box center [1075, 298] width 243 height 28
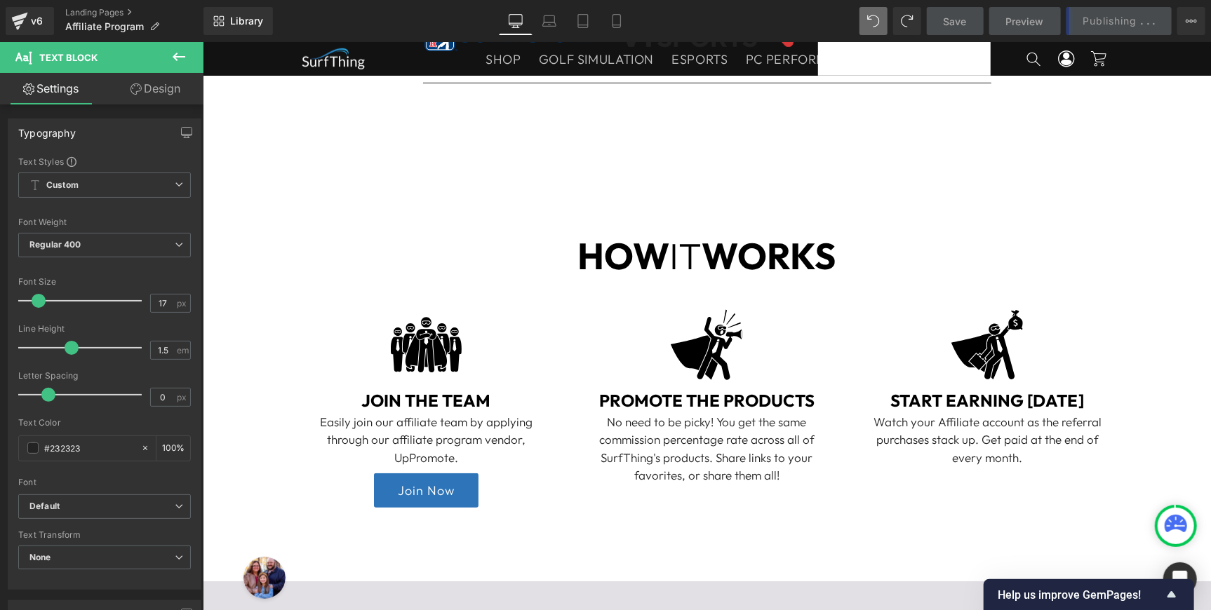
scroll to position [148, 0]
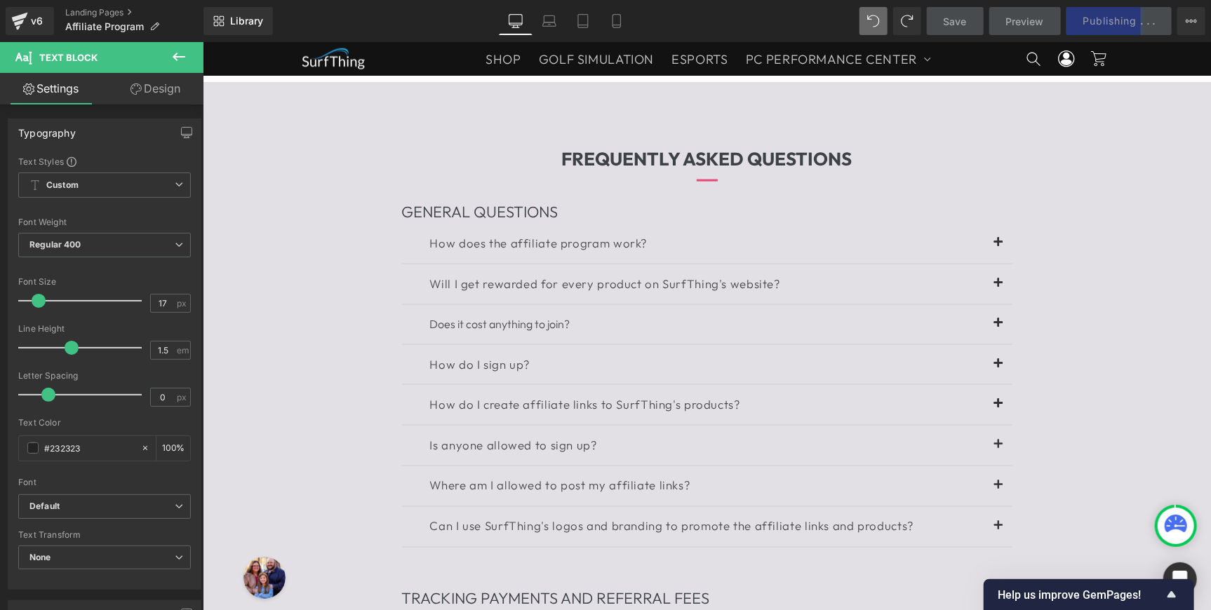
scroll to position [1185, 0]
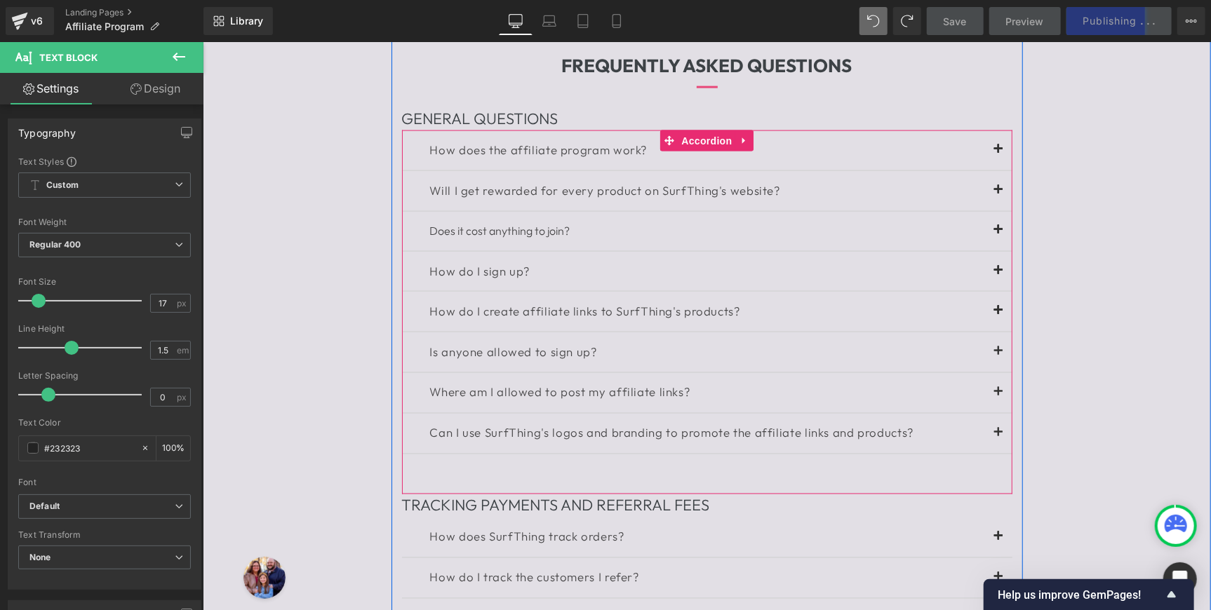
click at [709, 147] on span "Accordion" at bounding box center [707, 140] width 58 height 21
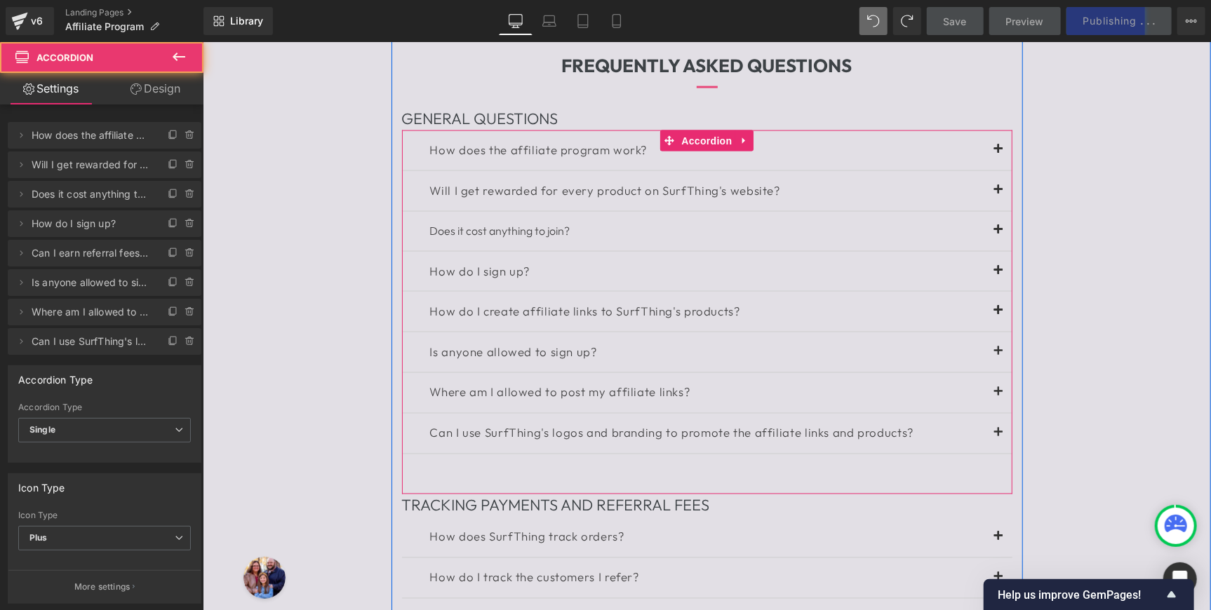
click at [994, 145] on button at bounding box center [998, 150] width 28 height 40
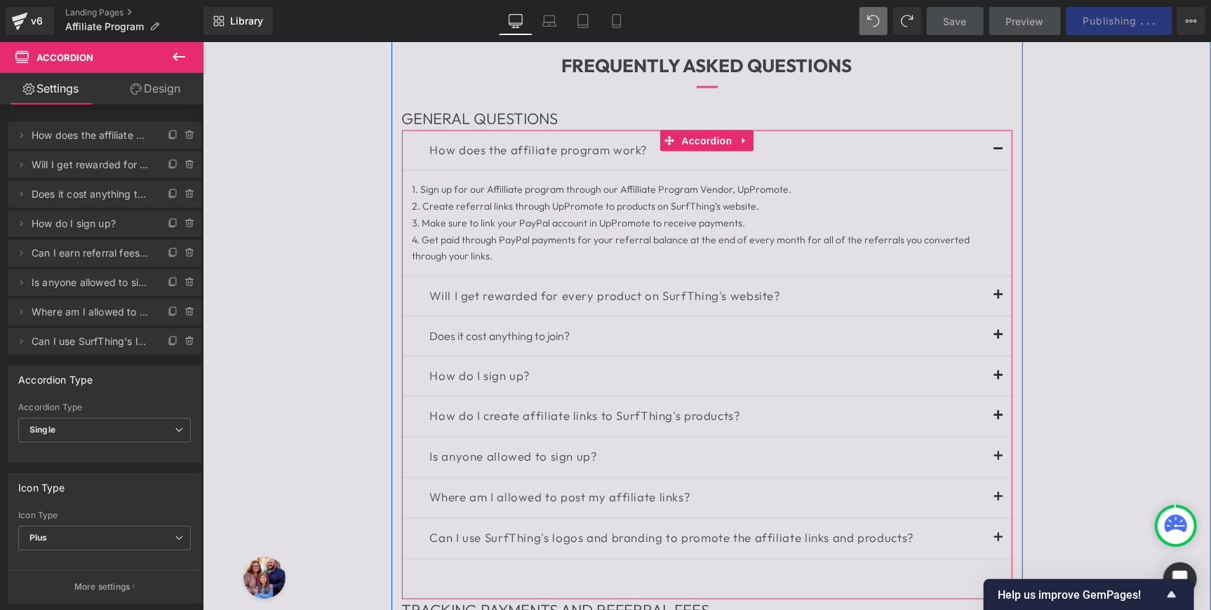
click at [998, 153] on span at bounding box center [998, 153] width 0 height 0
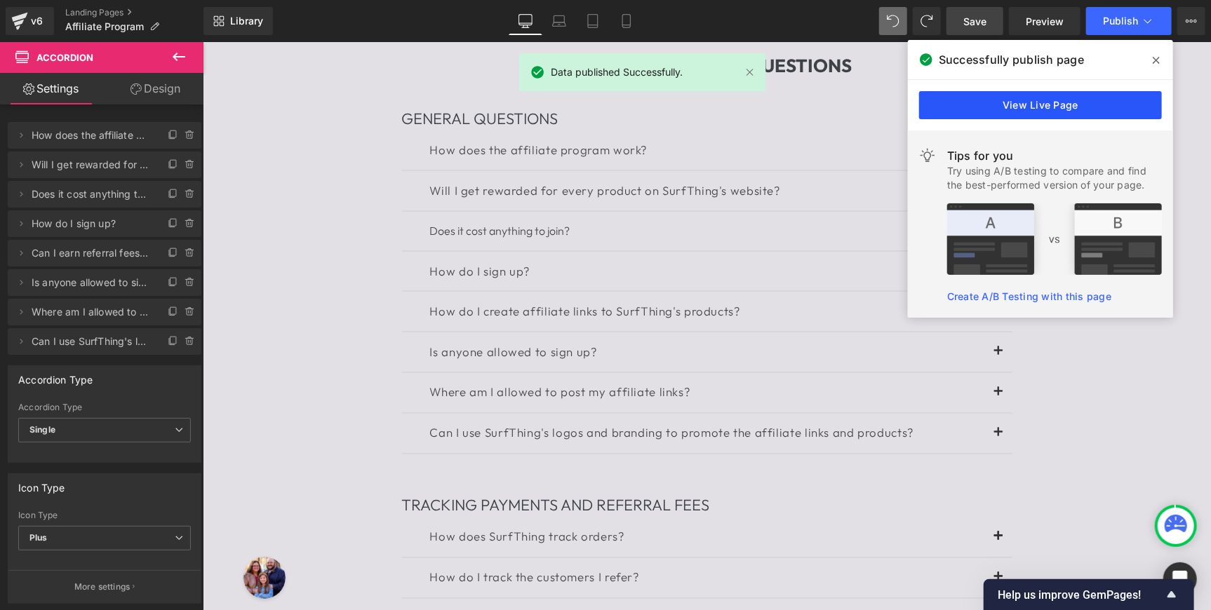
click at [1051, 105] on link "View Live Page" at bounding box center [1040, 105] width 243 height 28
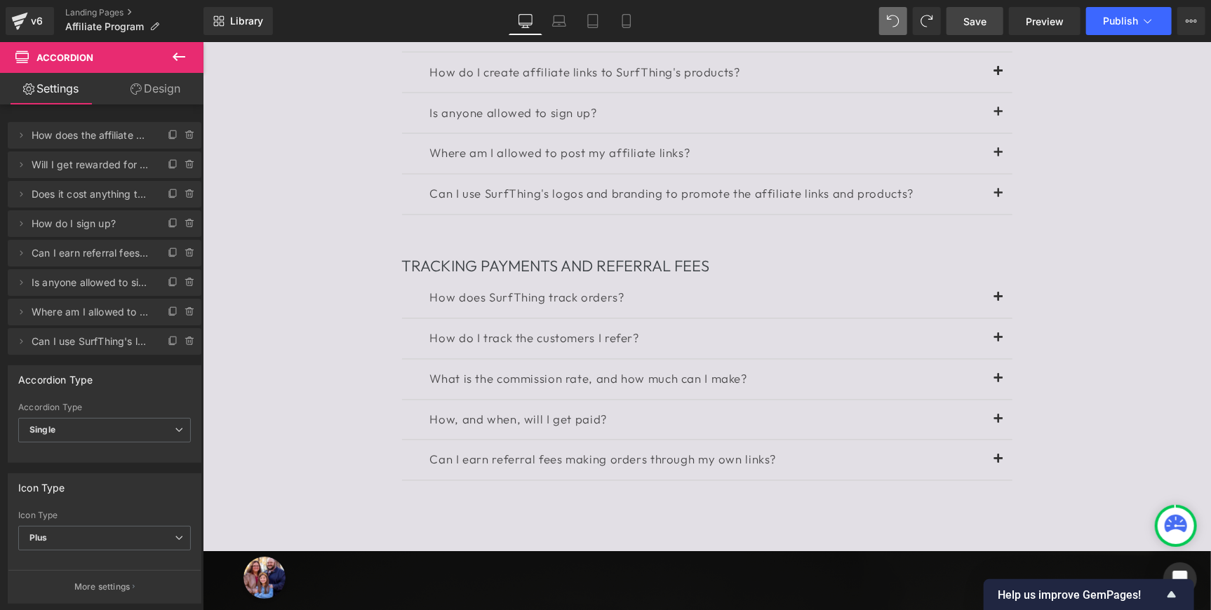
scroll to position [1556, 0]
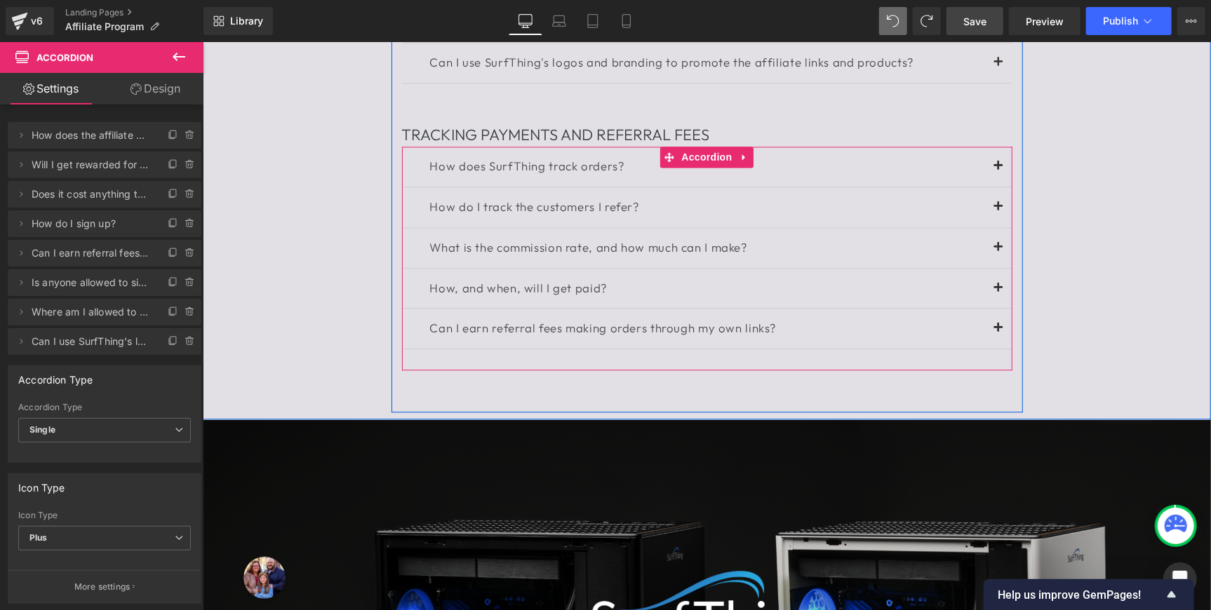
click at [566, 245] on p "What is the commission rate, and how much can I make?" at bounding box center [706, 248] width 554 height 19
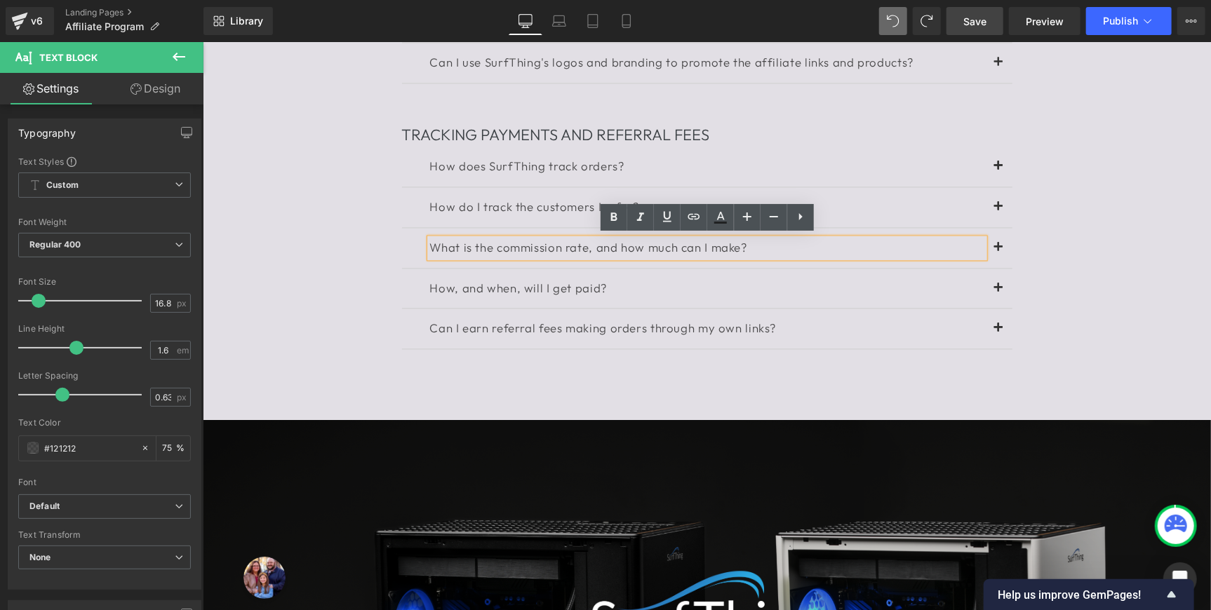
click at [998, 251] on span at bounding box center [998, 251] width 0 height 0
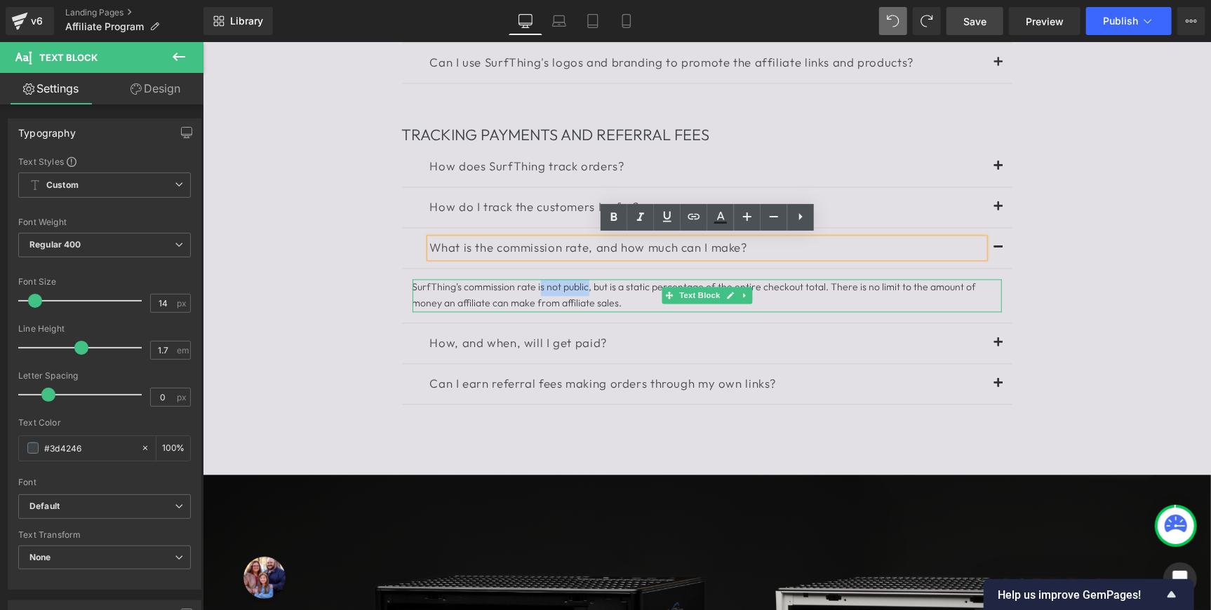
drag, startPoint x: 588, startPoint y: 286, endPoint x: 540, endPoint y: 284, distance: 48.5
click at [540, 284] on div "SurfThing's commission rate is not public, but is a static percentage of the en…" at bounding box center [706, 296] width 589 height 34
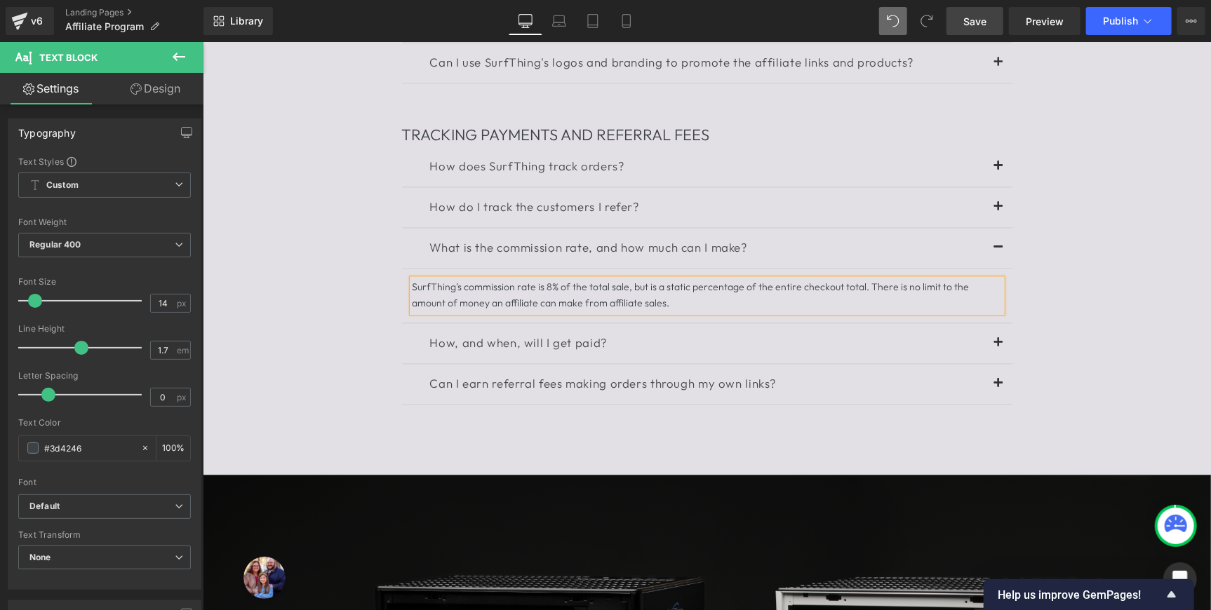
click at [989, 24] on link "Save" at bounding box center [975, 21] width 57 height 28
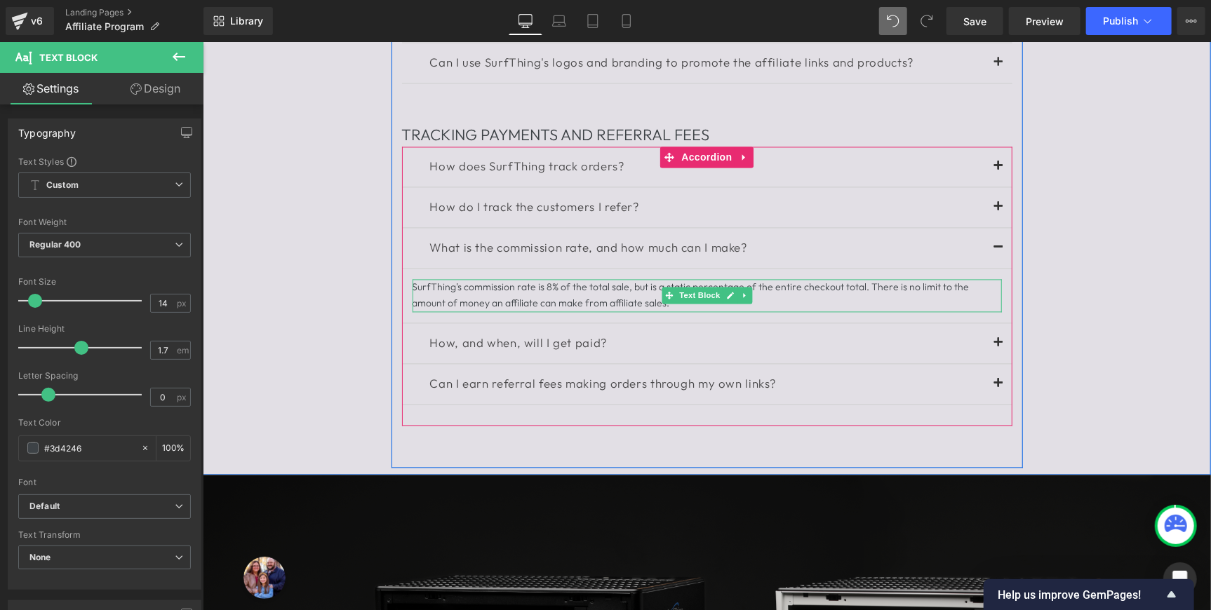
click at [864, 286] on div "SurfThing's commission rate is 8% of the total sale, but is a static percentage…" at bounding box center [706, 296] width 589 height 34
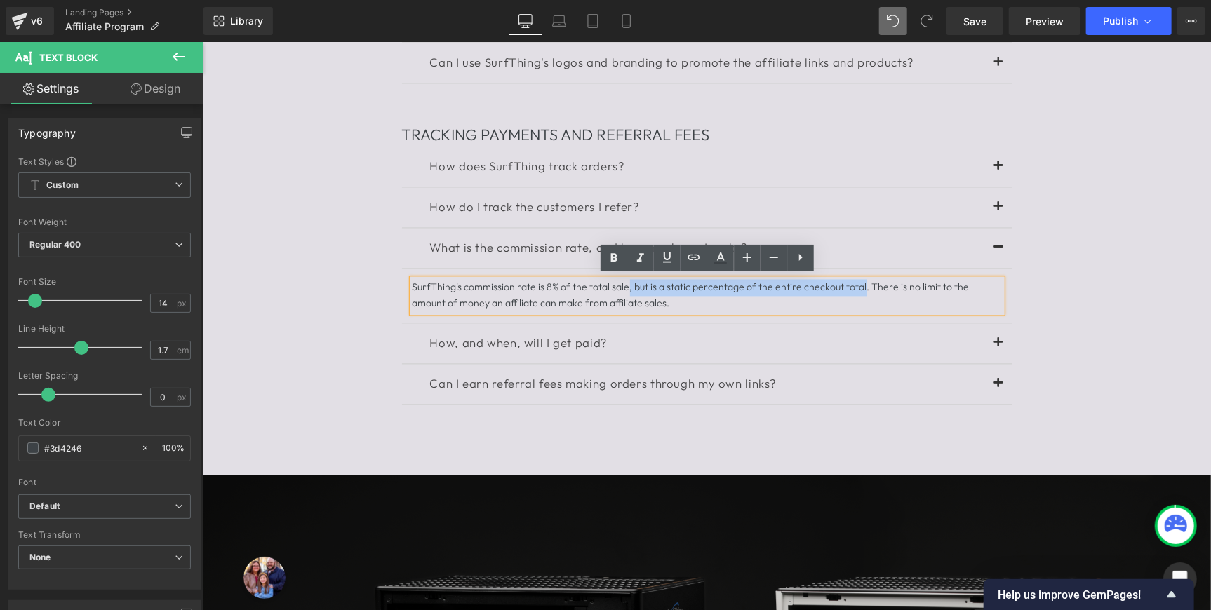
drag, startPoint x: 864, startPoint y: 286, endPoint x: 631, endPoint y: 289, distance: 233.0
click at [631, 289] on div "SurfThing's commission rate is 8% of the total sale, but is a static percentage…" at bounding box center [706, 296] width 589 height 34
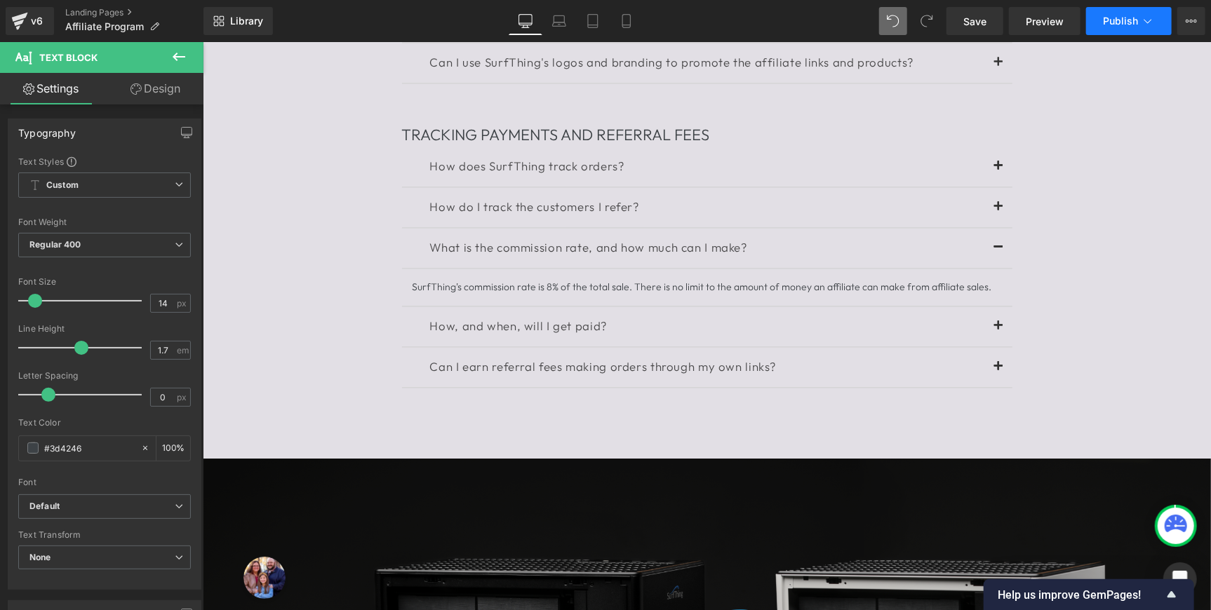
click at [1113, 23] on span "Publish" at bounding box center [1120, 20] width 35 height 11
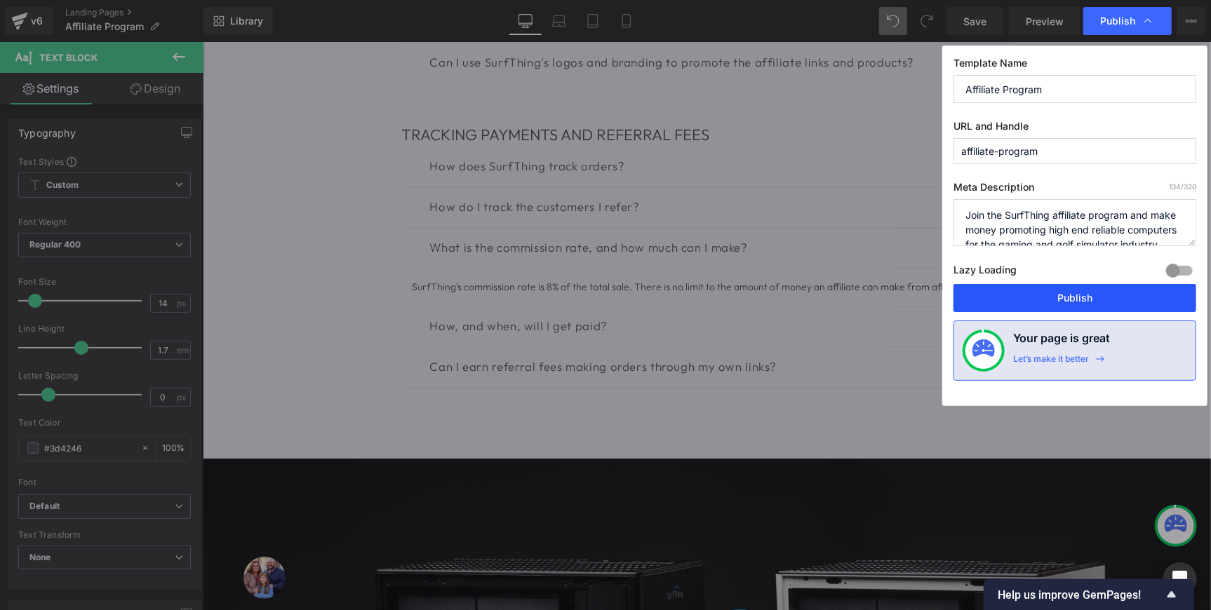
click at [1076, 293] on button "Publish" at bounding box center [1075, 298] width 243 height 28
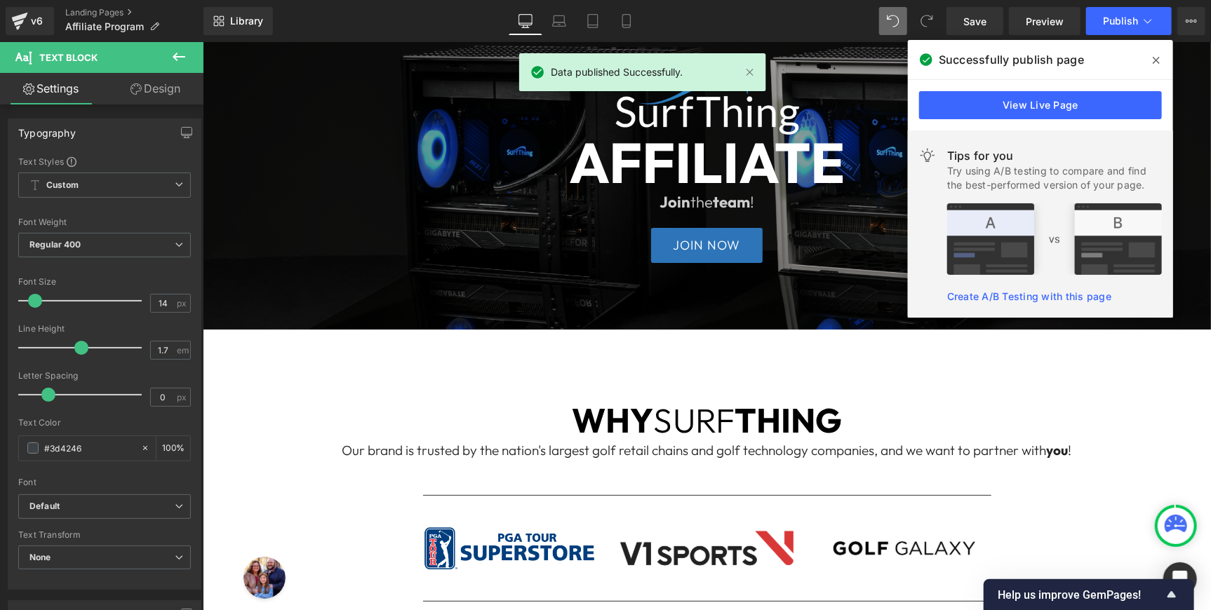
scroll to position [296, 0]
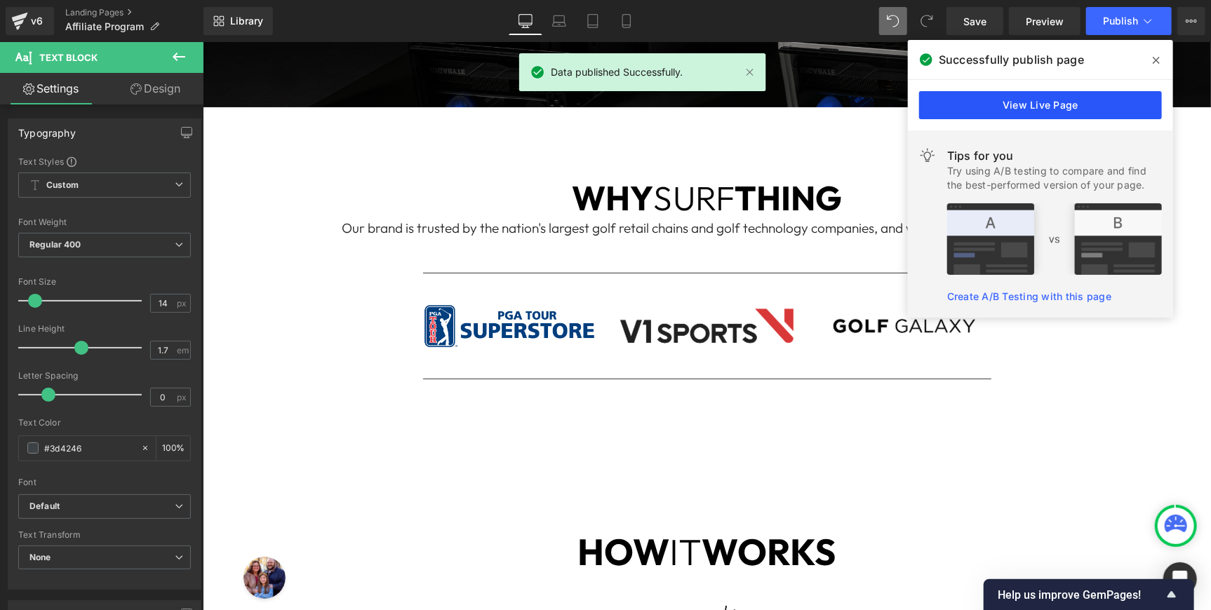
click at [1094, 105] on link "View Live Page" at bounding box center [1040, 105] width 243 height 28
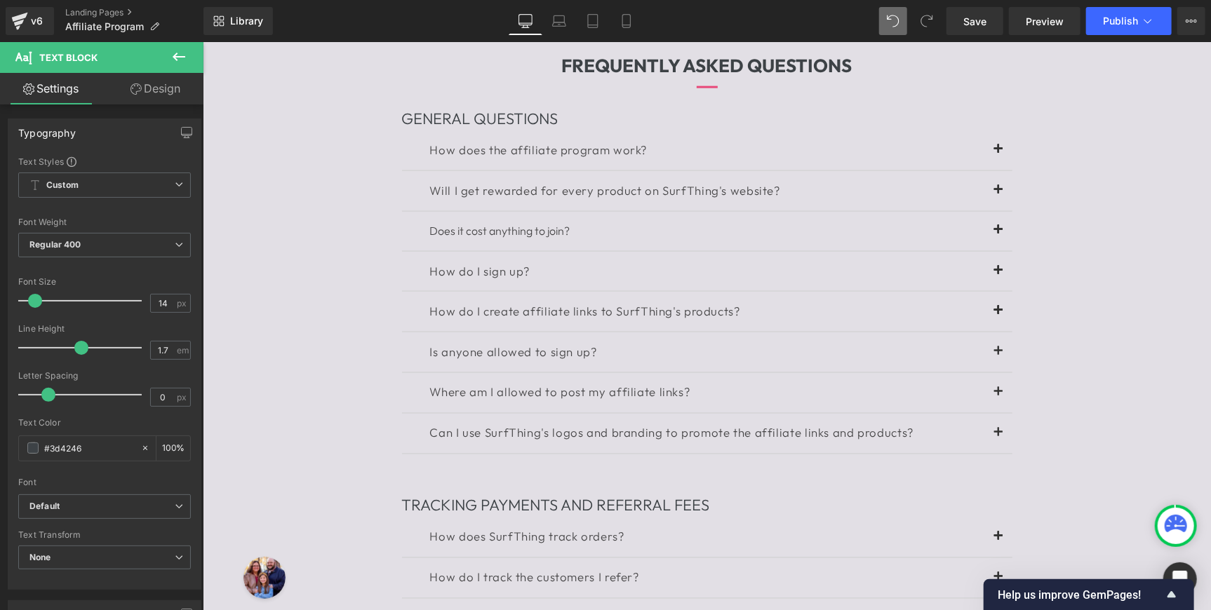
scroll to position [1630, 0]
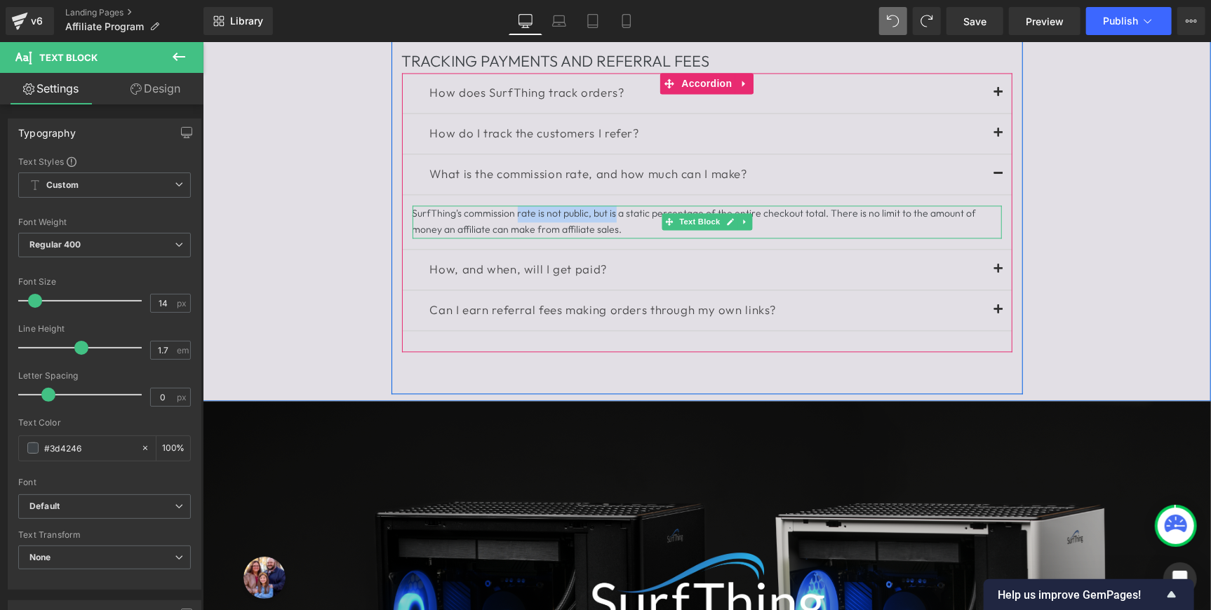
drag, startPoint x: 620, startPoint y: 211, endPoint x: 517, endPoint y: 214, distance: 102.5
click at [517, 214] on div "SurfThing's commission rate is not public, but is a static percentage of the en…" at bounding box center [706, 222] width 589 height 34
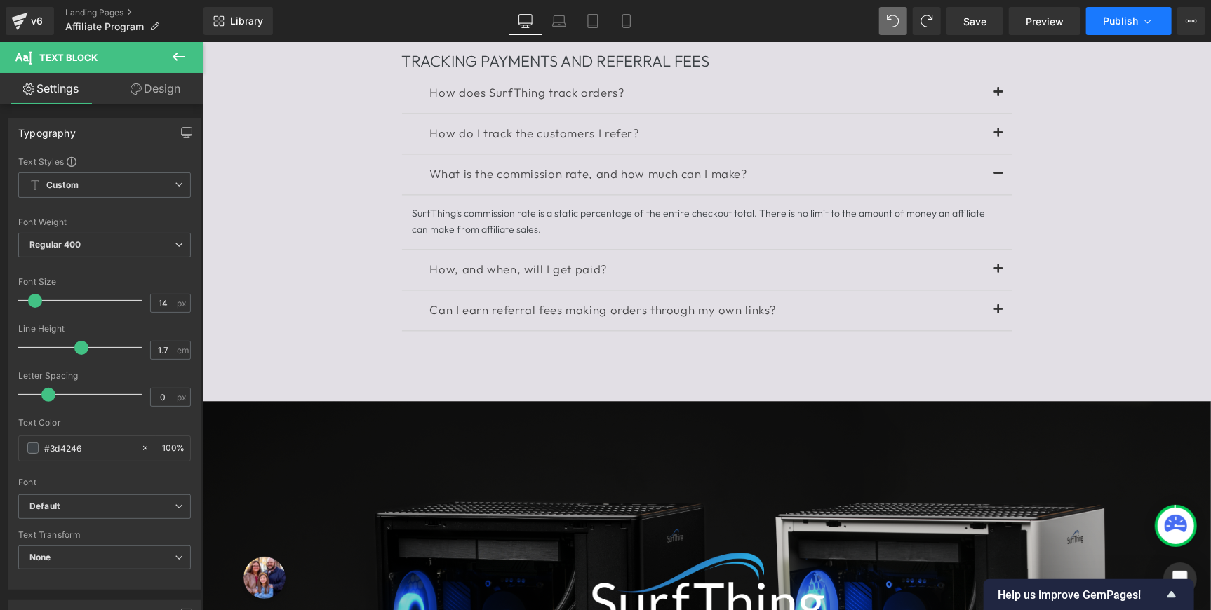
drag, startPoint x: 978, startPoint y: 25, endPoint x: 1139, endPoint y: 32, distance: 160.8
click at [977, 25] on span "Save" at bounding box center [974, 21] width 23 height 15
click at [1114, 16] on span "Publish" at bounding box center [1120, 20] width 35 height 11
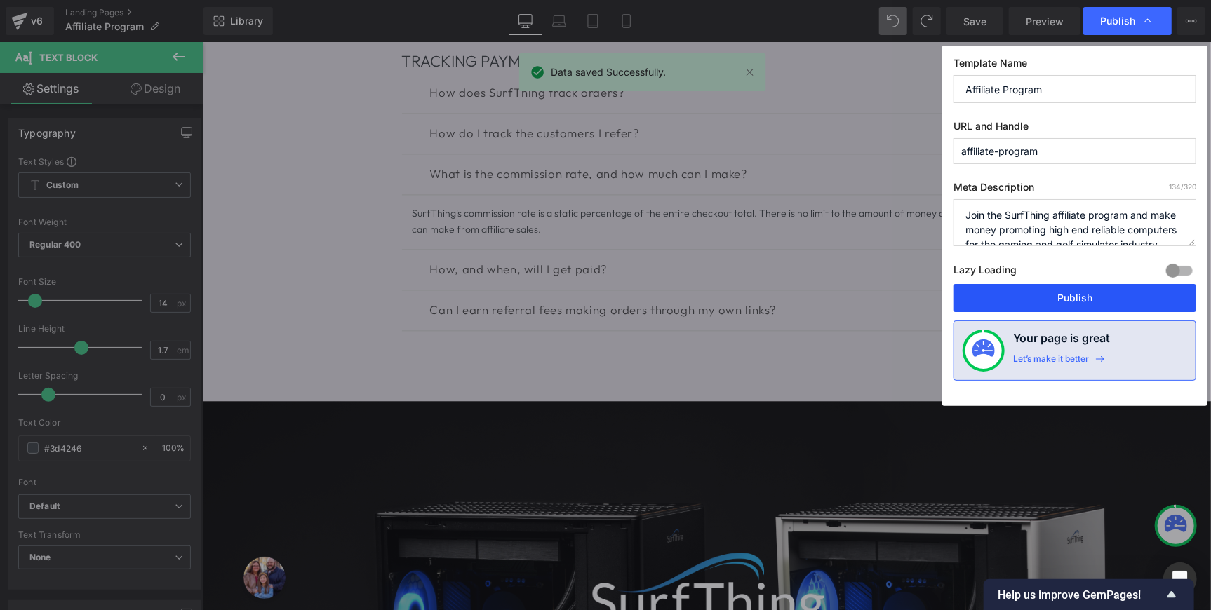
click at [1071, 300] on button "Publish" at bounding box center [1075, 298] width 243 height 28
